Goal: Task Accomplishment & Management: Manage account settings

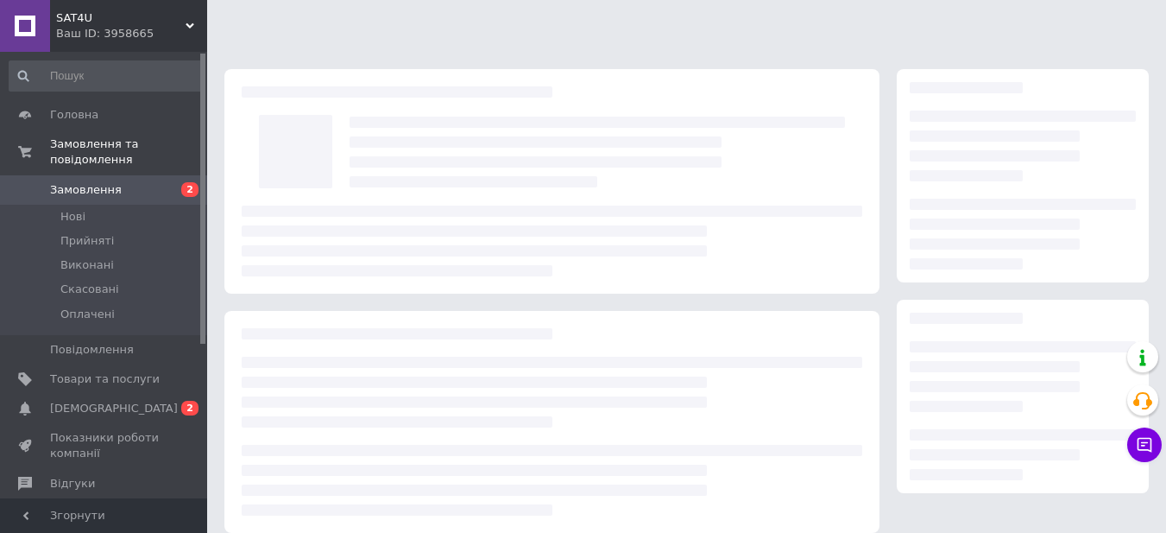
scroll to position [86, 0]
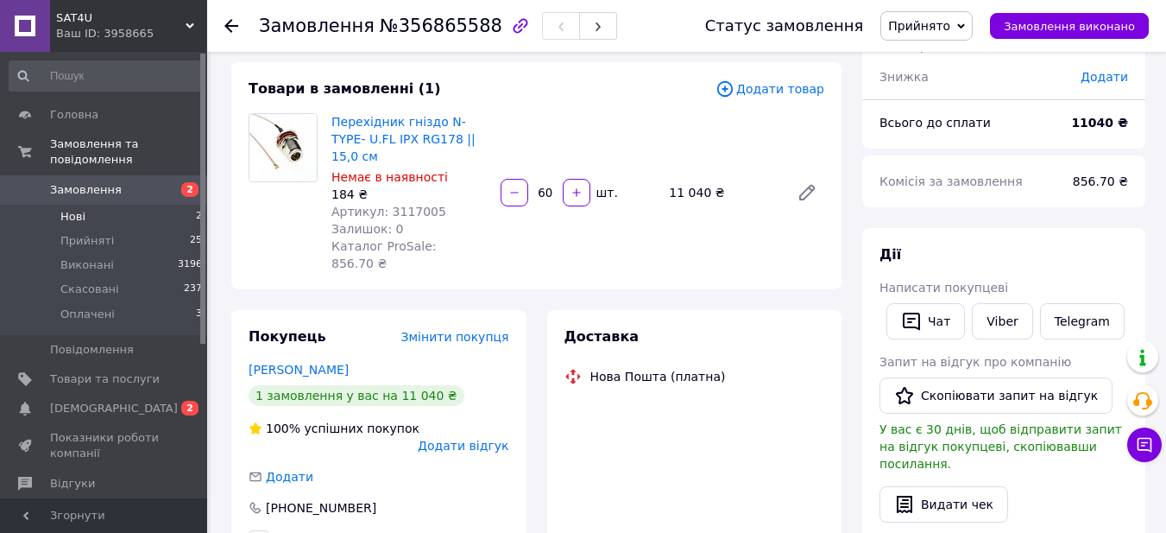
click at [115, 205] on li "Нові 2" at bounding box center [106, 217] width 212 height 24
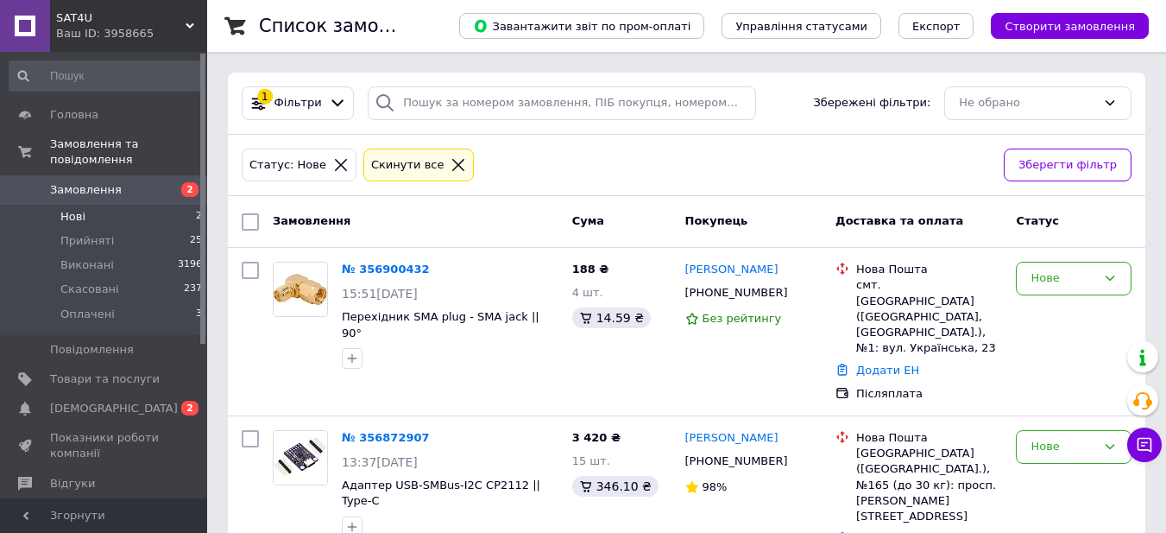
click at [84, 205] on li "Нові 2" at bounding box center [106, 217] width 212 height 24
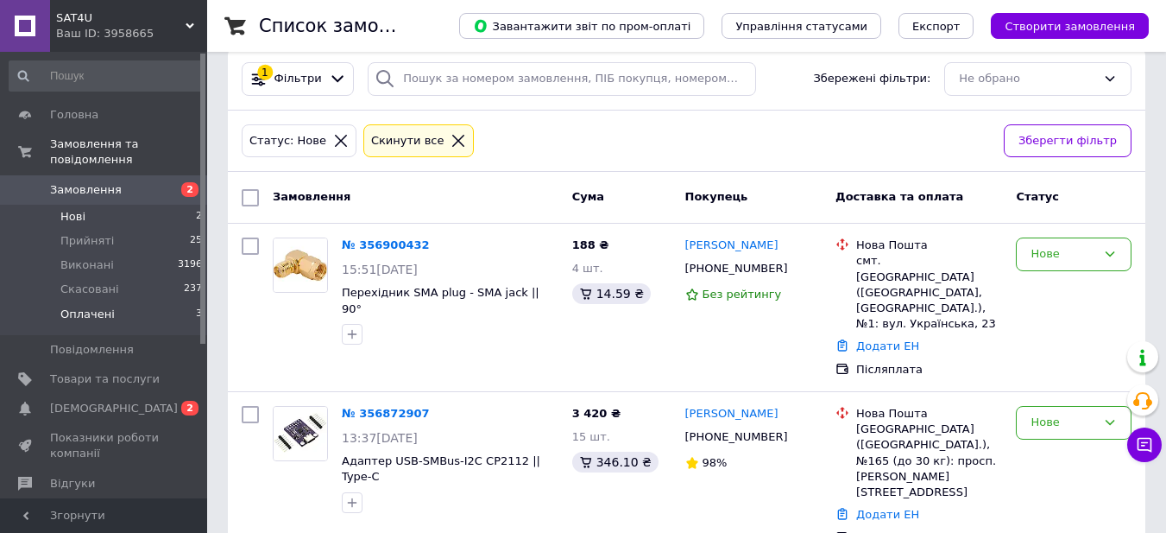
click at [98, 306] on span "Оплачені" at bounding box center [87, 314] width 54 height 16
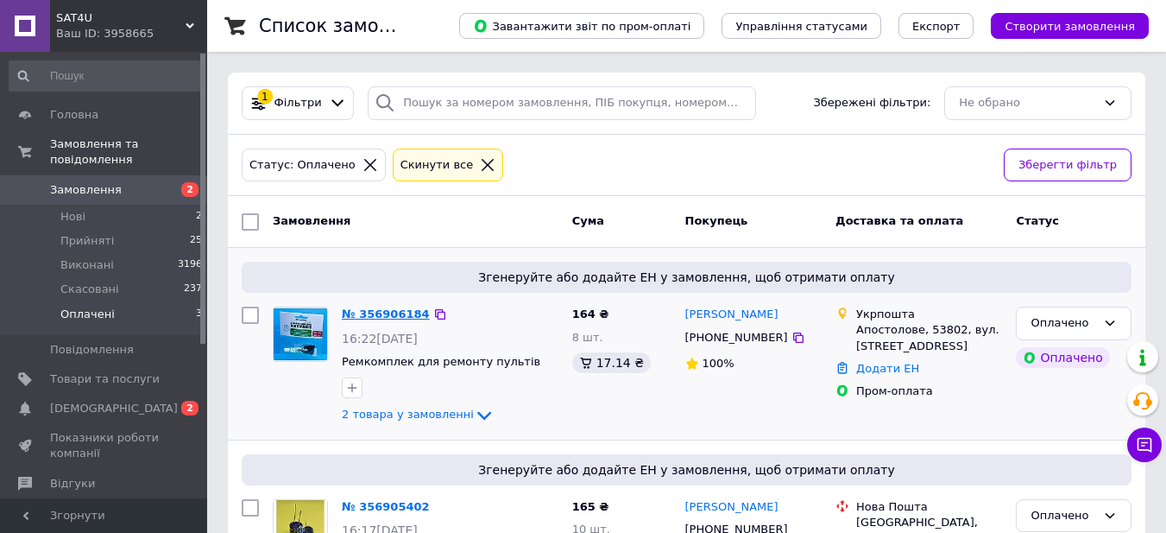
click at [407, 309] on link "№ 356906184" at bounding box center [386, 313] width 88 height 13
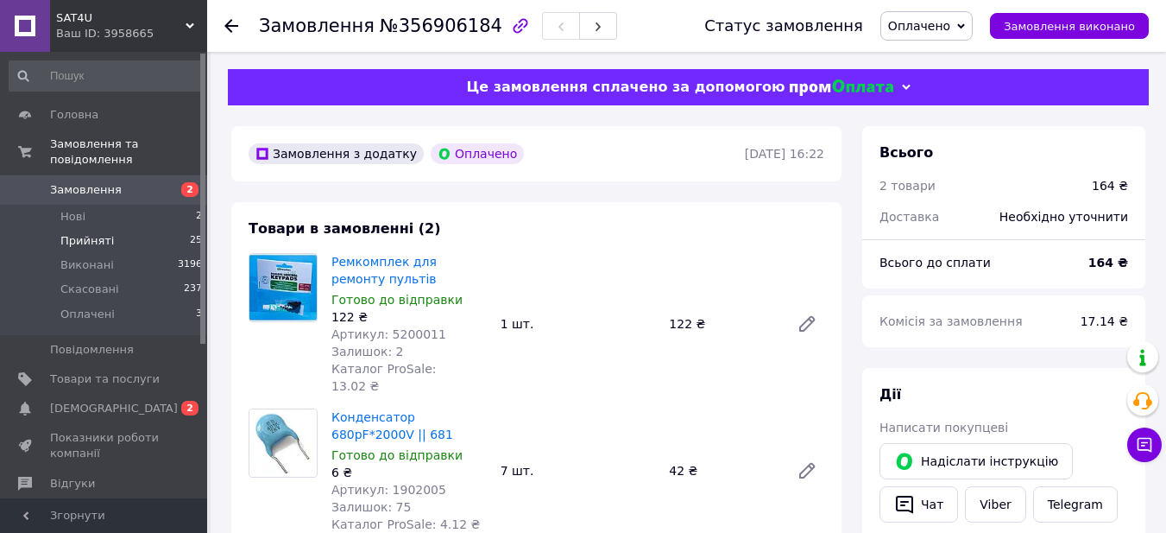
click at [79, 233] on span "Прийняті" at bounding box center [87, 241] width 54 height 16
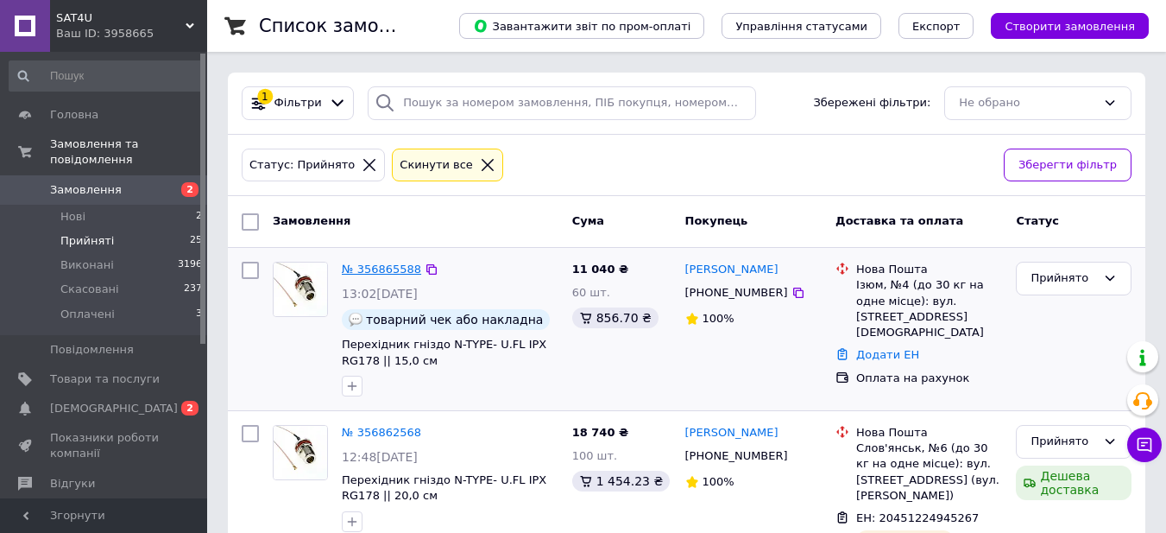
click at [373, 262] on link "№ 356865588" at bounding box center [381, 268] width 79 height 13
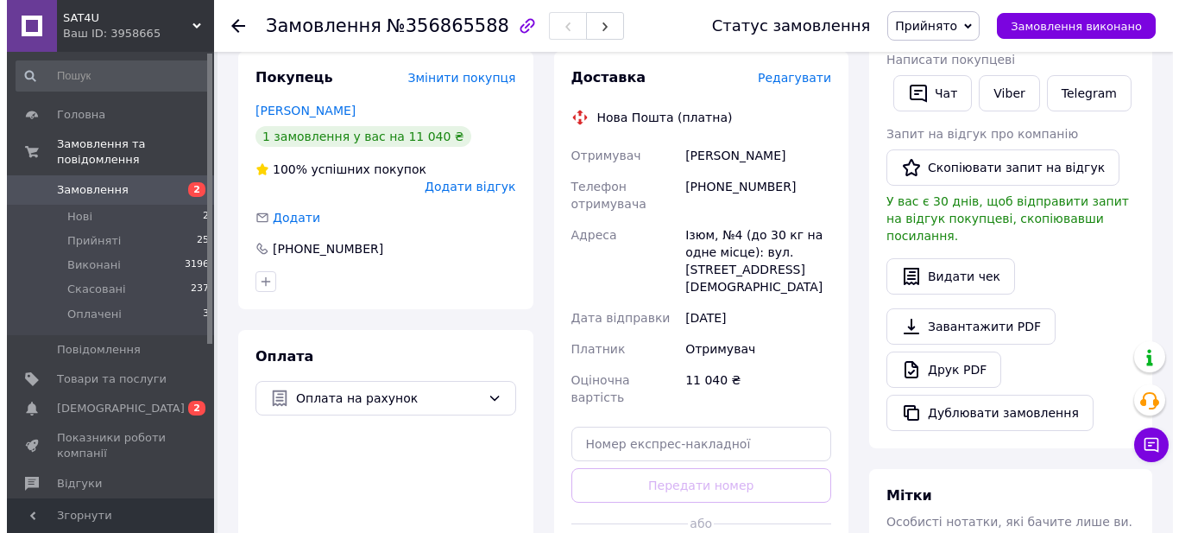
scroll to position [173, 0]
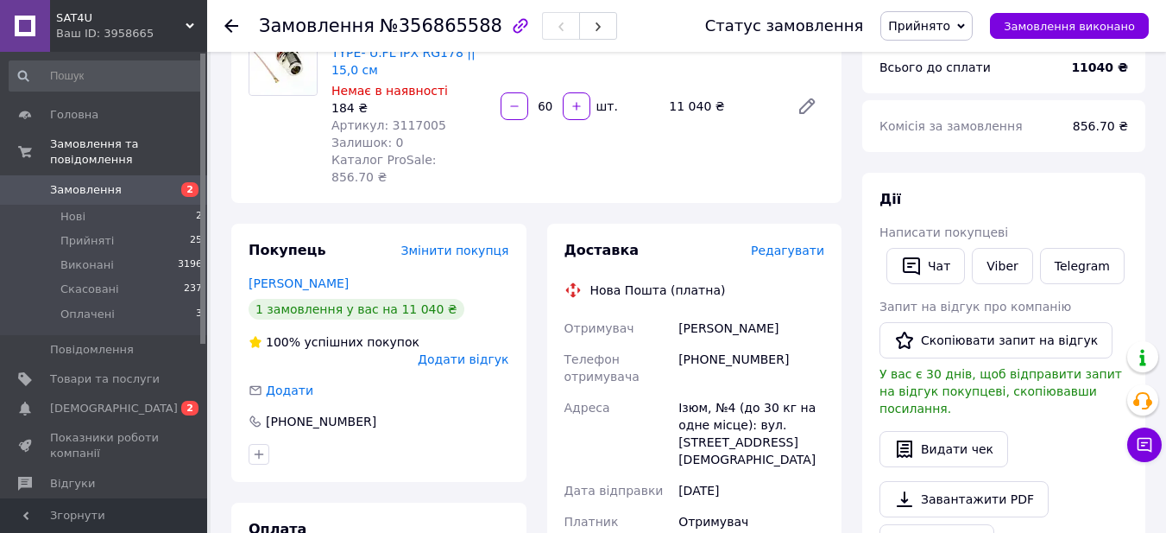
click at [793, 243] on span "Редагувати" at bounding box center [787, 250] width 73 height 14
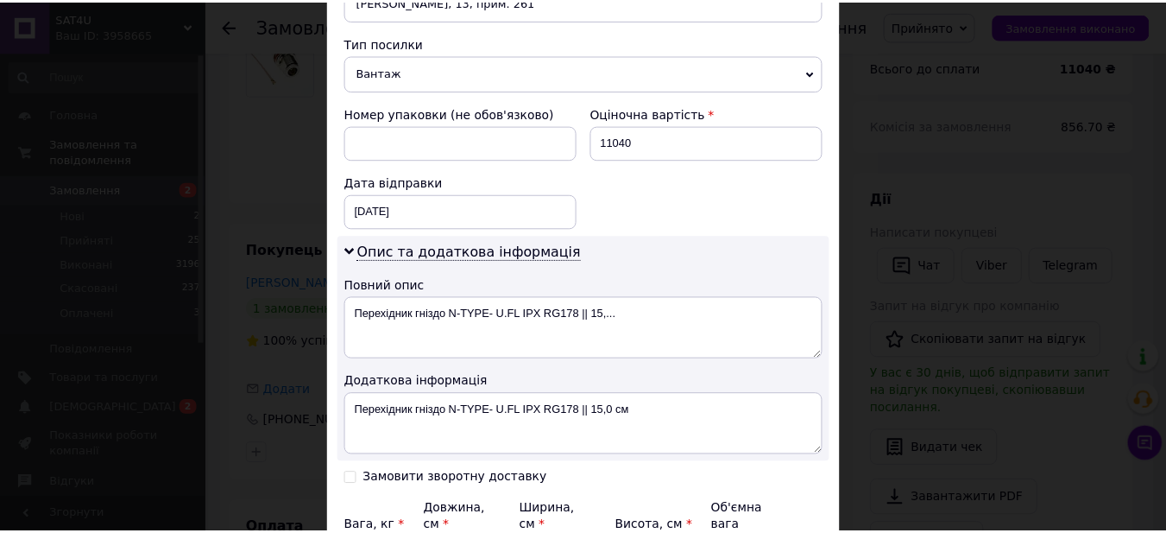
scroll to position [777, 0]
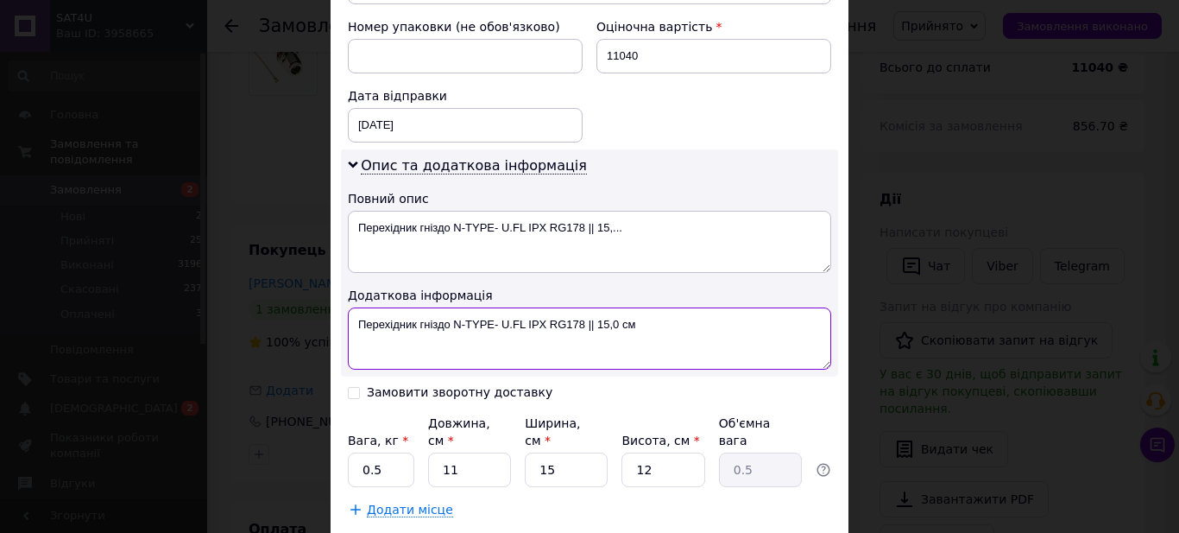
click at [591, 307] on textarea "Перехідник гніздо N-TYPE- U.FL IPX RG178 || 15,0 см" at bounding box center [589, 338] width 483 height 62
type textarea "Перехідник гніздо N-TYPE- U.FL IPX RG178 15,0 см"
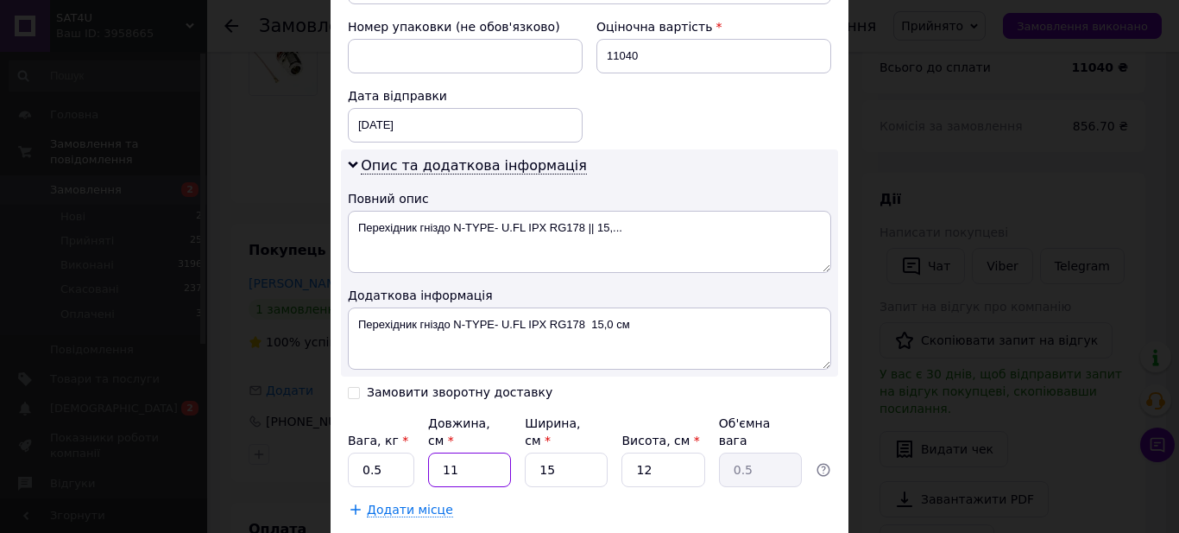
click at [455, 452] on input "11" at bounding box center [469, 469] width 83 height 35
type input "2"
type input "0.1"
type input "20"
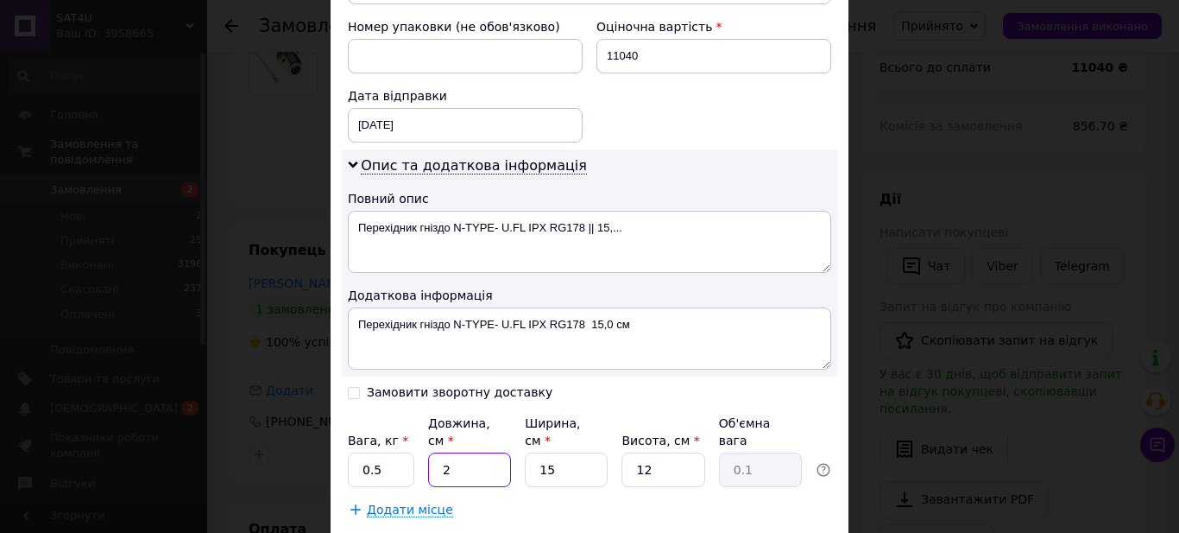
type input "0.9"
type input "20"
click at [583, 452] on input "15" at bounding box center [566, 469] width 83 height 35
click at [641, 452] on input "12" at bounding box center [663, 469] width 83 height 35
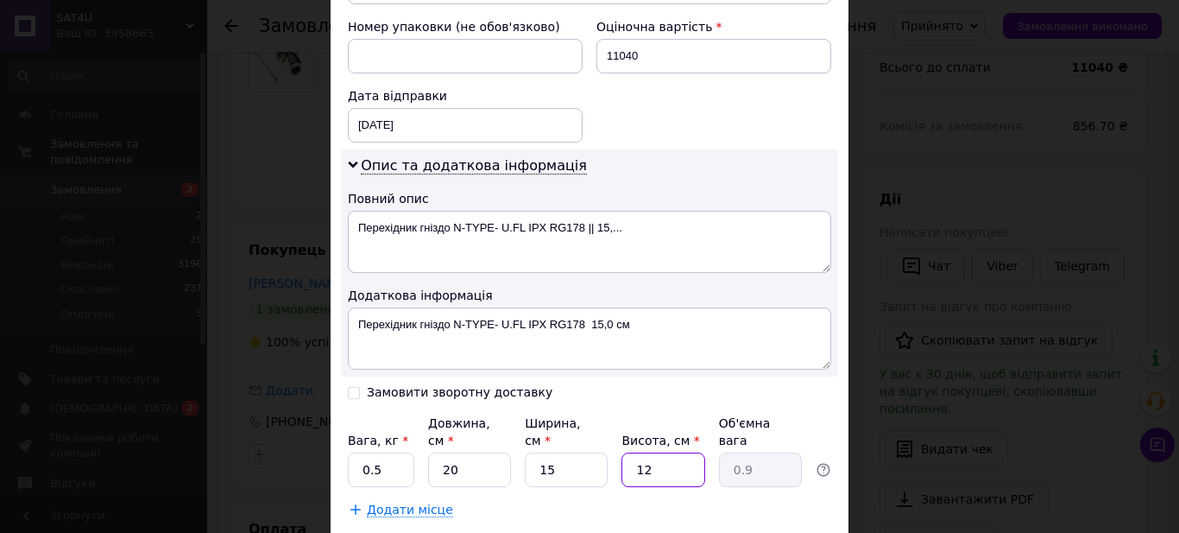
type input "5"
type input "0.38"
type input "5"
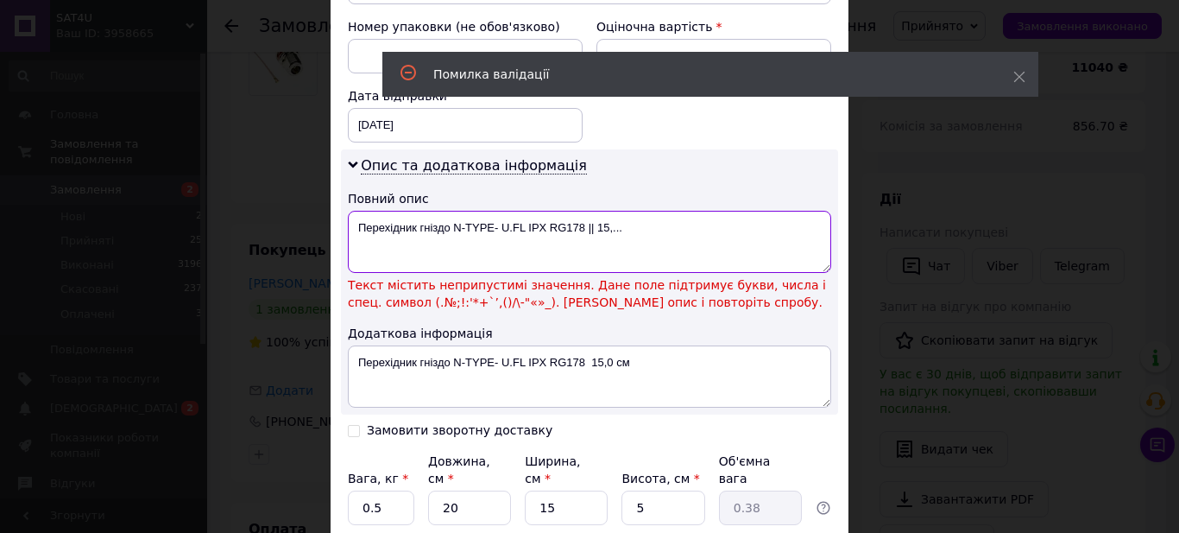
click at [594, 211] on textarea "Перехідник гніздо N-TYPE- U.FL IPX RG178 || 15,..." at bounding box center [589, 242] width 483 height 62
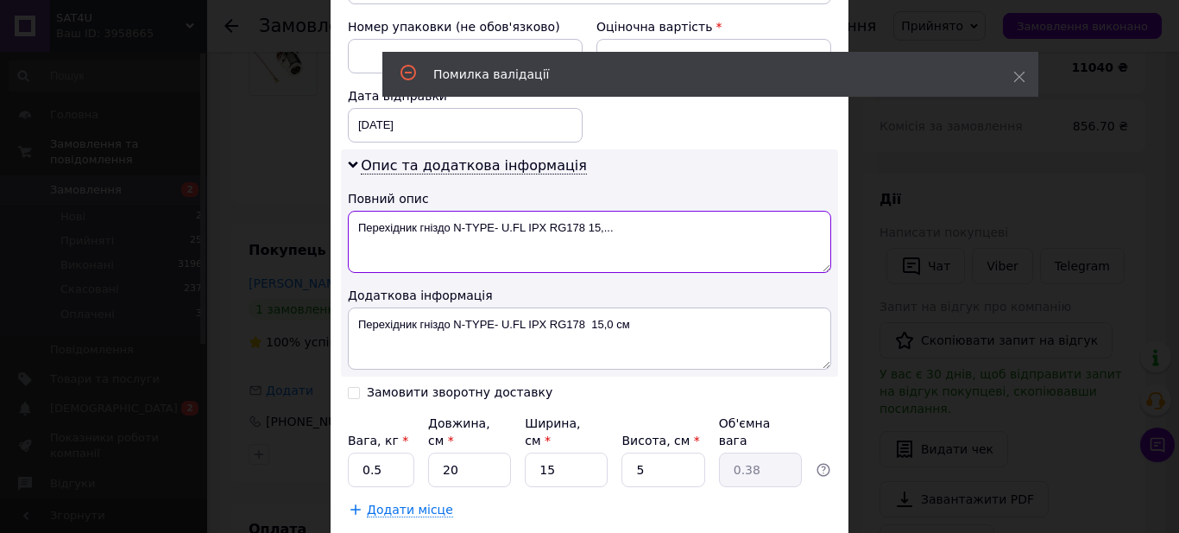
type textarea "Перехідник гніздо N-TYPE- U.FL IPX RG178 15,..."
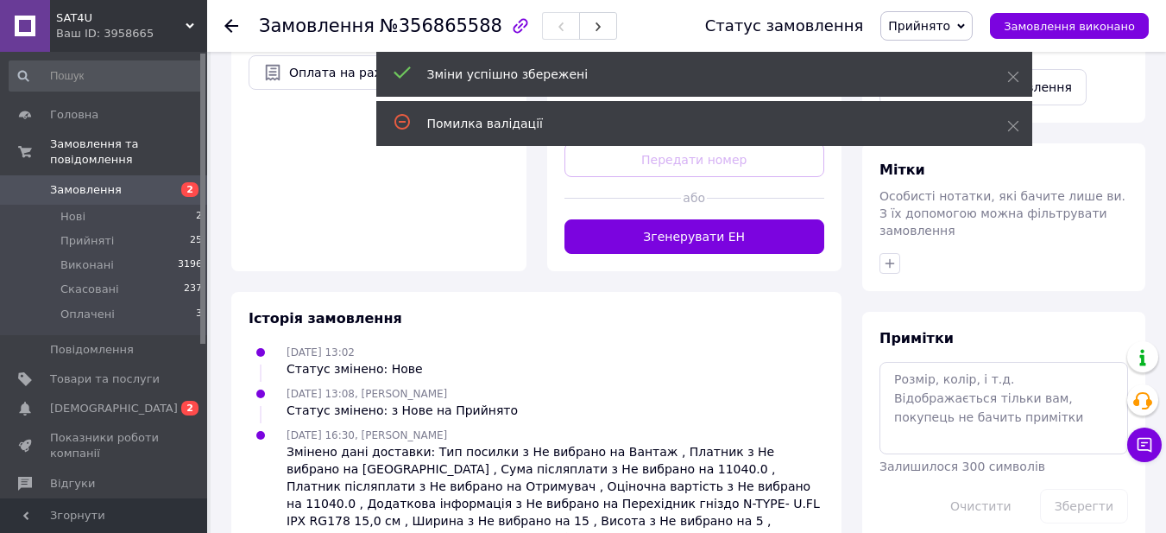
scroll to position [325, 0]
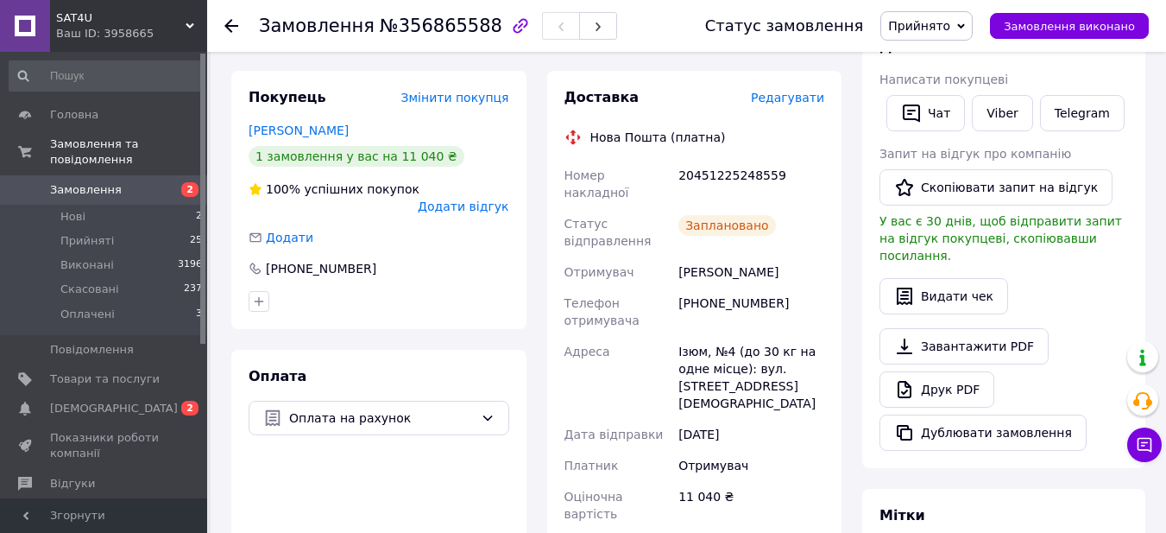
click at [729, 160] on div "20451225248559" at bounding box center [751, 184] width 153 height 48
copy div "20451225248559"
click at [137, 303] on li "Оплачені 3" at bounding box center [106, 318] width 212 height 33
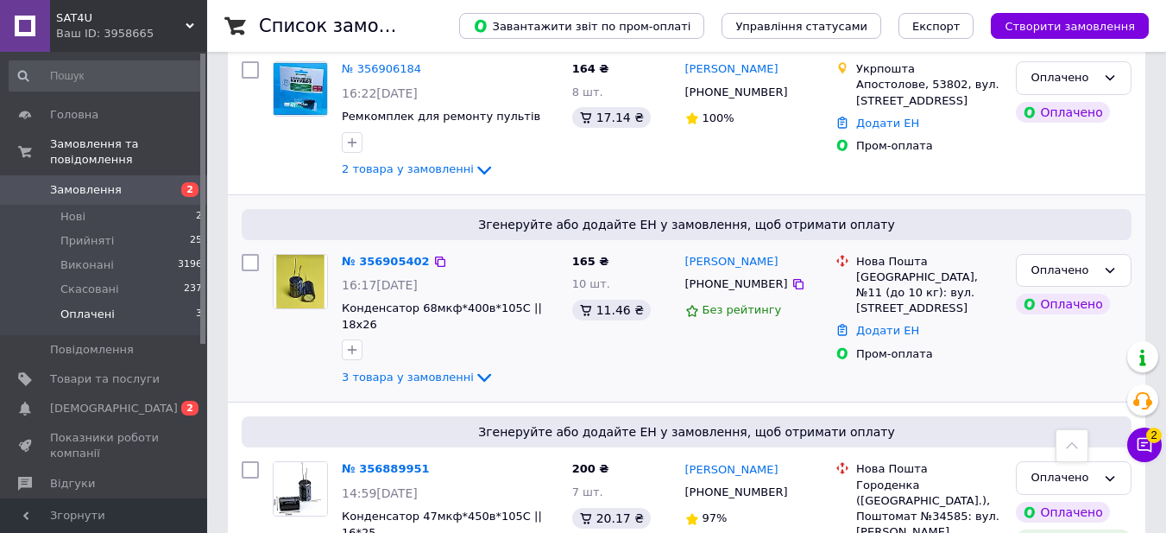
scroll to position [332, 0]
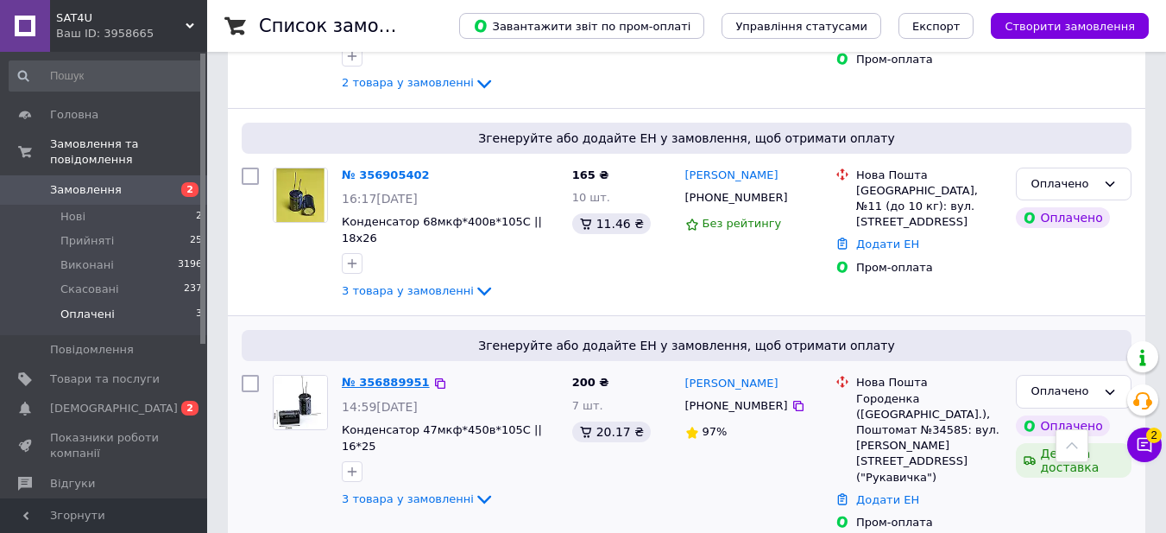
click at [396, 376] on link "№ 356889951" at bounding box center [386, 382] width 88 height 13
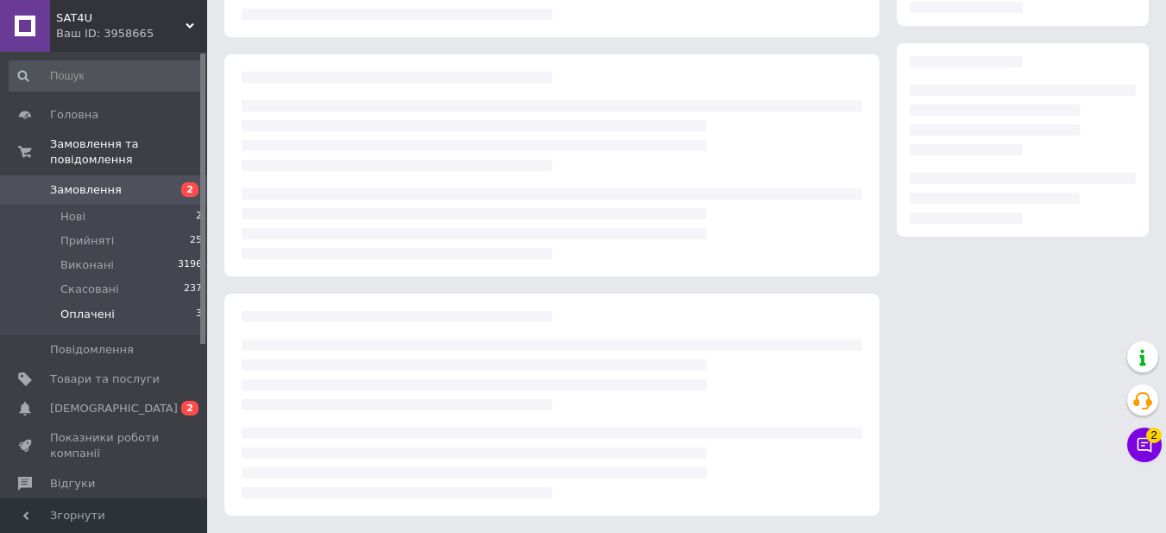
scroll to position [332, 0]
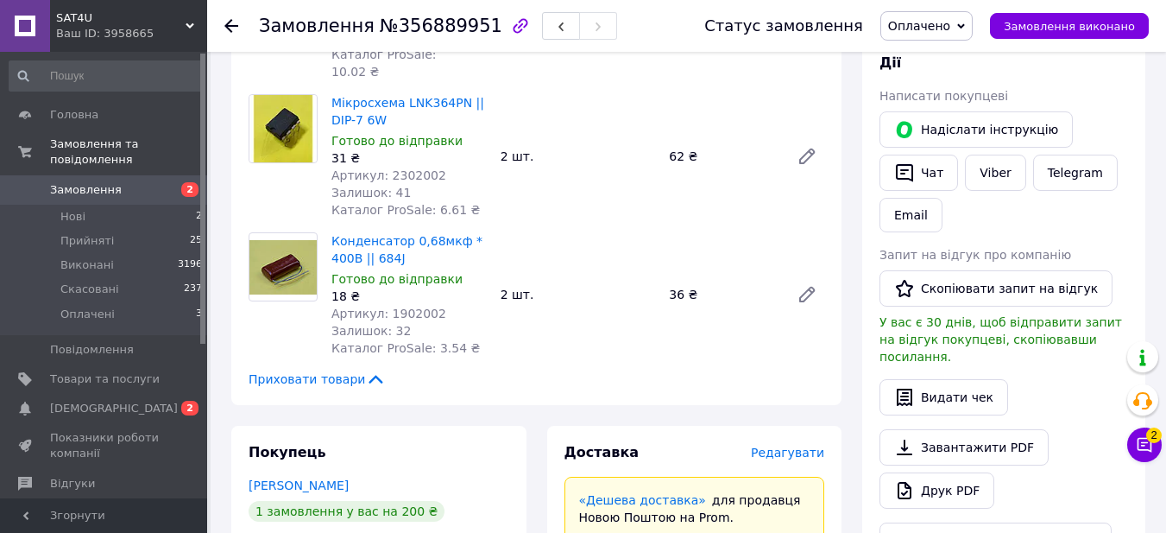
click at [951, 19] on span "Оплачено" at bounding box center [919, 26] width 62 height 14
click at [933, 54] on li "Прийнято" at bounding box center [926, 60] width 91 height 26
click at [799, 445] on span "Редагувати" at bounding box center [787, 452] width 73 height 14
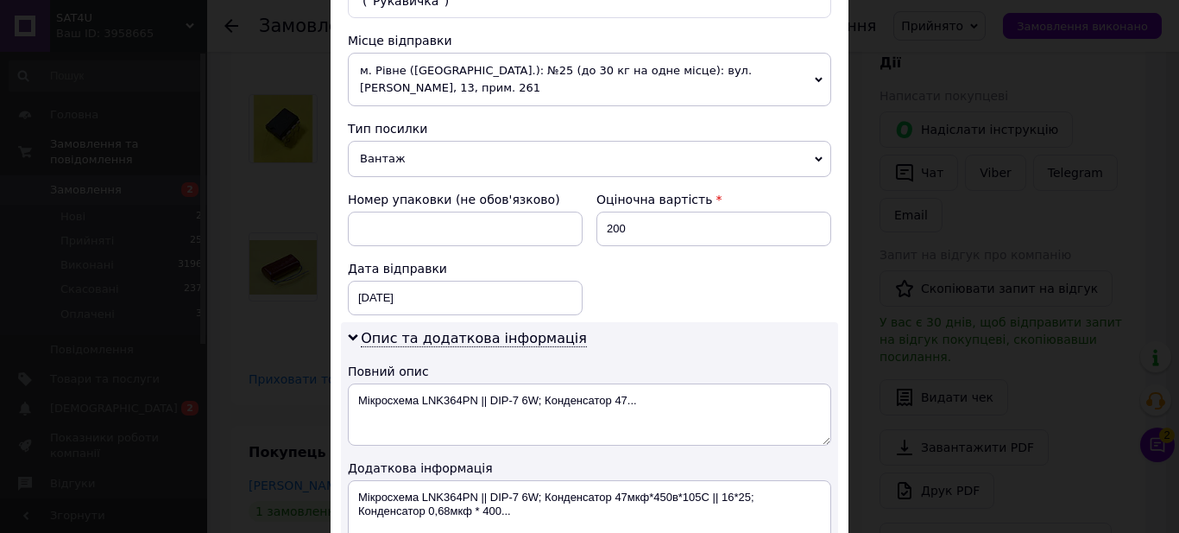
scroll to position [824, 0]
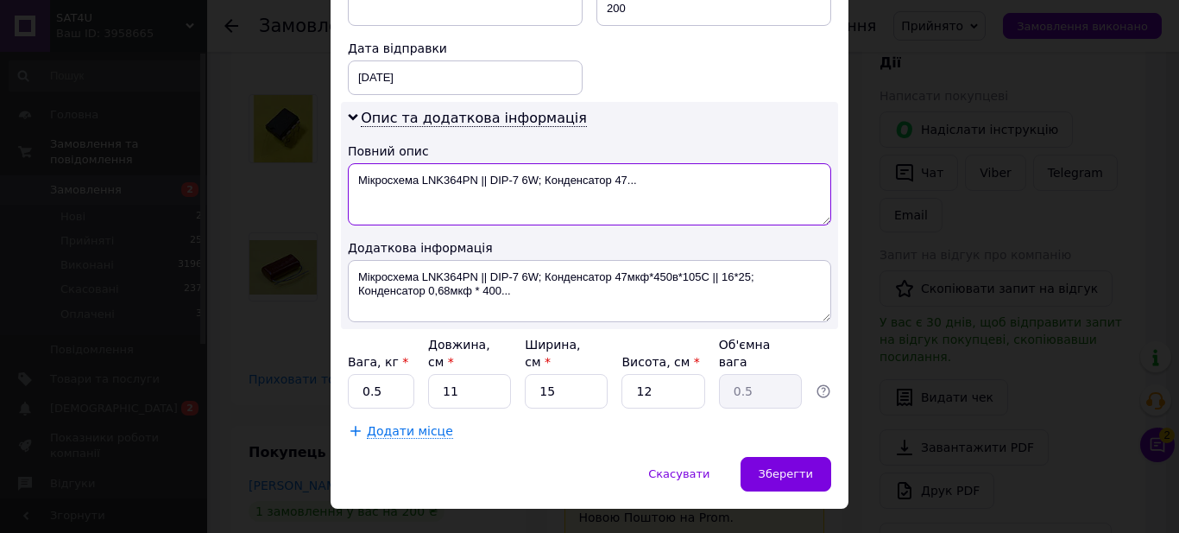
click at [485, 163] on textarea "Мікросхема LNK364PN || DIP-7 6W; Конденсатор 47..." at bounding box center [589, 194] width 483 height 62
type textarea "Мікросхема LNK364PN DIP-7 6W; Конденсатор 47..."
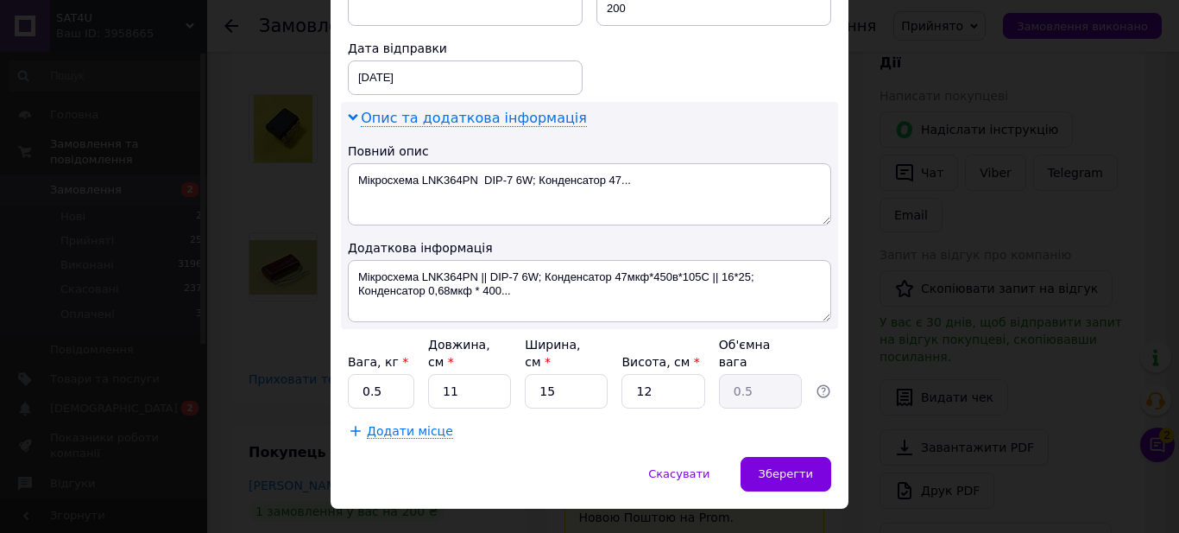
click at [486, 110] on span "Опис та додаткова інформація" at bounding box center [474, 118] width 226 height 17
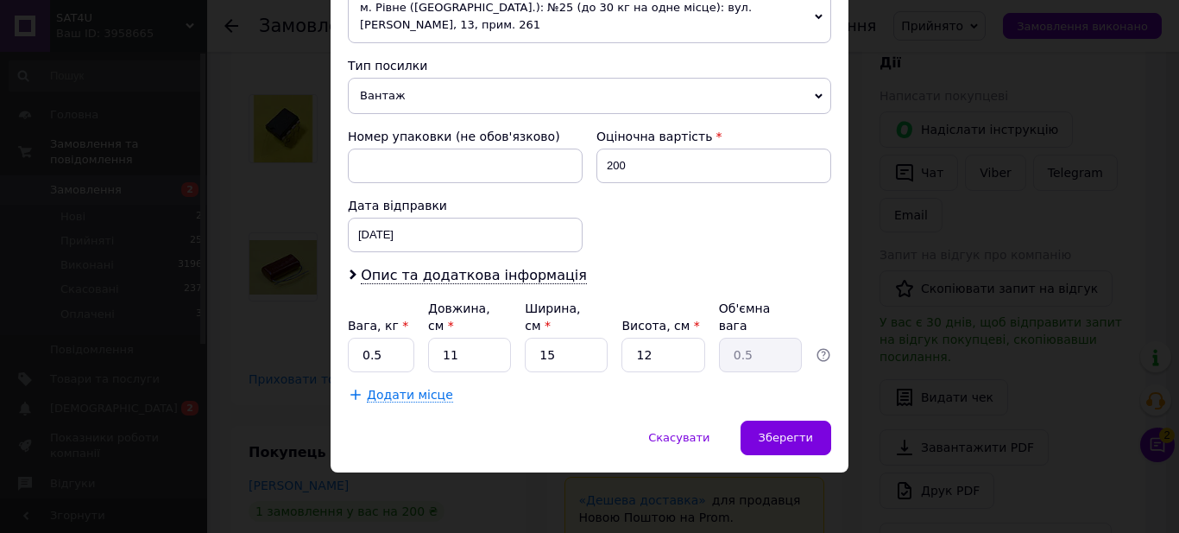
scroll to position [631, 0]
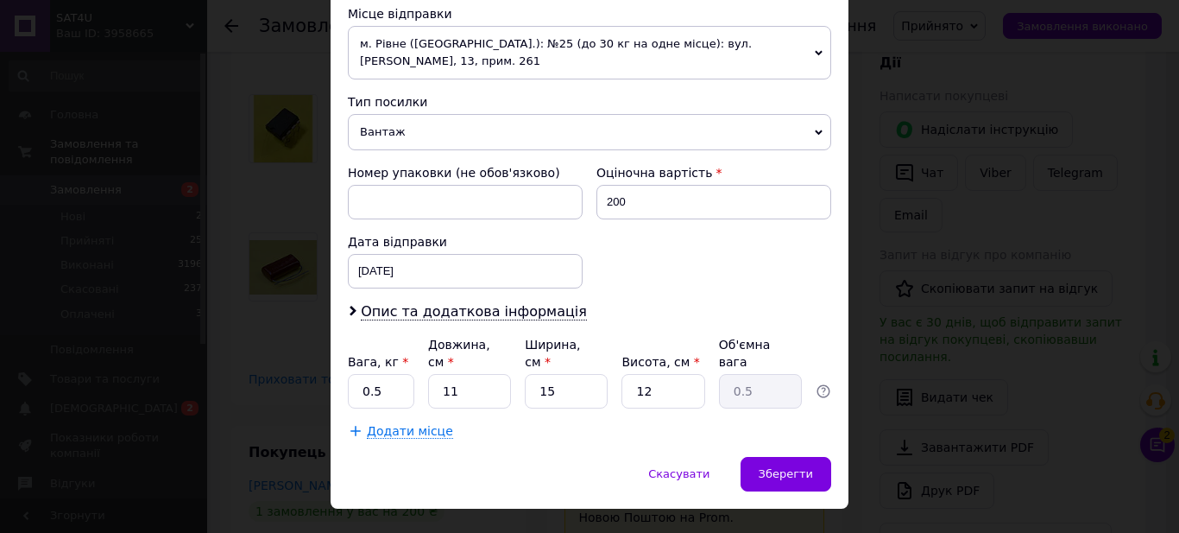
click at [460, 125] on span "Вантаж" at bounding box center [589, 132] width 483 height 36
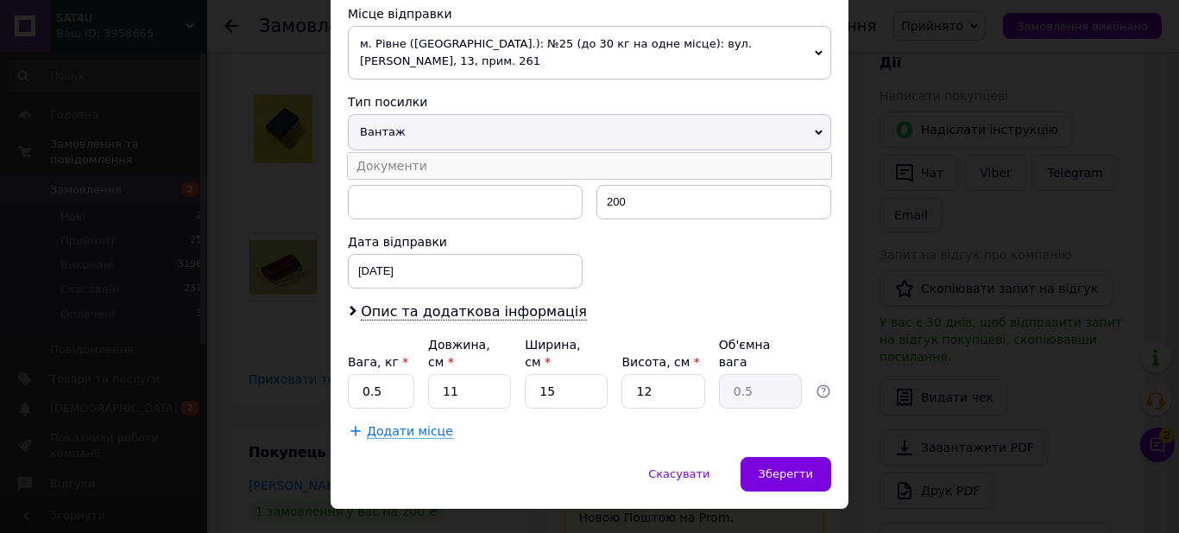
click at [452, 153] on li "Документи" at bounding box center [589, 166] width 483 height 26
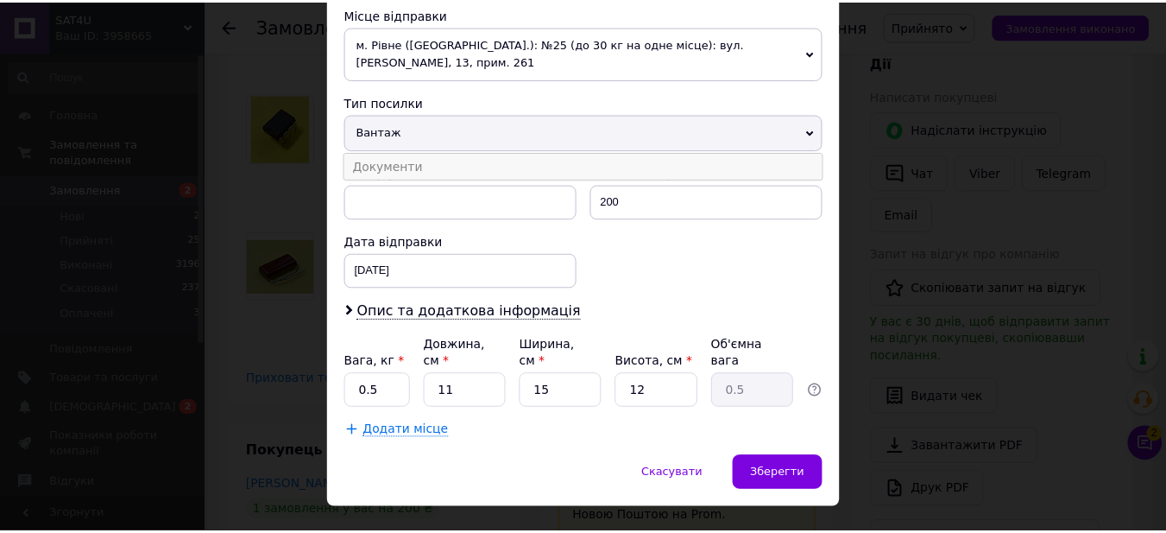
scroll to position [648, 0]
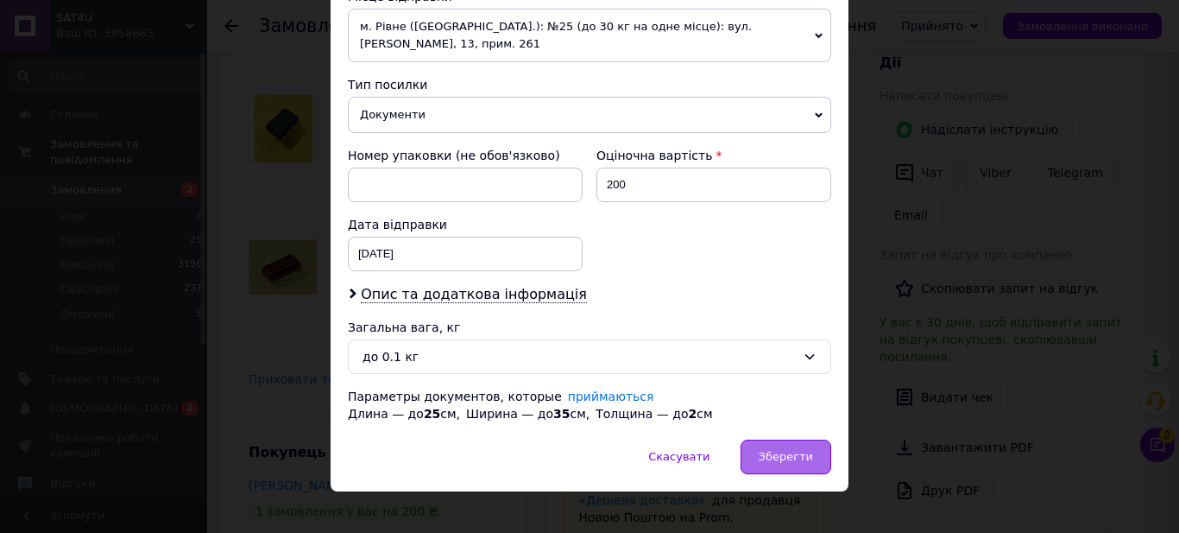
click at [781, 450] on span "Зберегти" at bounding box center [786, 456] width 54 height 13
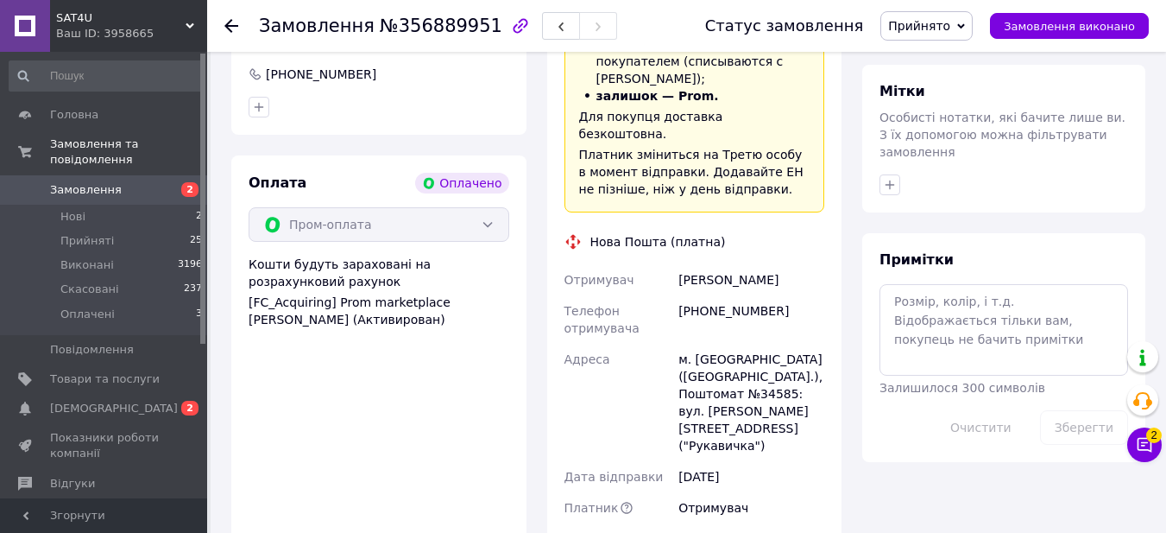
scroll to position [1209, 0]
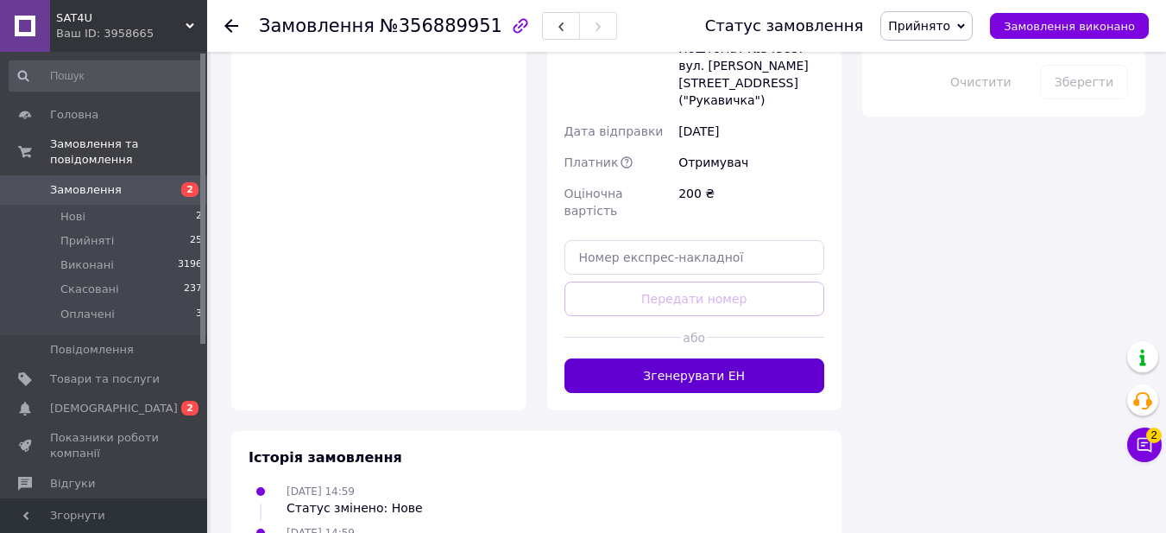
click at [722, 358] on button "Згенерувати ЕН" at bounding box center [695, 375] width 261 height 35
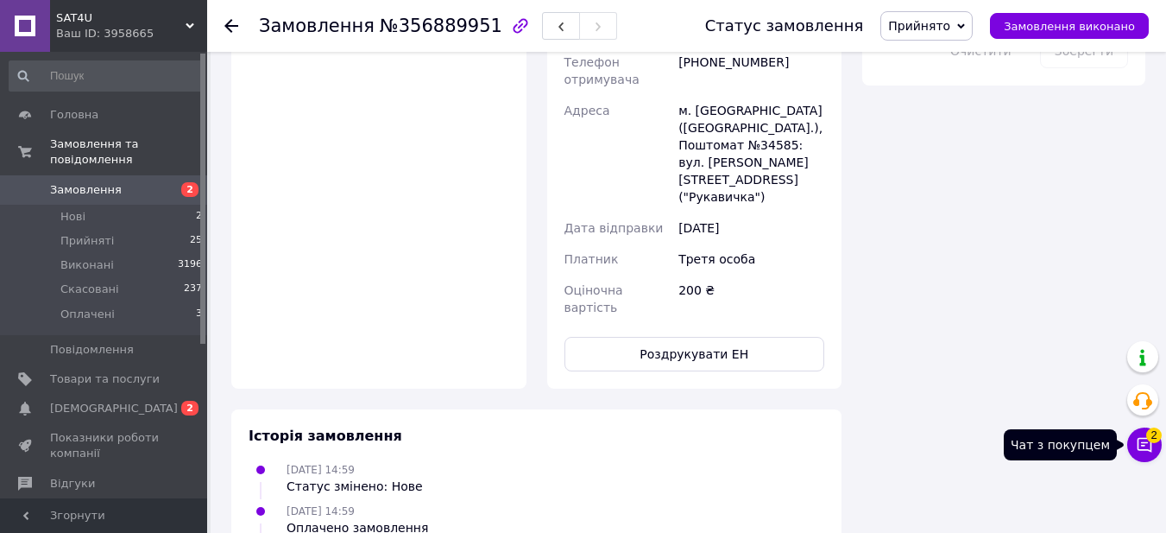
click at [1142, 445] on icon at bounding box center [1145, 445] width 15 height 15
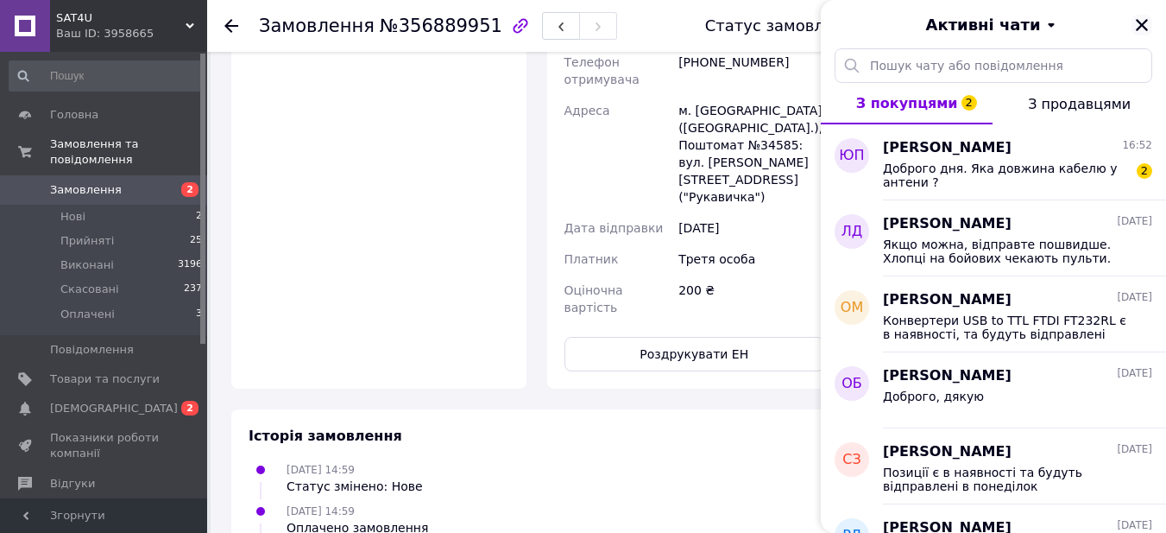
click at [1147, 25] on icon "Закрити" at bounding box center [1142, 25] width 16 height 16
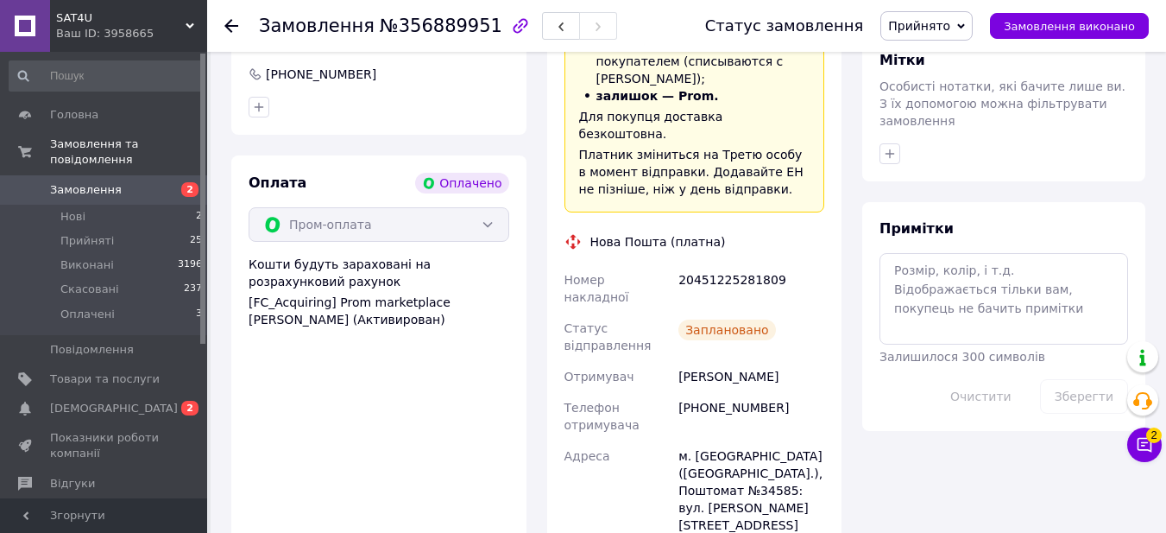
scroll to position [777, 0]
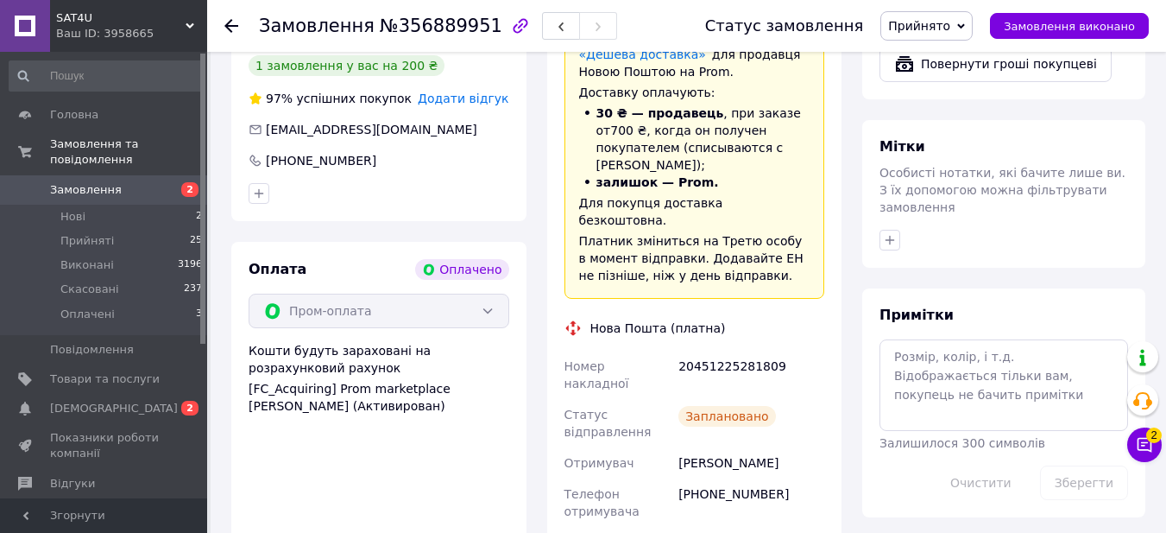
click at [743, 351] on div "20451225281809" at bounding box center [751, 375] width 153 height 48
copy div "20451225281809"
click at [139, 306] on li "Оплачені 3" at bounding box center [106, 318] width 212 height 33
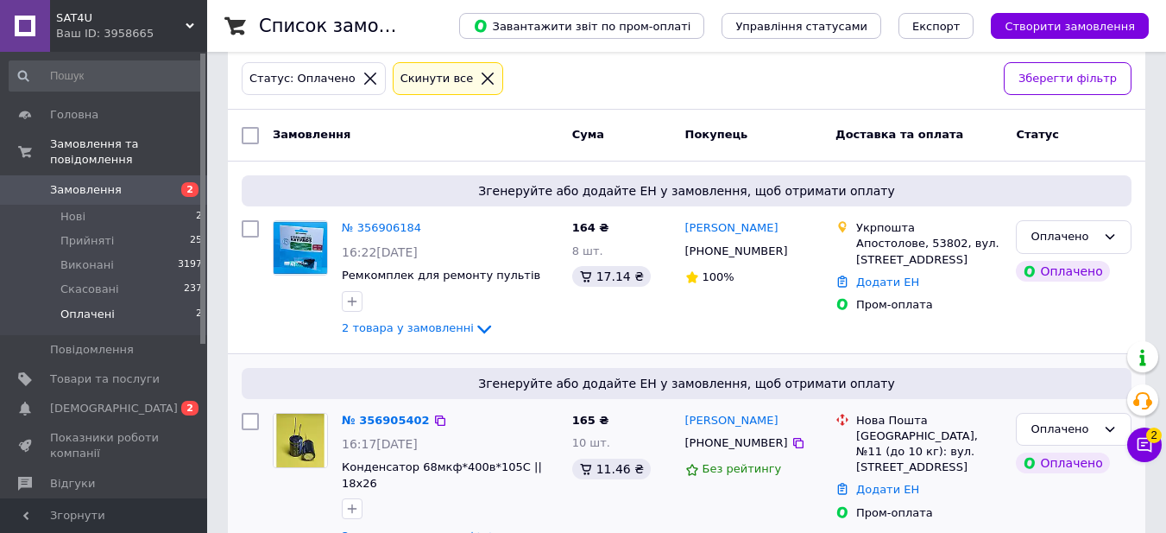
scroll to position [118, 0]
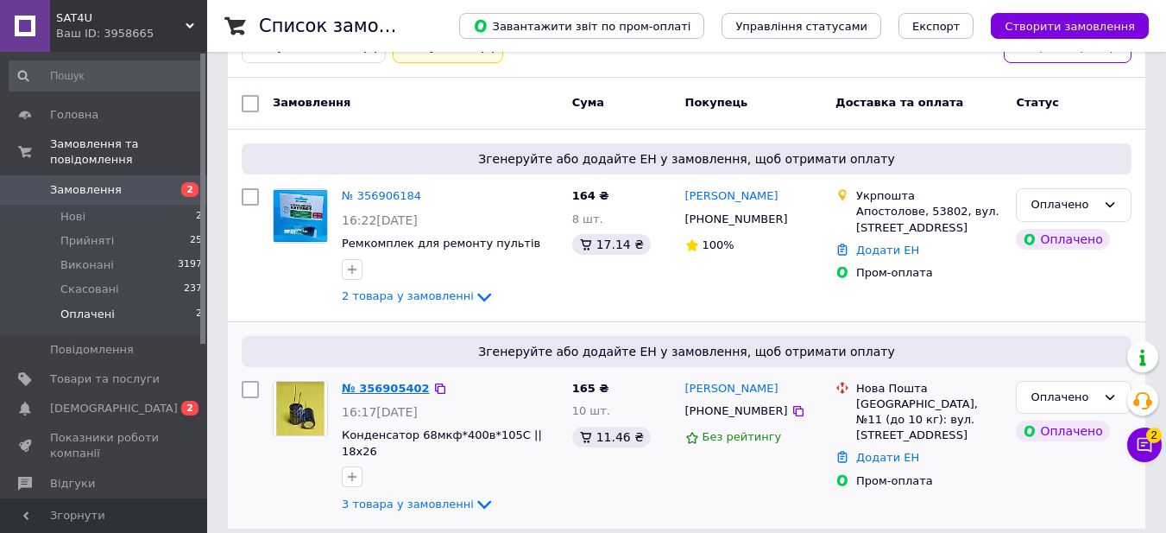
click at [385, 385] on link "№ 356905402" at bounding box center [386, 388] width 88 height 13
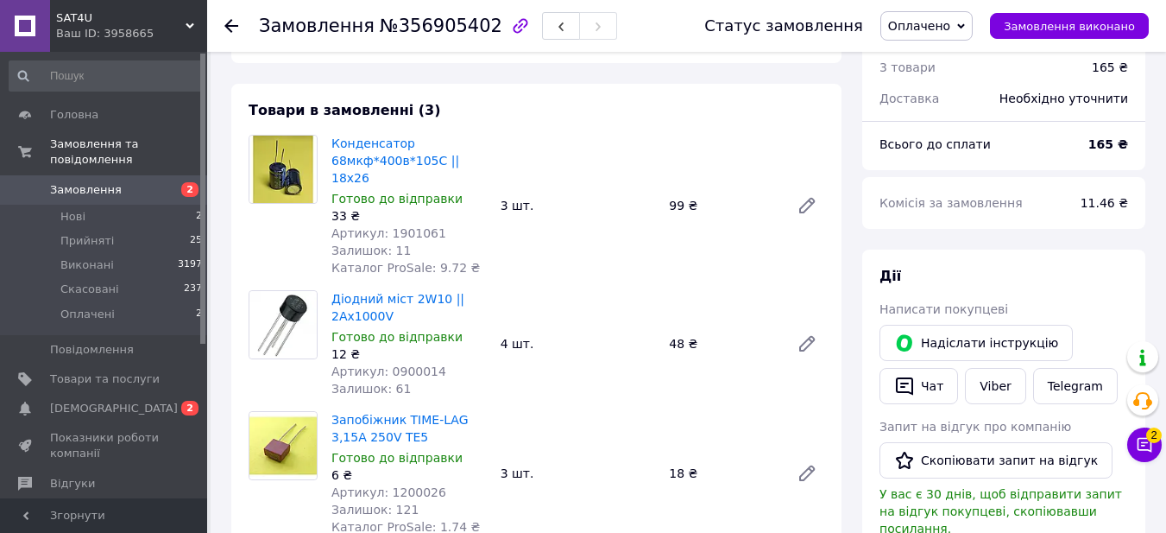
click at [919, 30] on span "Оплачено" at bounding box center [919, 26] width 62 height 14
click at [921, 57] on li "Прийнято" at bounding box center [926, 60] width 91 height 26
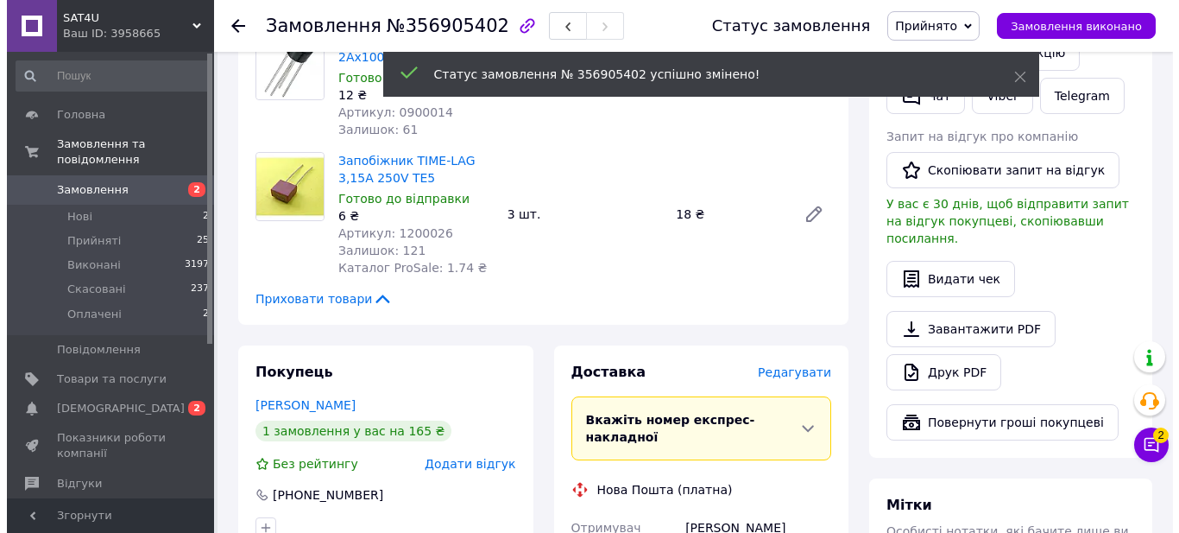
scroll to position [464, 0]
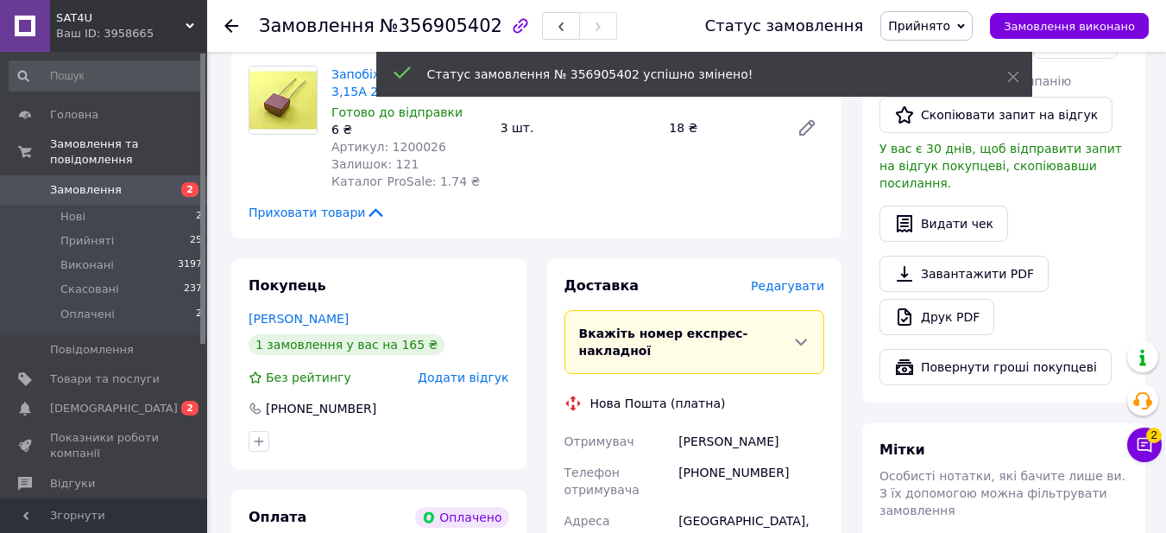
click at [799, 279] on span "Редагувати" at bounding box center [787, 286] width 73 height 14
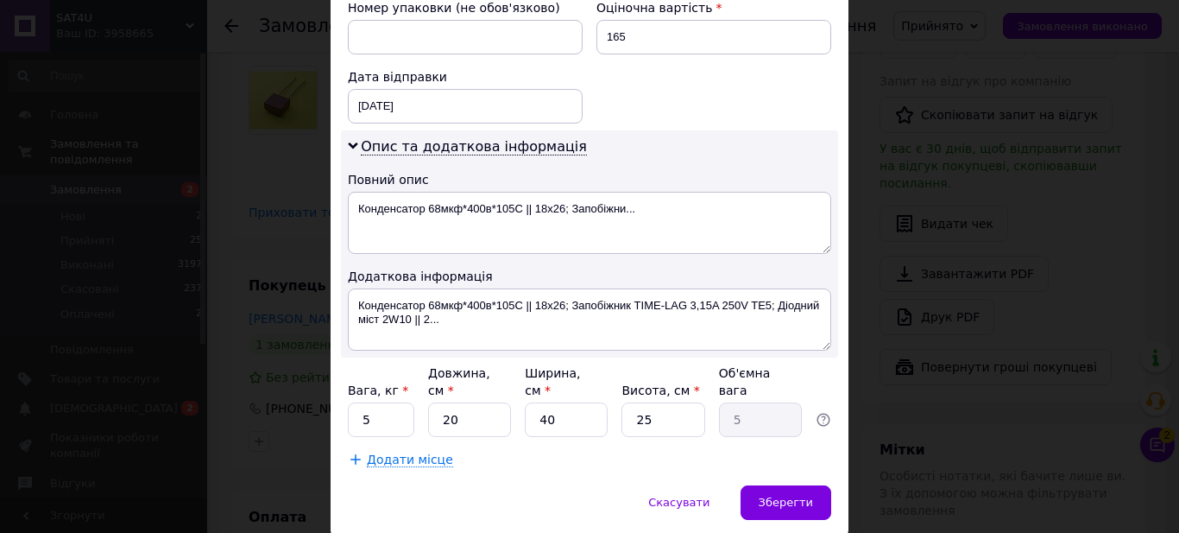
scroll to position [824, 0]
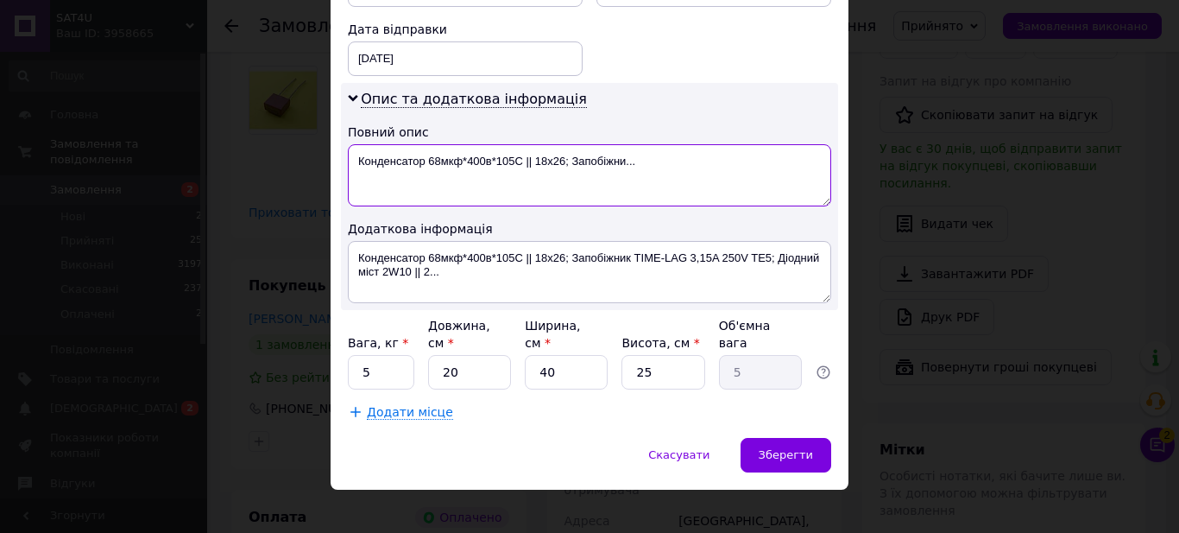
drag, startPoint x: 523, startPoint y: 154, endPoint x: 534, endPoint y: 161, distance: 13.7
click at [534, 161] on textarea "Конденсатор 68мкф*400в*105С || 18x26; Запобіжни..." at bounding box center [589, 175] width 483 height 62
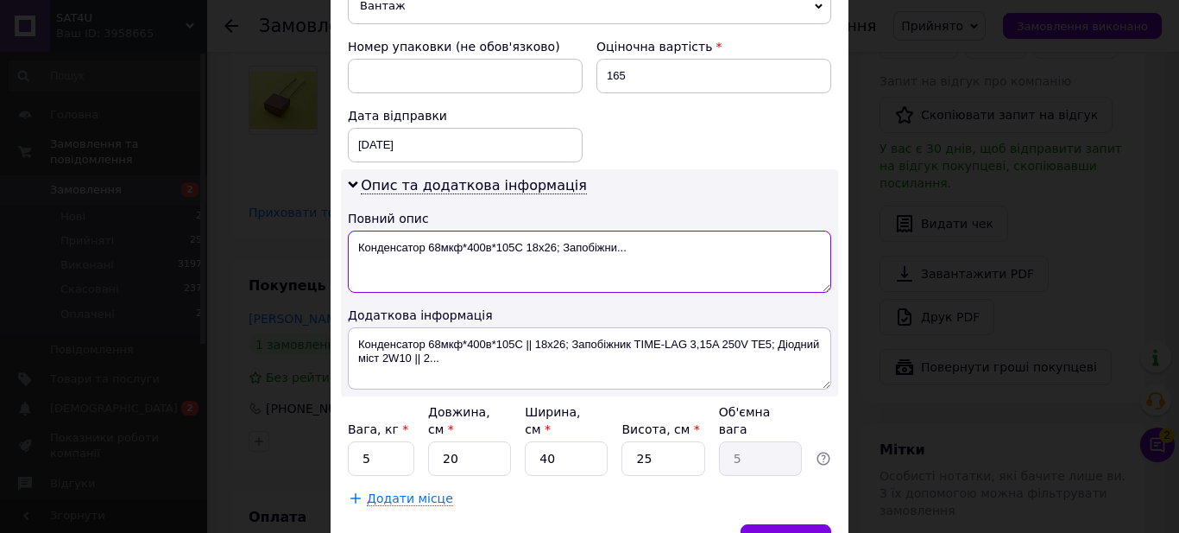
type textarea "Конденсатор 68мкф*400в*105С 18x26; Запобіжни..."
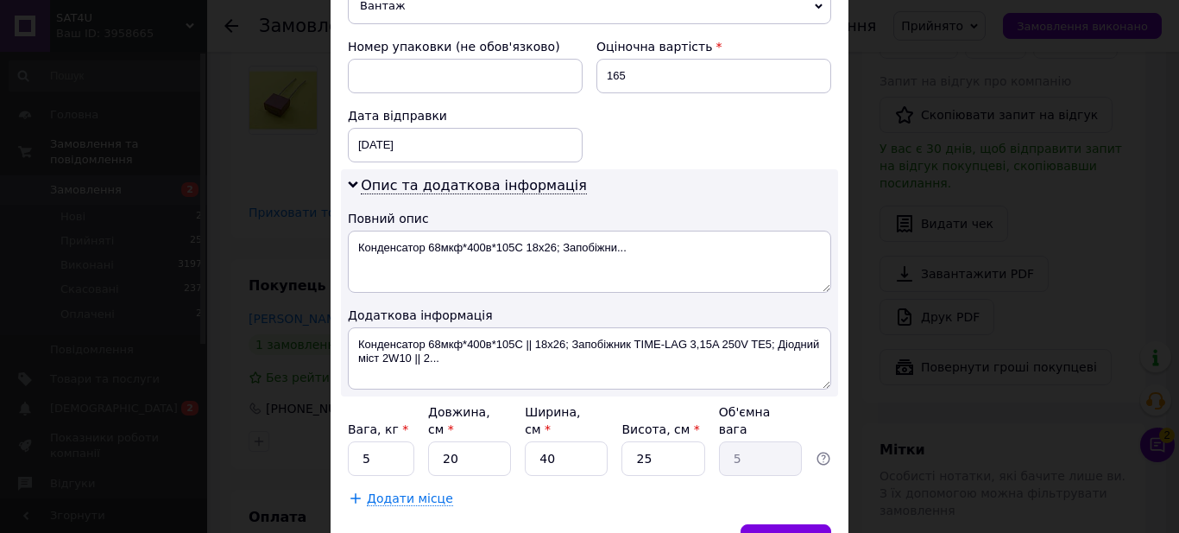
drag, startPoint x: 486, startPoint y: 18, endPoint x: 485, endPoint y: 28, distance: 9.5
click at [486, 17] on span "Вантаж" at bounding box center [589, 6] width 483 height 36
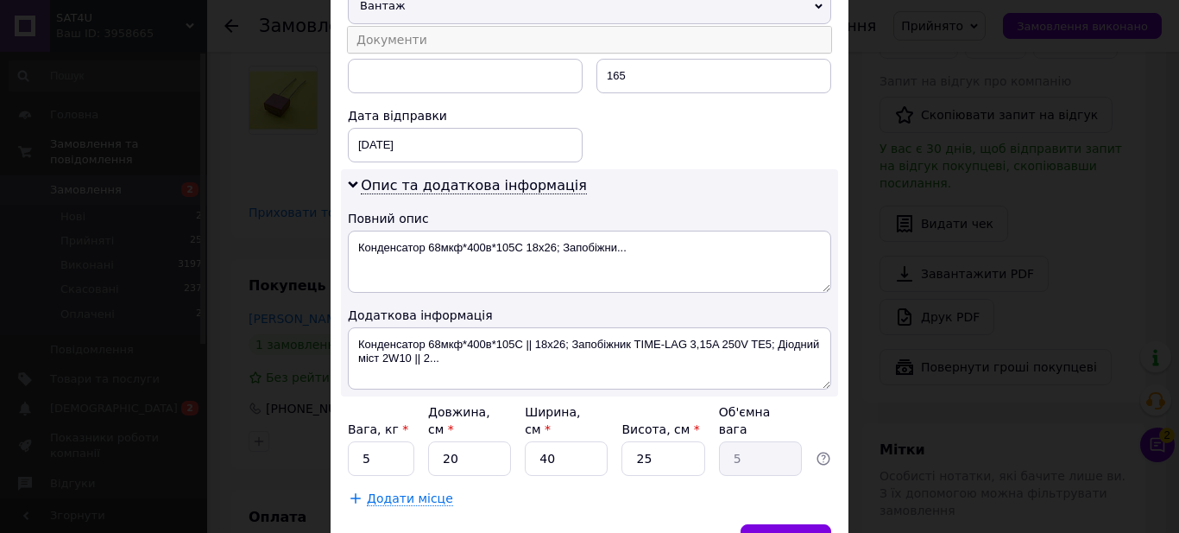
click at [481, 48] on li "Документи" at bounding box center [589, 40] width 483 height 26
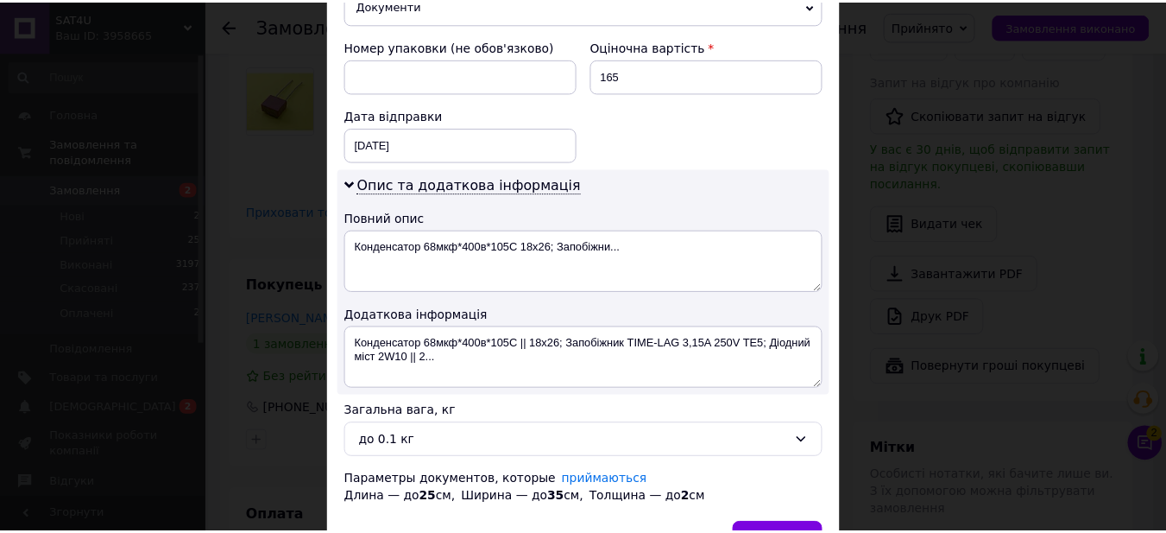
scroll to position [842, 0]
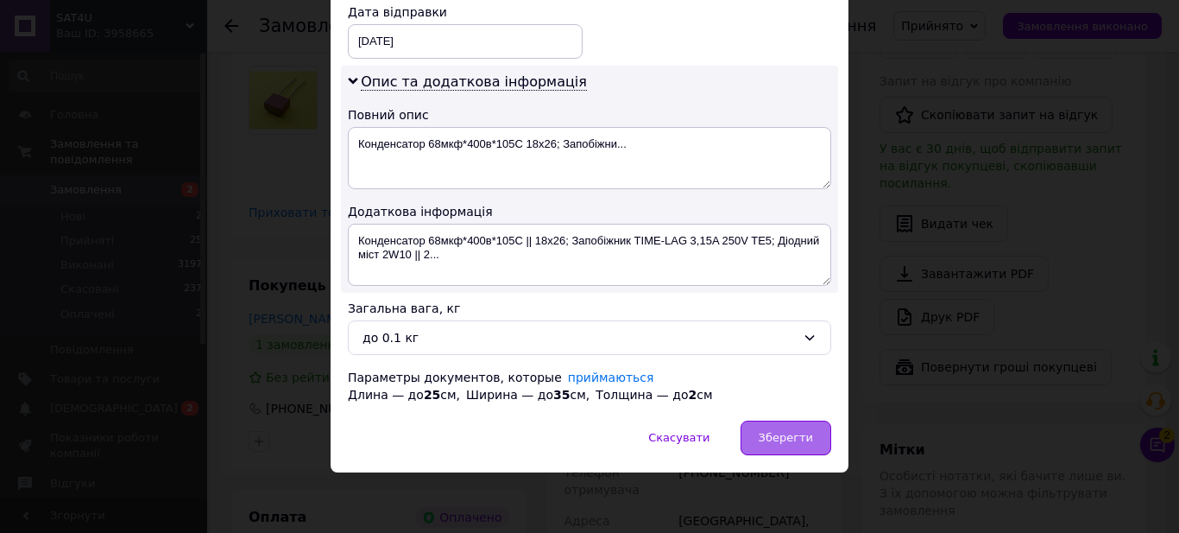
click at [767, 436] on span "Зберегти" at bounding box center [786, 437] width 54 height 13
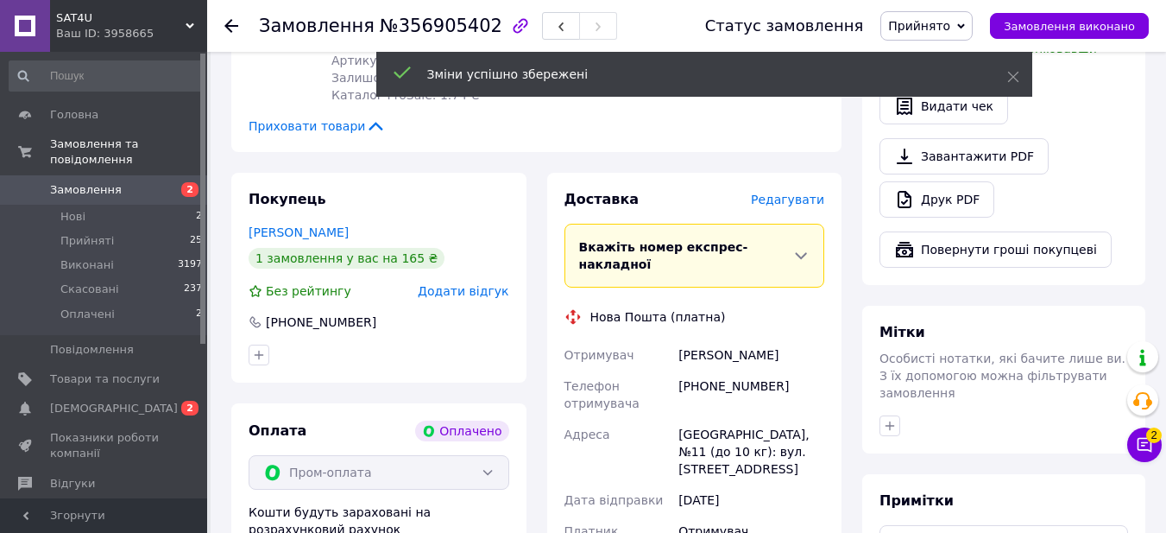
scroll to position [982, 0]
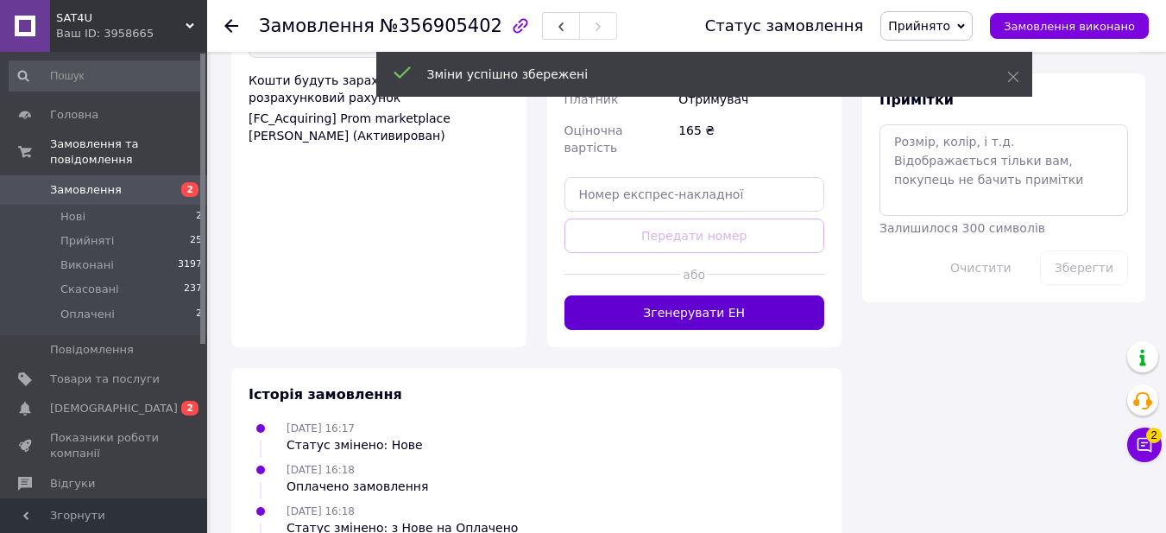
click at [658, 295] on button "Згенерувати ЕН" at bounding box center [695, 312] width 261 height 35
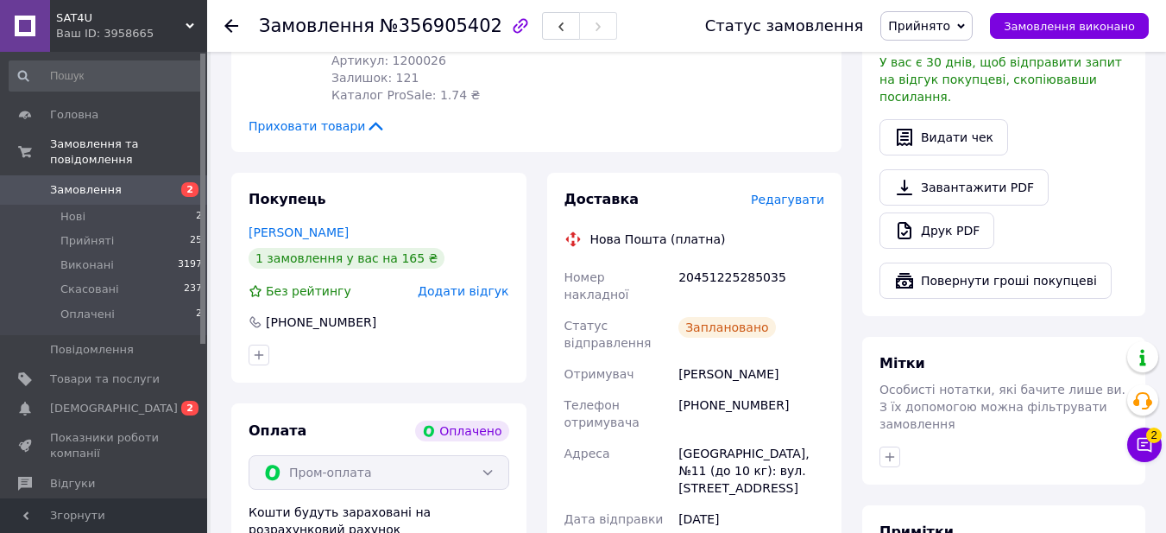
scroll to position [464, 0]
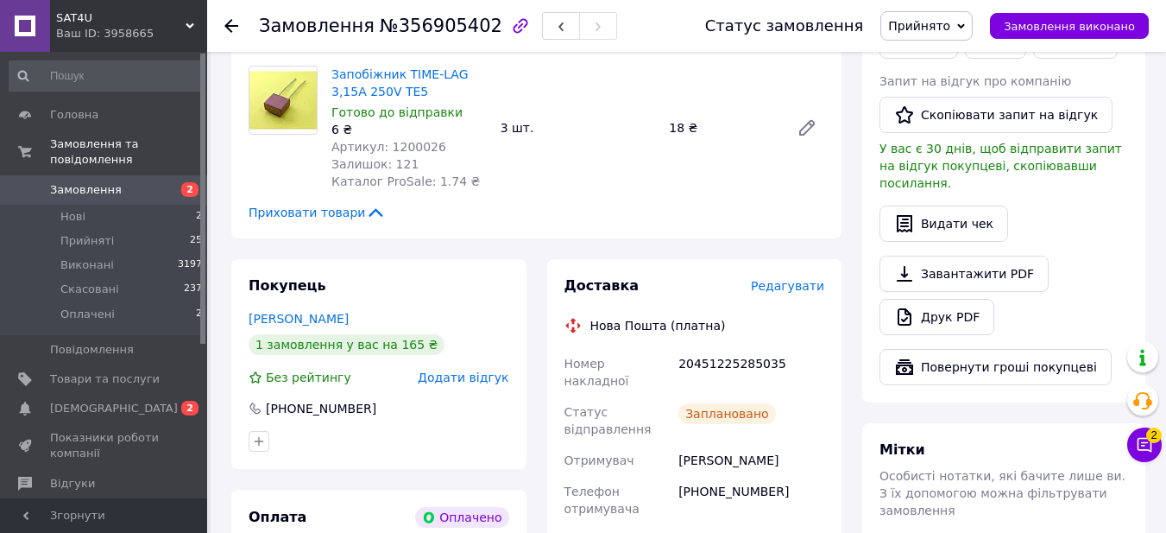
click at [716, 348] on div "20451225285035" at bounding box center [751, 372] width 153 height 48
copy div "20451225285035"
click at [703, 154] on div "Запобіжник TIME-LAG 3,15A 250V TE5 Готово до відправки 6 ₴ Артикул: 1200026 Зал…" at bounding box center [578, 127] width 507 height 131
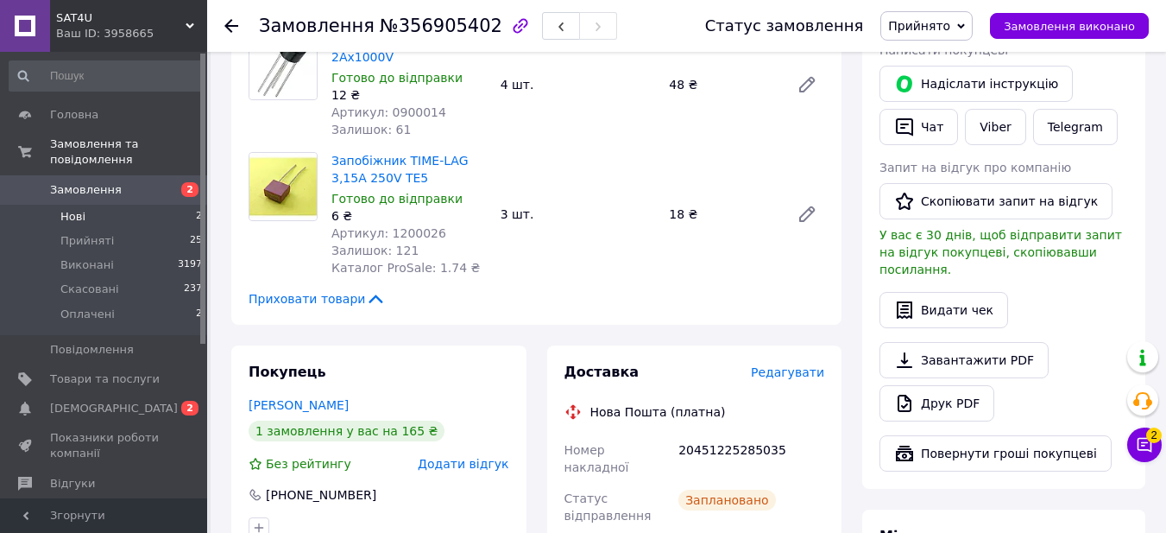
click at [72, 209] on span "Нові" at bounding box center [72, 217] width 25 height 16
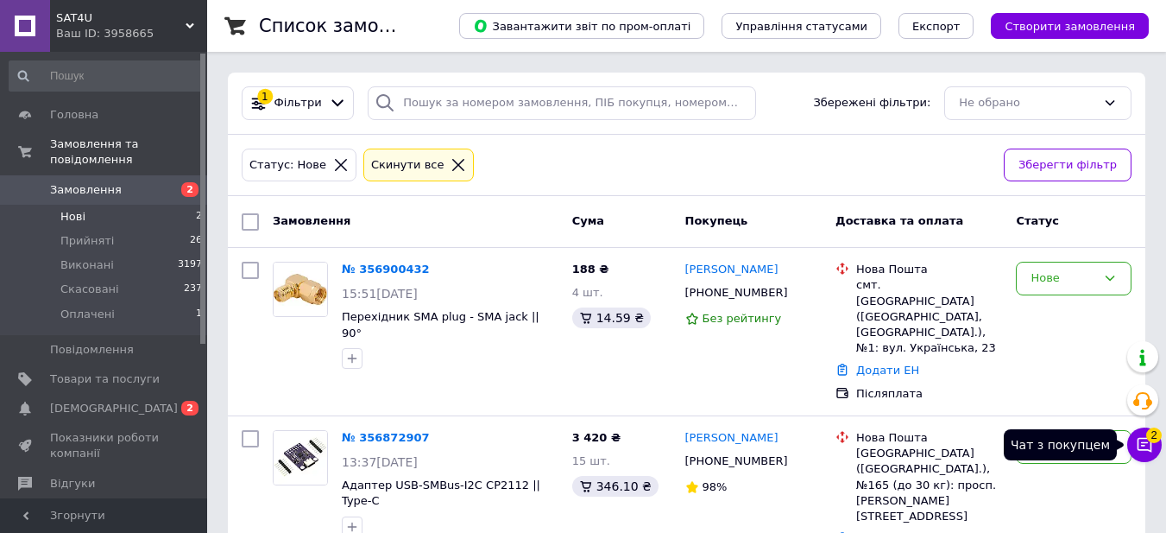
click at [1148, 445] on icon at bounding box center [1144, 444] width 17 height 17
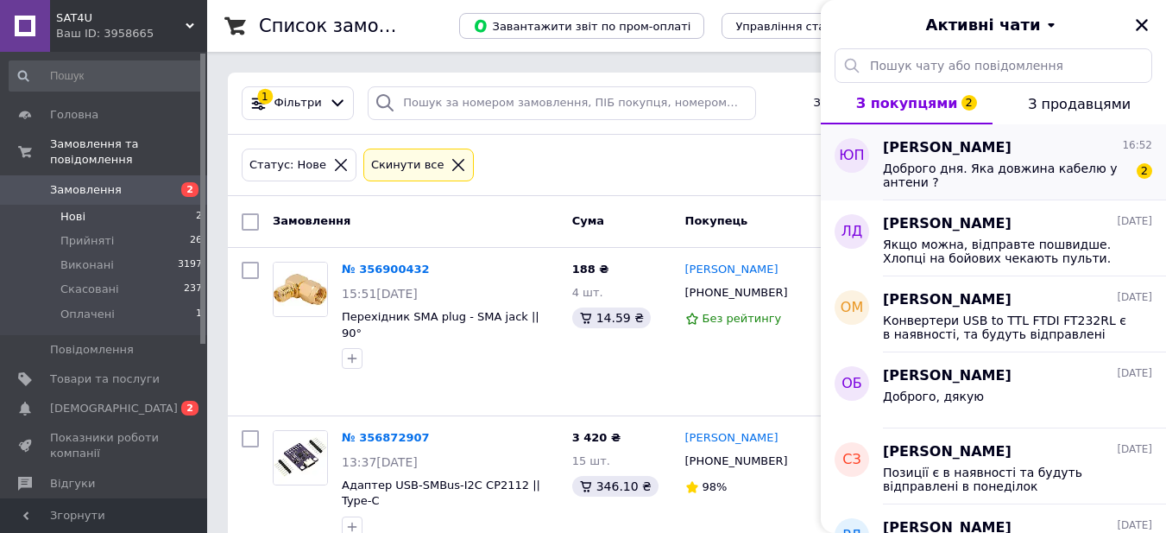
click at [1033, 163] on span "Доброго дня. Яка довжина кабелю у антени ?" at bounding box center [1005, 175] width 245 height 28
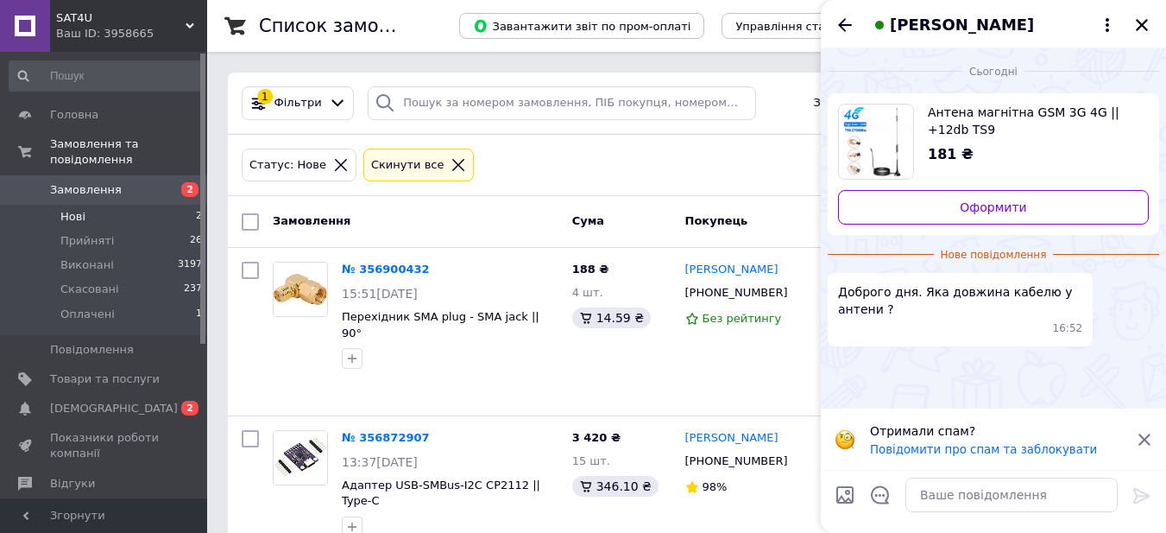
scroll to position [24, 0]
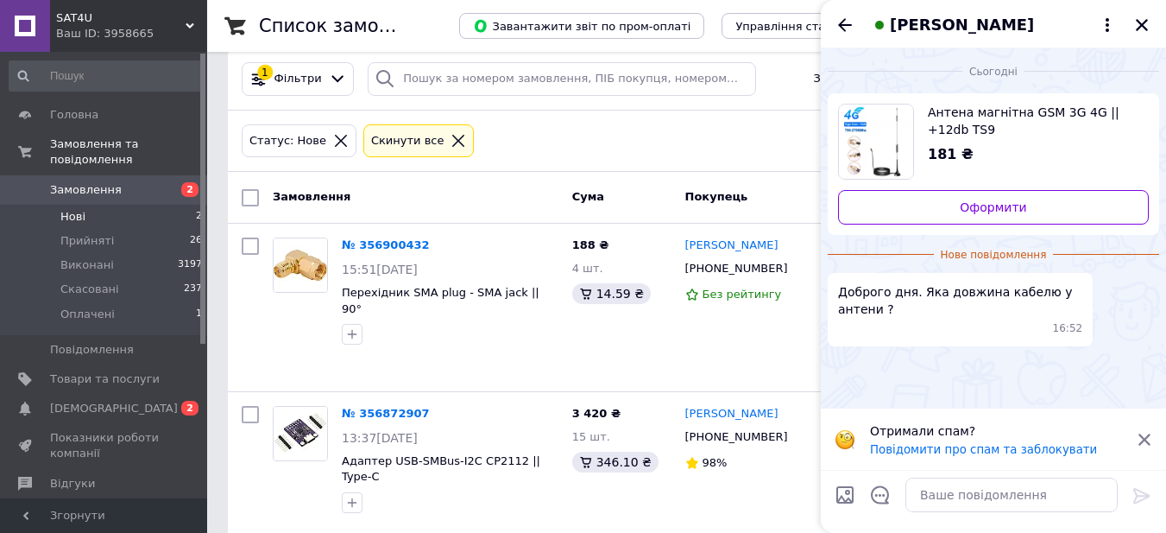
click at [992, 128] on span "Антена магнітна GSM 3G 4G || +12db TS9" at bounding box center [1031, 121] width 207 height 35
click at [980, 492] on textarea at bounding box center [1012, 494] width 212 height 35
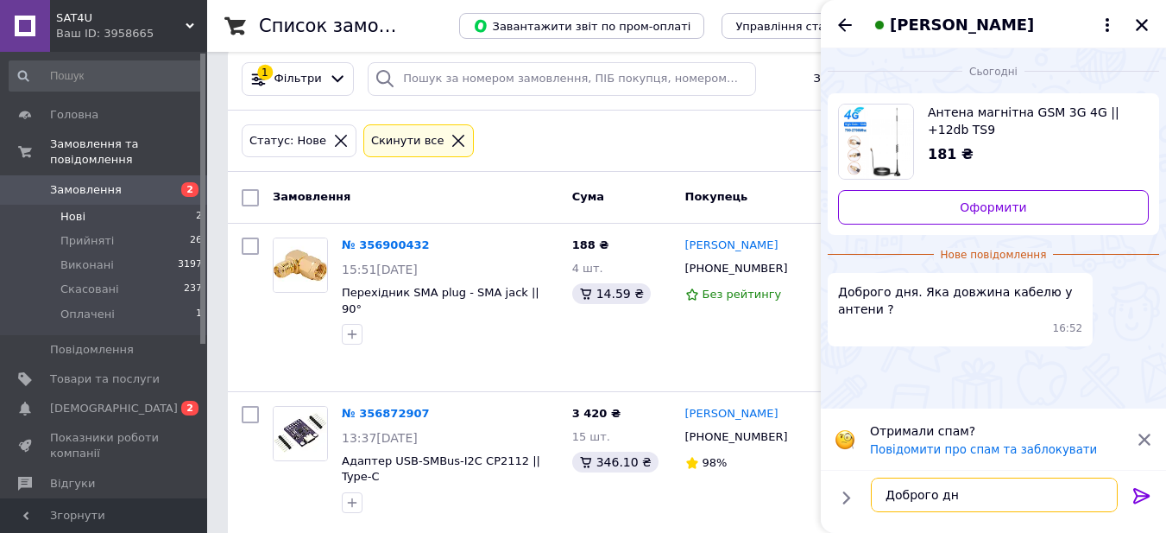
type textarea "Доброго дня"
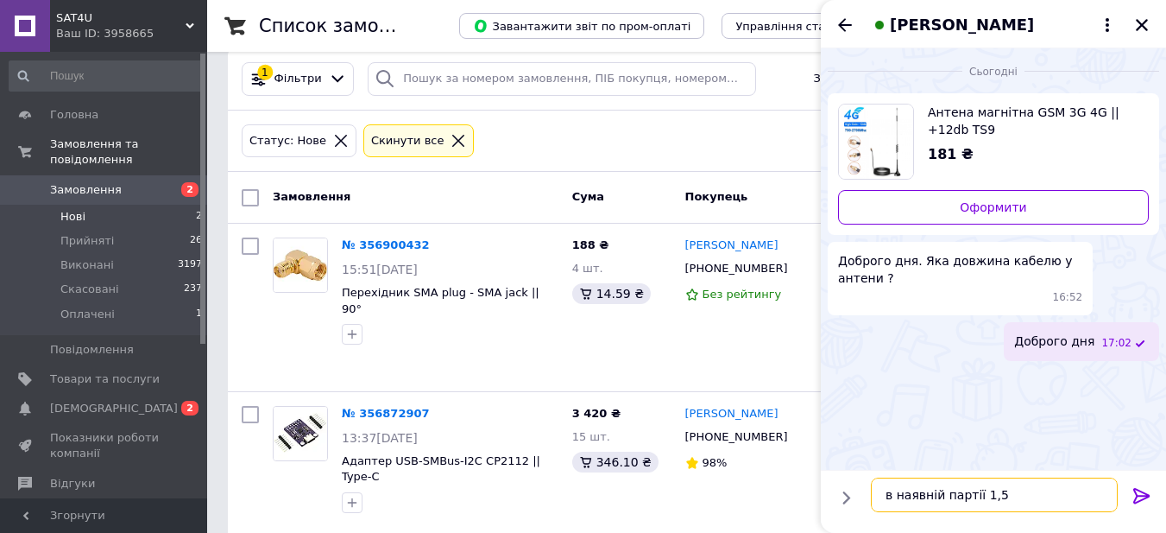
type textarea "в наявній партії 1,5 м"
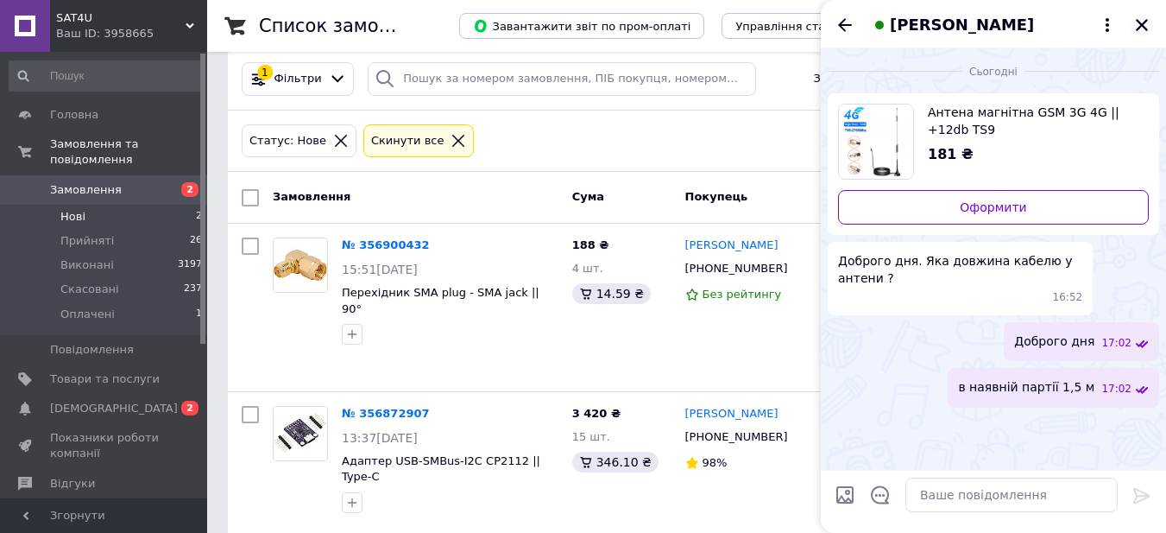
click at [1140, 25] on icon "Закрити" at bounding box center [1142, 25] width 16 height 16
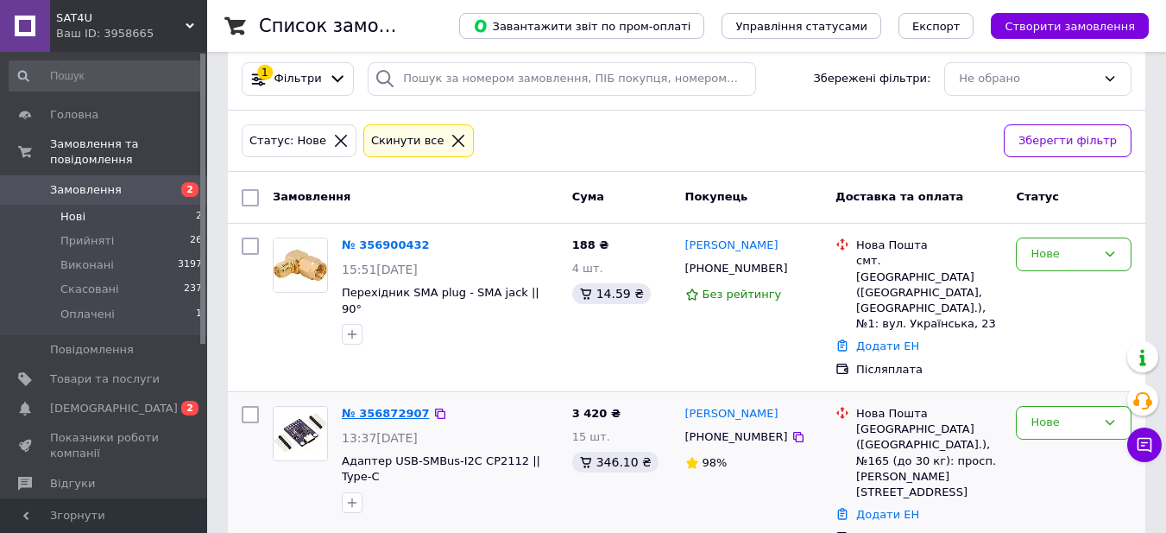
click at [382, 407] on link "№ 356872907" at bounding box center [386, 413] width 88 height 13
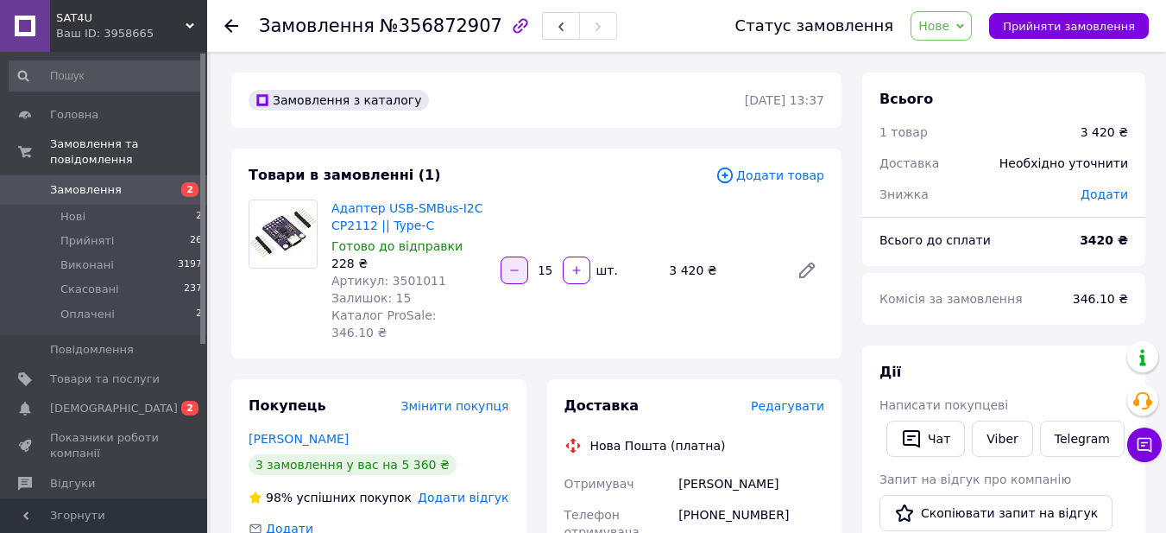
click at [513, 256] on button "button" at bounding box center [515, 270] width 28 height 28
type input "14"
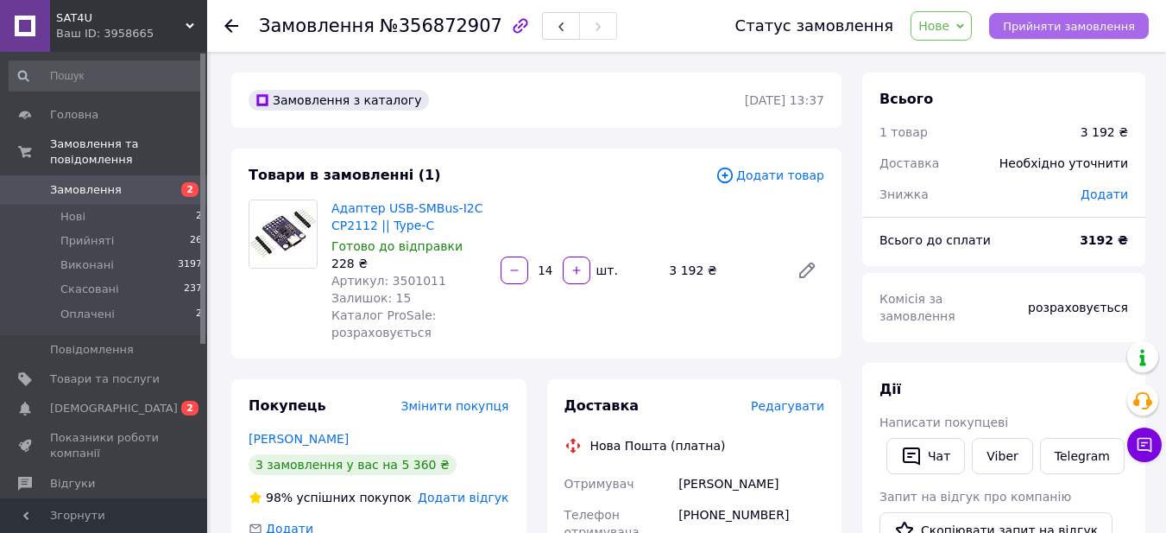
click at [1061, 20] on span "Прийняти замовлення" at bounding box center [1069, 26] width 132 height 13
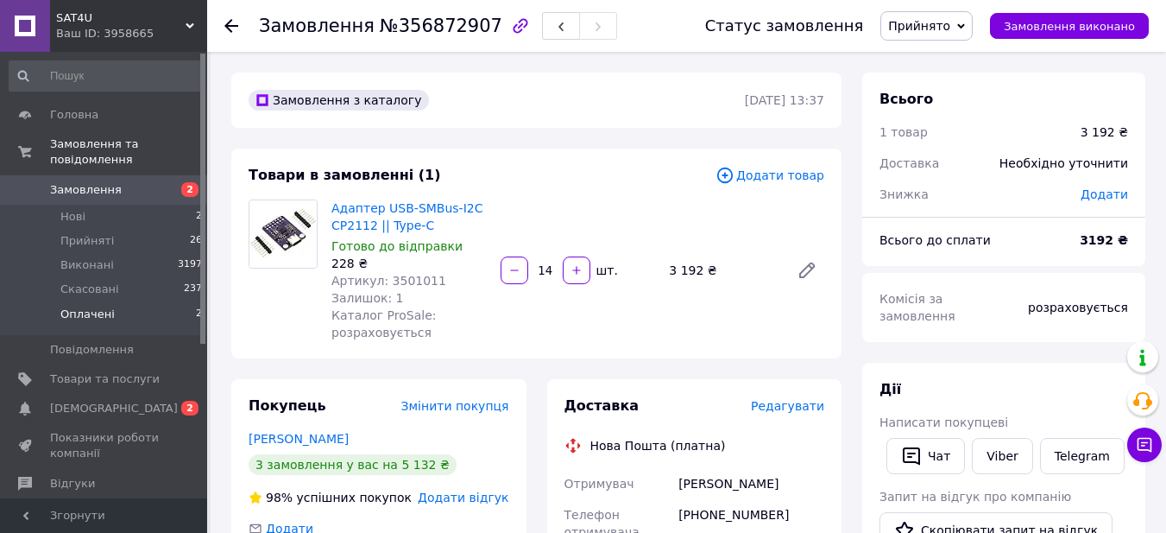
click at [126, 302] on li "Оплачені 2" at bounding box center [106, 318] width 212 height 33
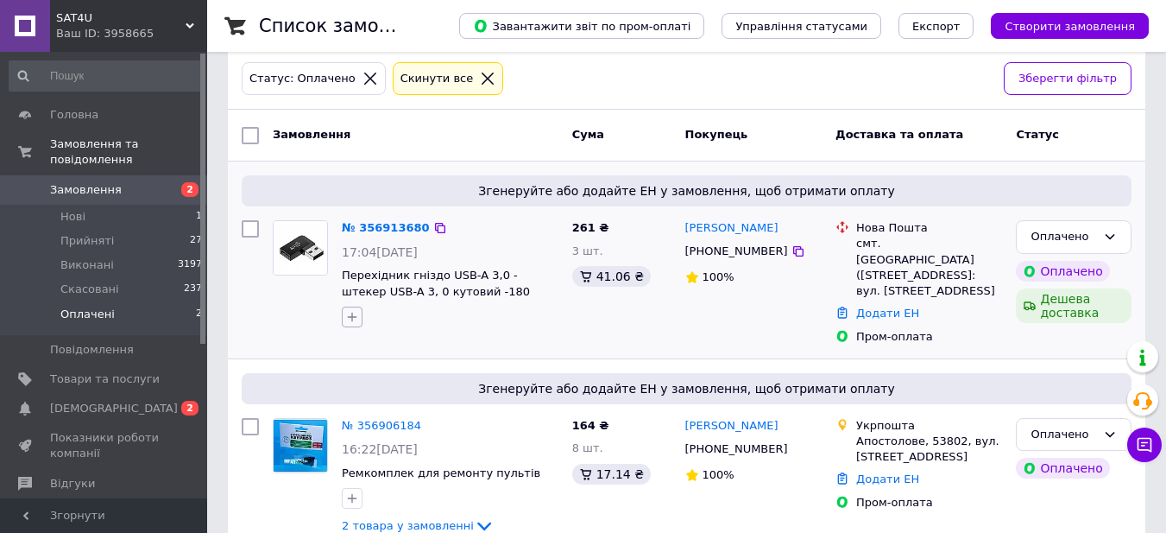
scroll to position [107, 0]
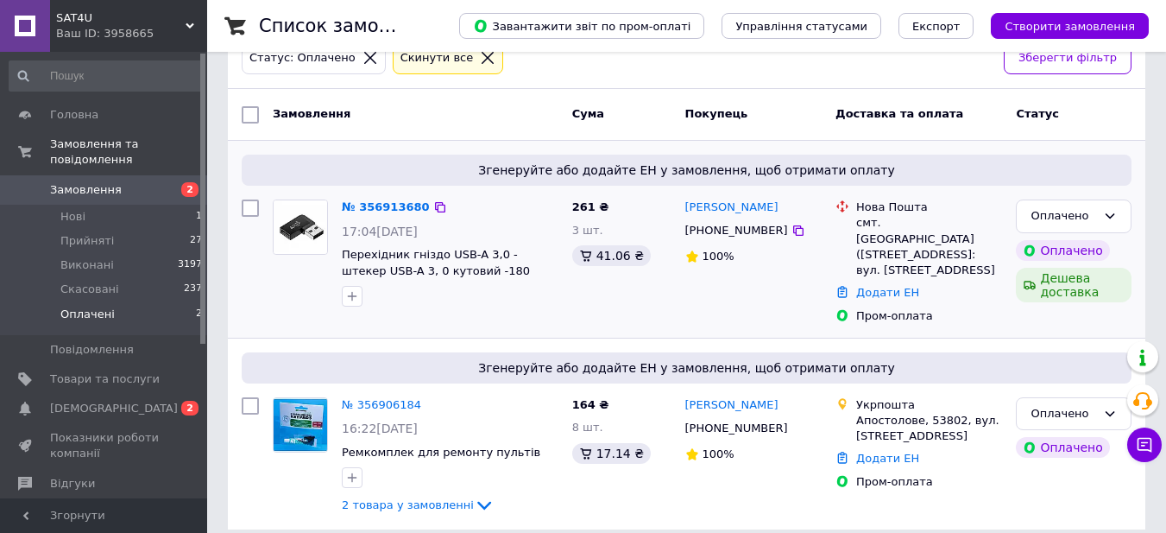
click at [396, 215] on div "№ 356913680" at bounding box center [386, 208] width 92 height 20
click at [396, 211] on link "№ 356913680" at bounding box center [386, 206] width 88 height 13
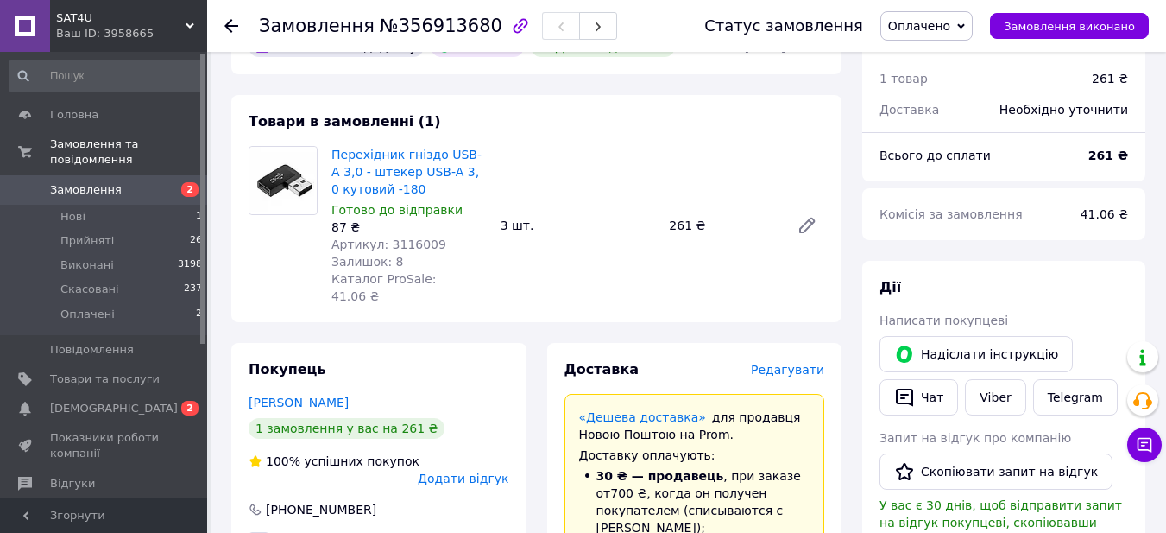
click at [949, 22] on span "Оплачено" at bounding box center [919, 26] width 62 height 14
click at [927, 65] on li "Прийнято" at bounding box center [926, 60] width 91 height 26
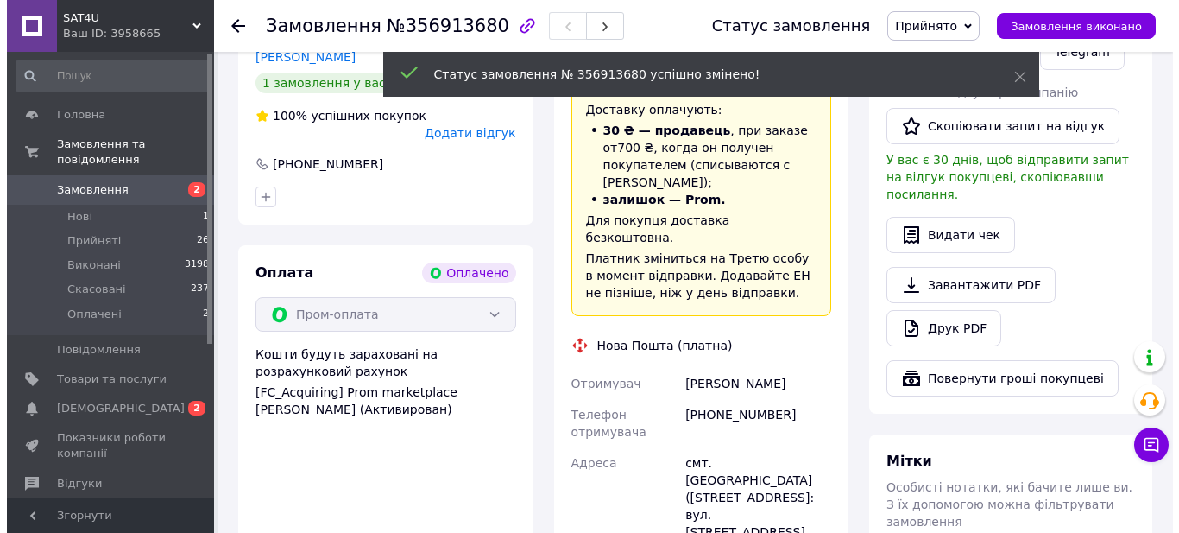
scroll to position [193, 0]
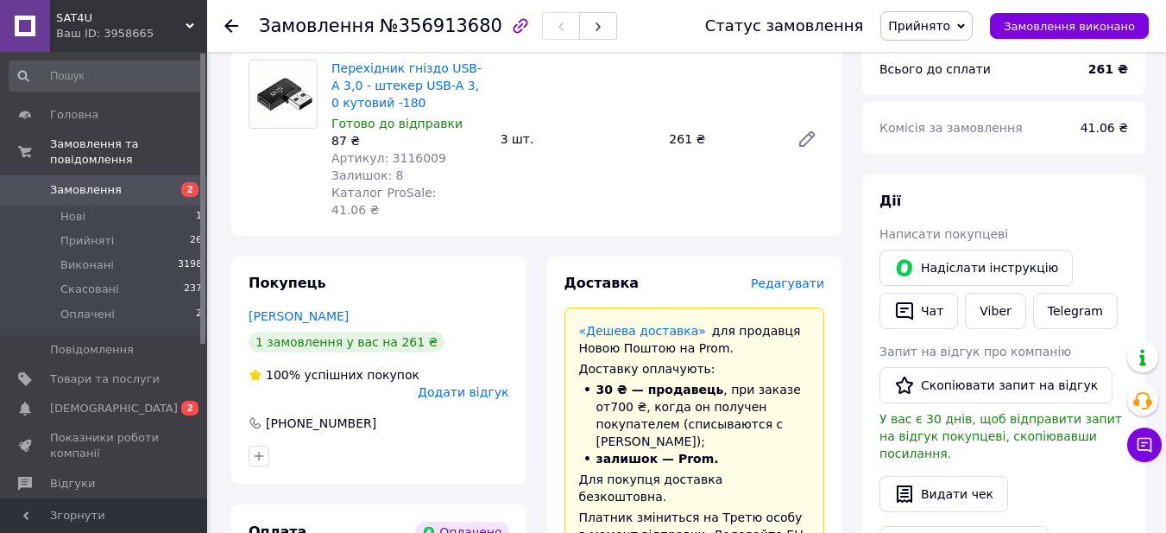
click at [802, 276] on span "Редагувати" at bounding box center [787, 283] width 73 height 14
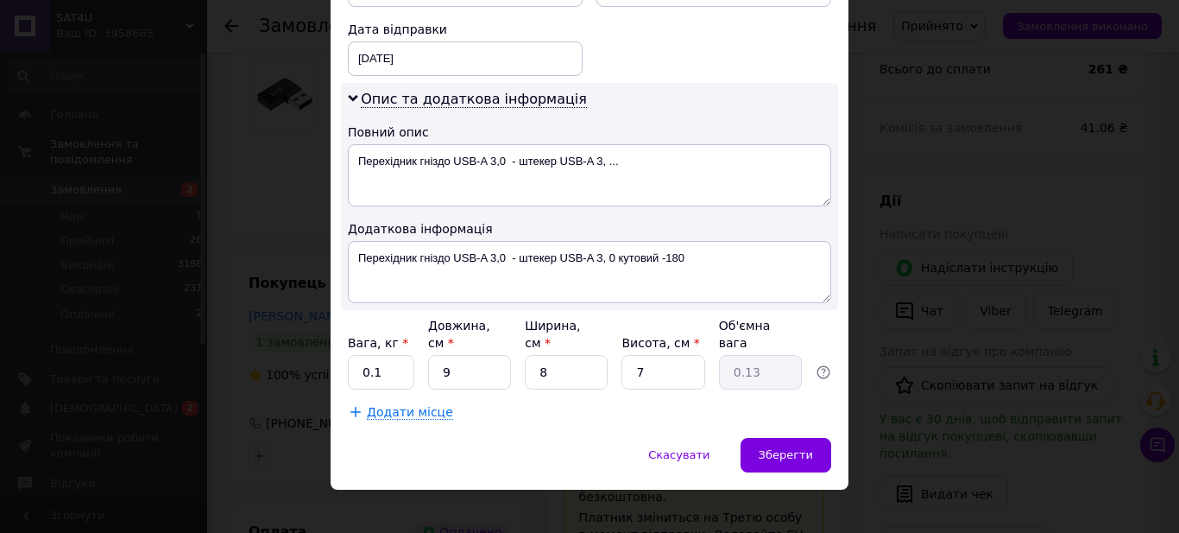
scroll to position [652, 0]
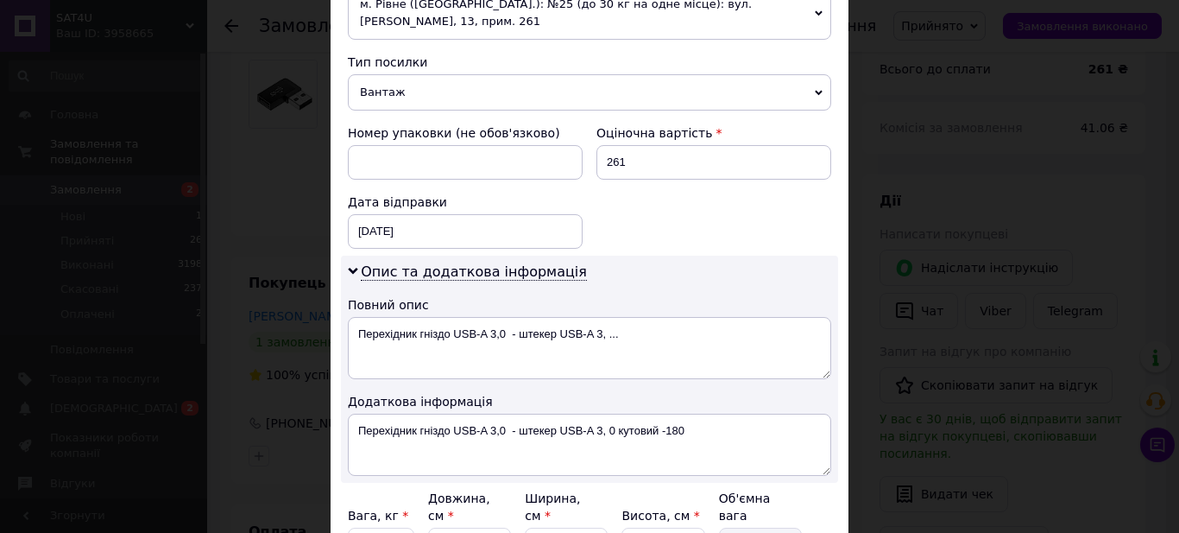
click at [436, 98] on span "Вантаж" at bounding box center [589, 92] width 483 height 36
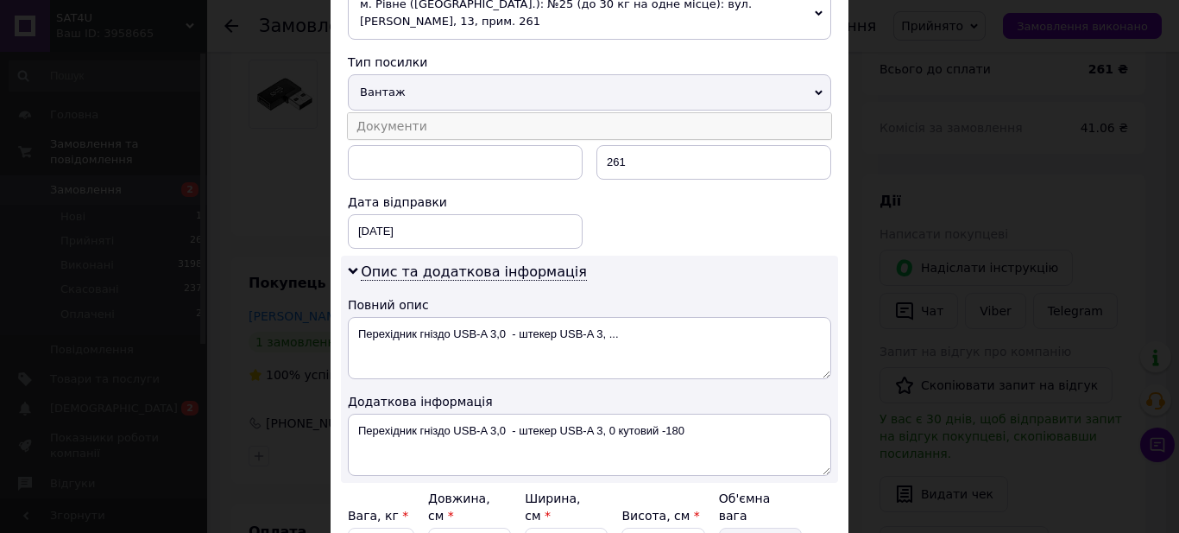
click at [447, 127] on li "Документи" at bounding box center [589, 126] width 483 height 26
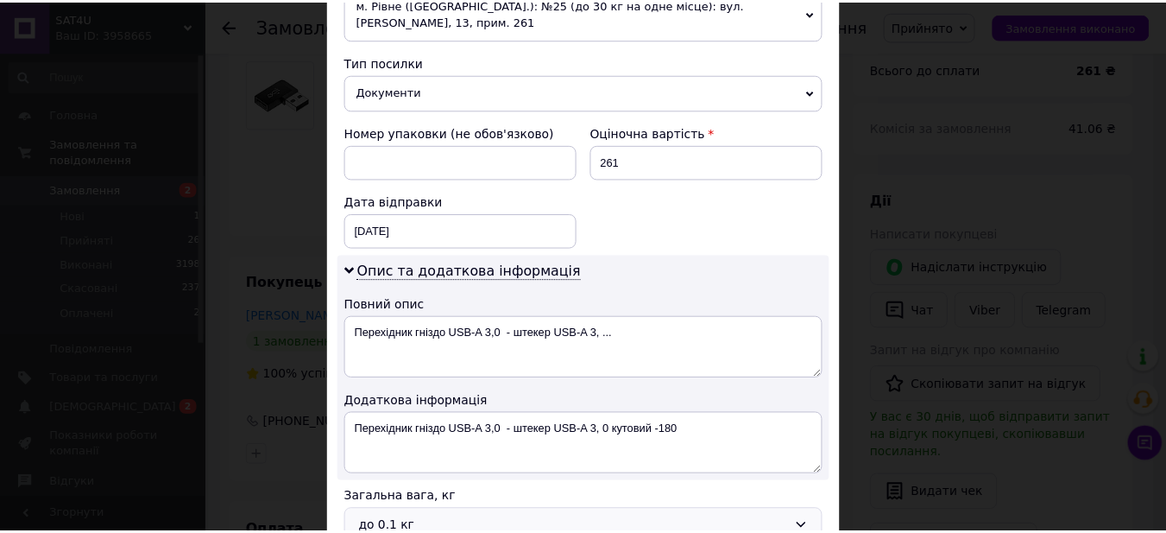
scroll to position [842, 0]
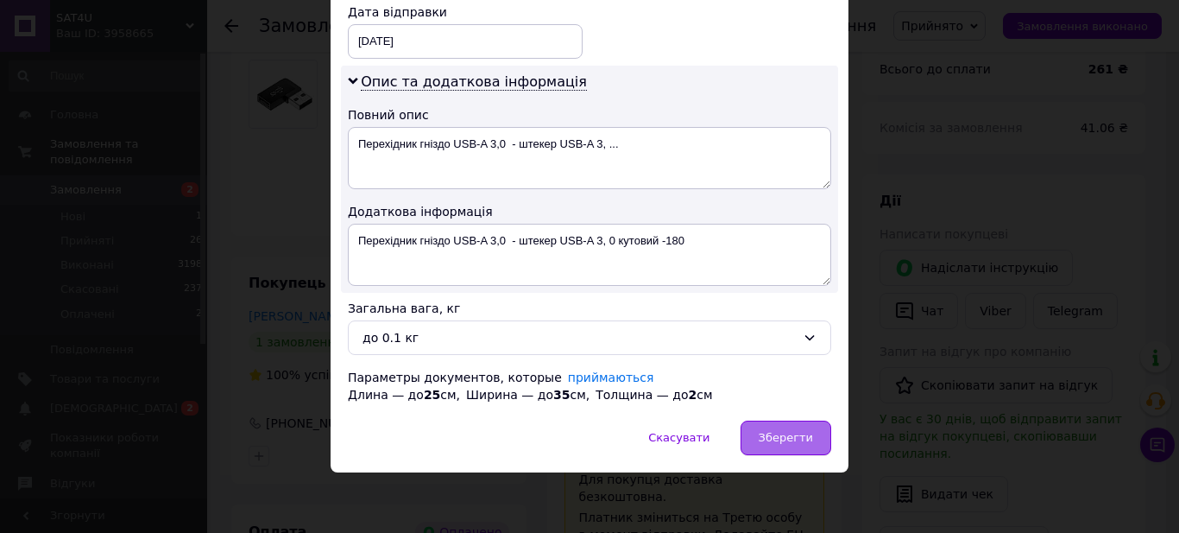
click at [753, 433] on div "Зберегти" at bounding box center [786, 437] width 91 height 35
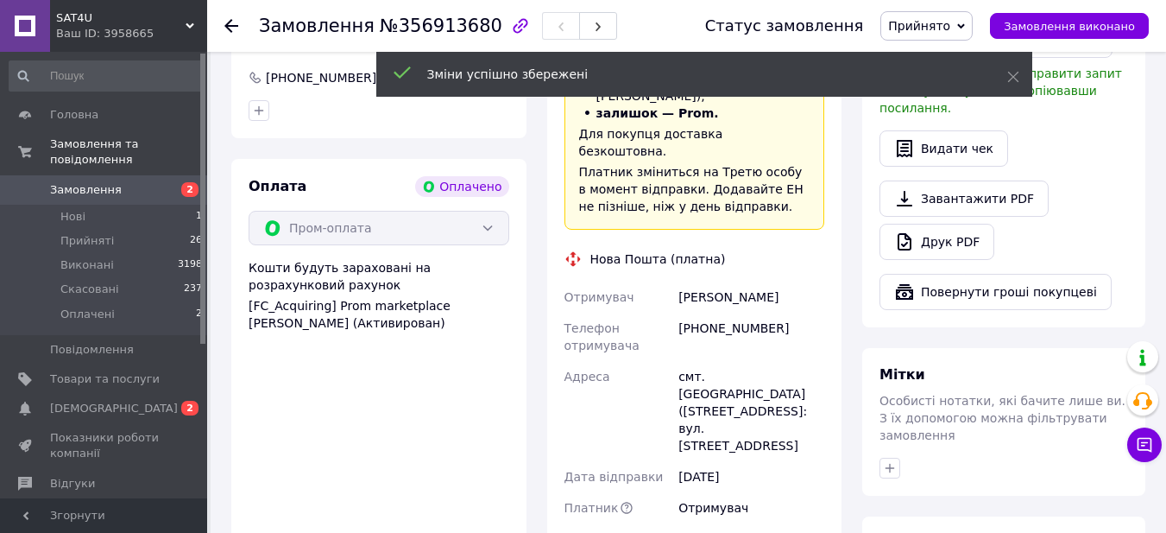
scroll to position [798, 0]
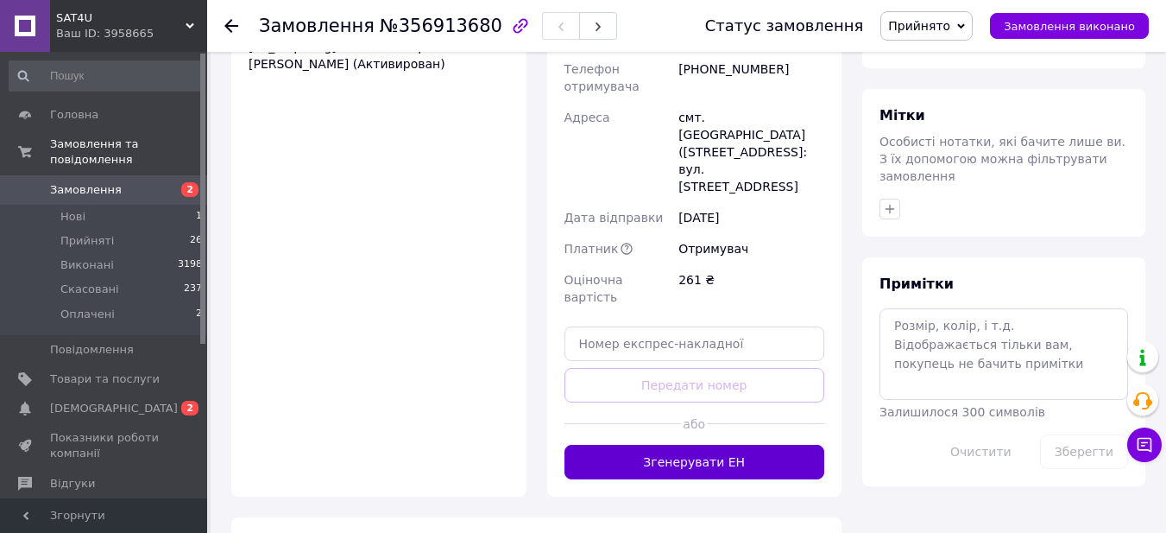
click at [741, 445] on button "Згенерувати ЕН" at bounding box center [695, 462] width 261 height 35
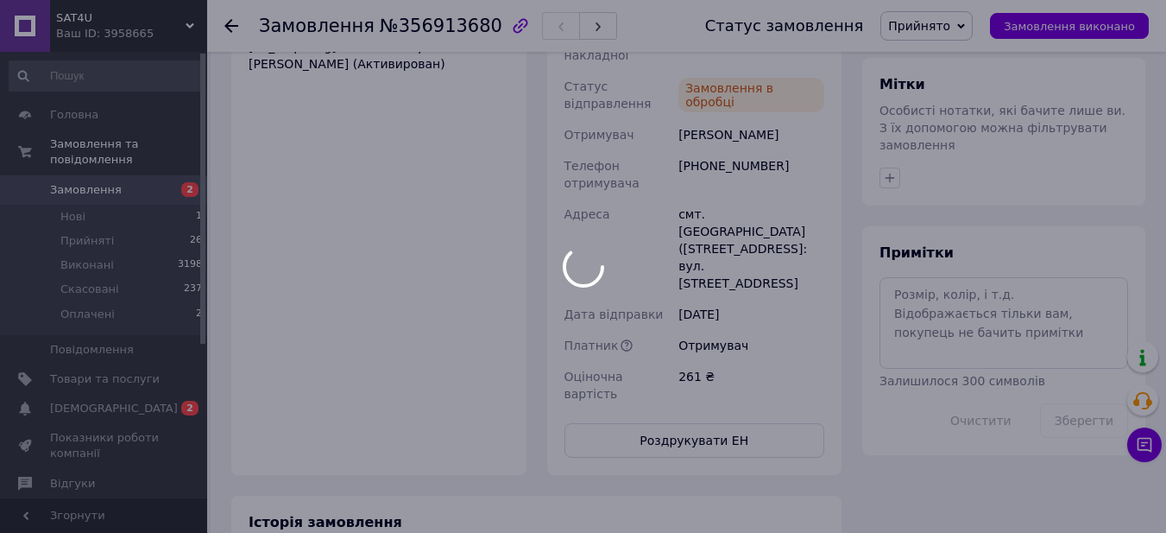
scroll to position [539, 0]
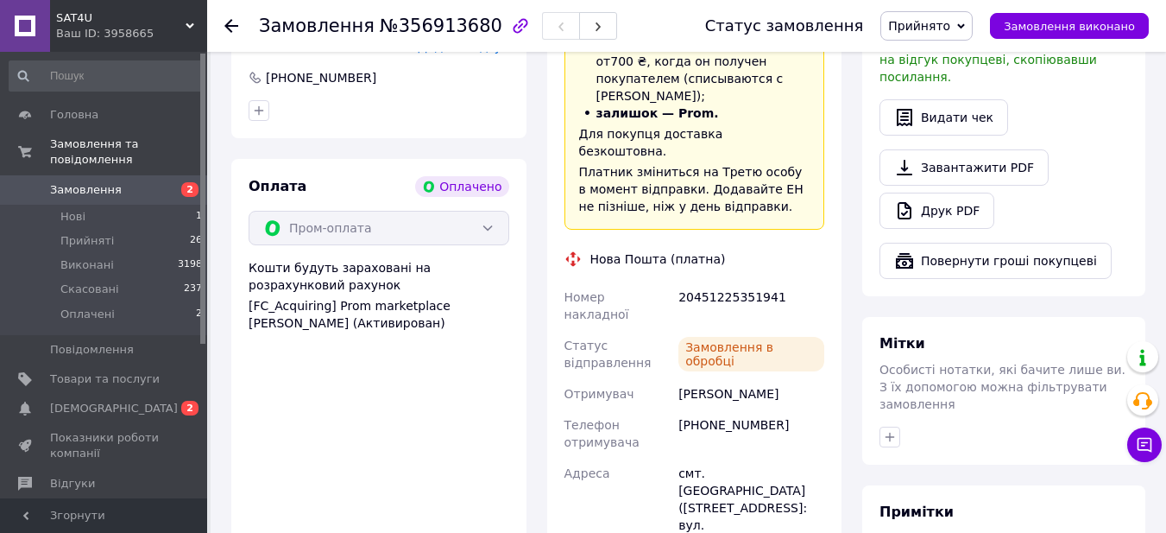
click at [729, 281] on div "20451225351941" at bounding box center [751, 305] width 153 height 48
click at [727, 281] on div "20451225351941" at bounding box center [751, 305] width 153 height 48
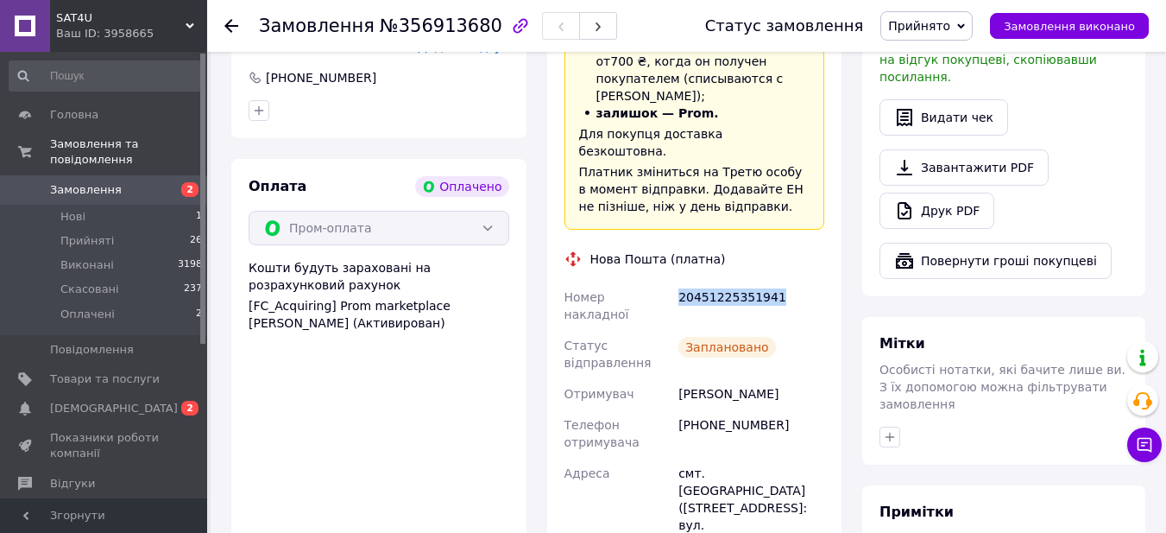
copy div "20451225351941"
click at [94, 308] on li "Оплачені 2" at bounding box center [106, 318] width 212 height 33
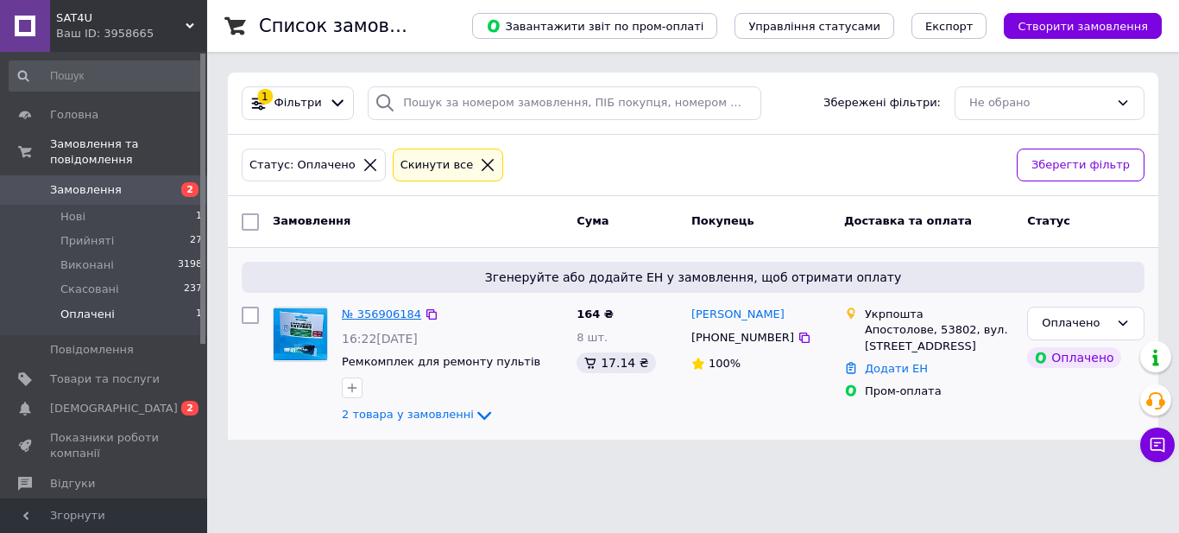
click at [388, 317] on link "№ 356906184" at bounding box center [381, 313] width 79 height 13
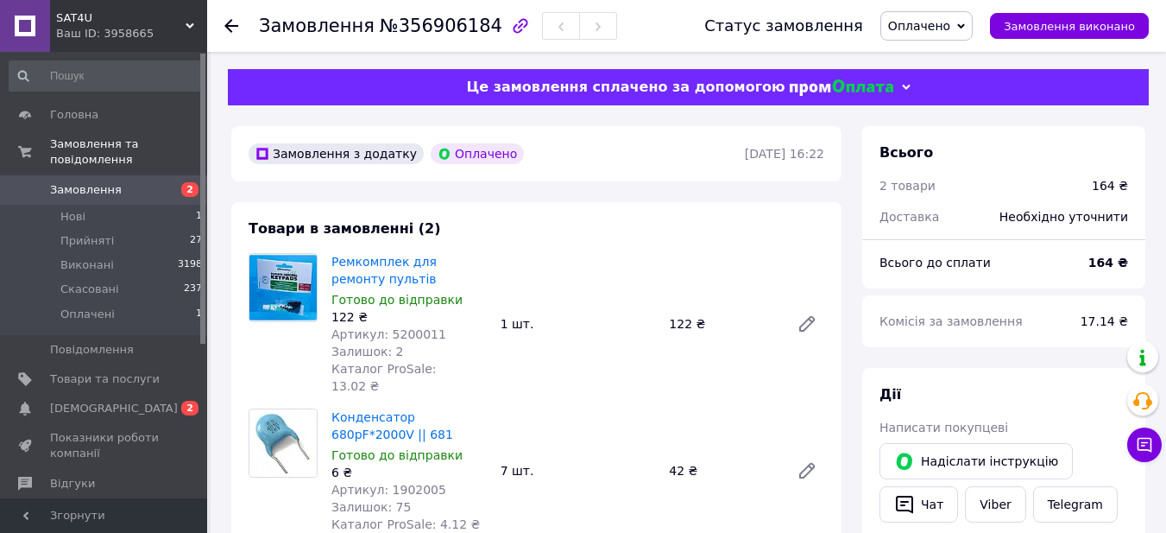
click at [944, 25] on span "Оплачено" at bounding box center [919, 26] width 62 height 14
click at [935, 62] on li "Прийнято" at bounding box center [926, 60] width 91 height 26
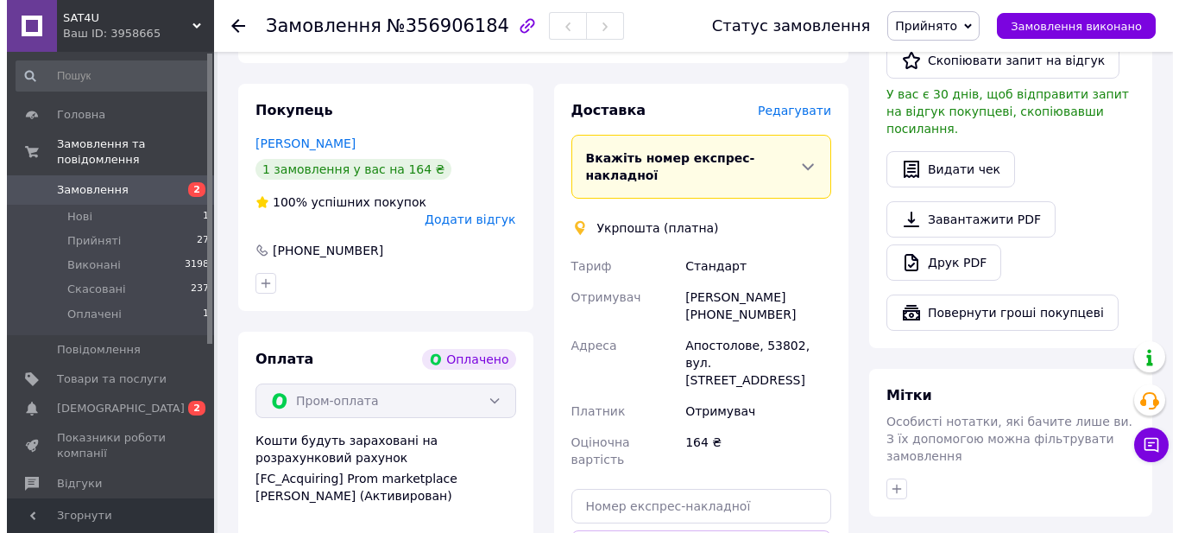
scroll to position [345, 0]
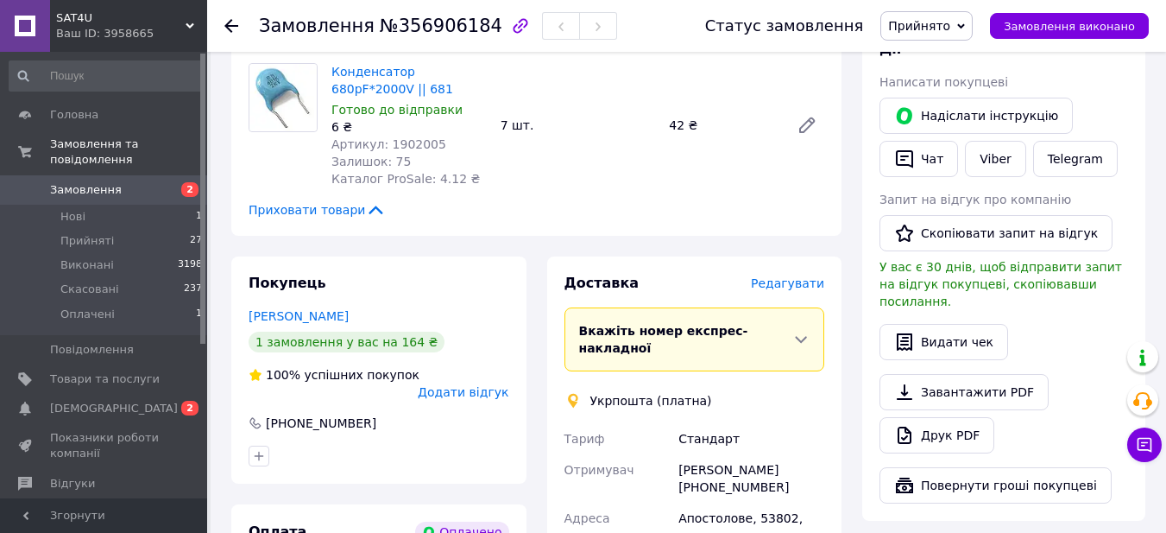
click at [782, 276] on span "Редагувати" at bounding box center [787, 283] width 73 height 14
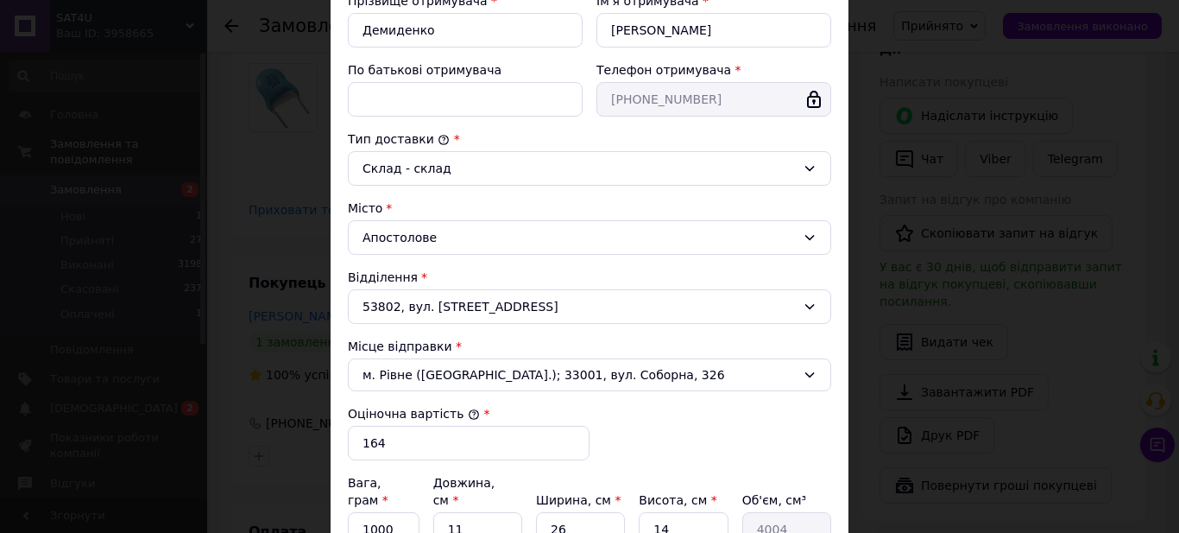
scroll to position [432, 0]
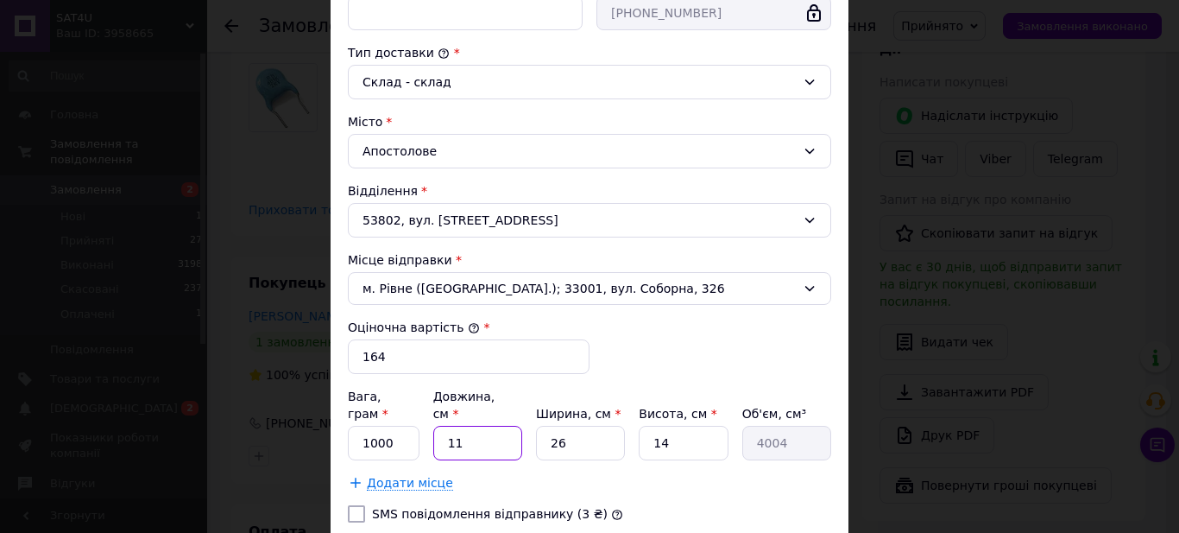
click at [491, 433] on input "11" at bounding box center [477, 443] width 89 height 35
type input "2"
type input "728"
type input "23"
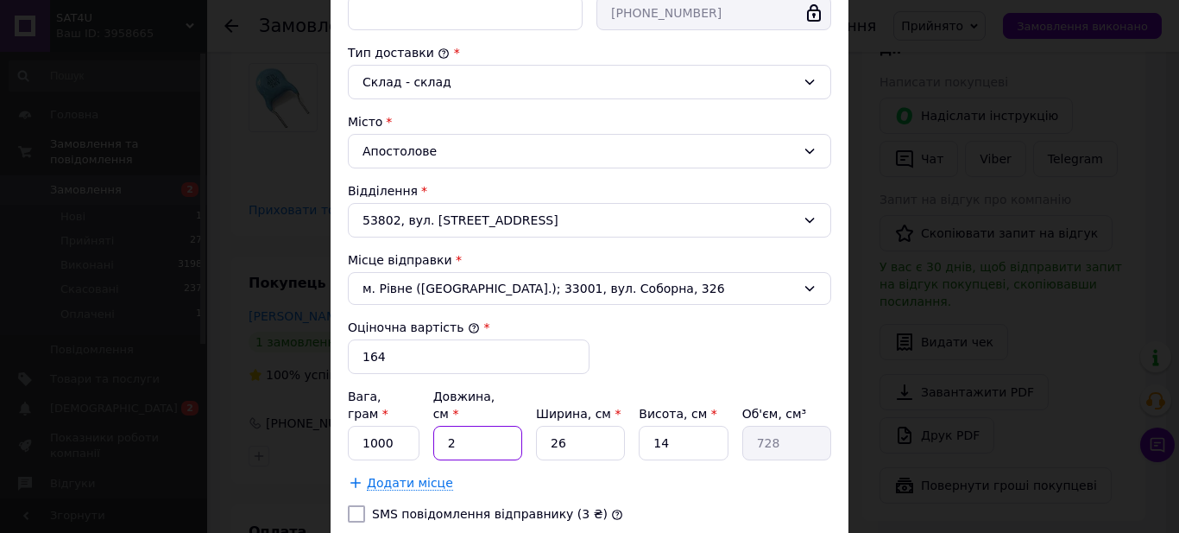
type input "8372"
type input "23"
click at [584, 426] on input "26" at bounding box center [580, 443] width 89 height 35
type input "1"
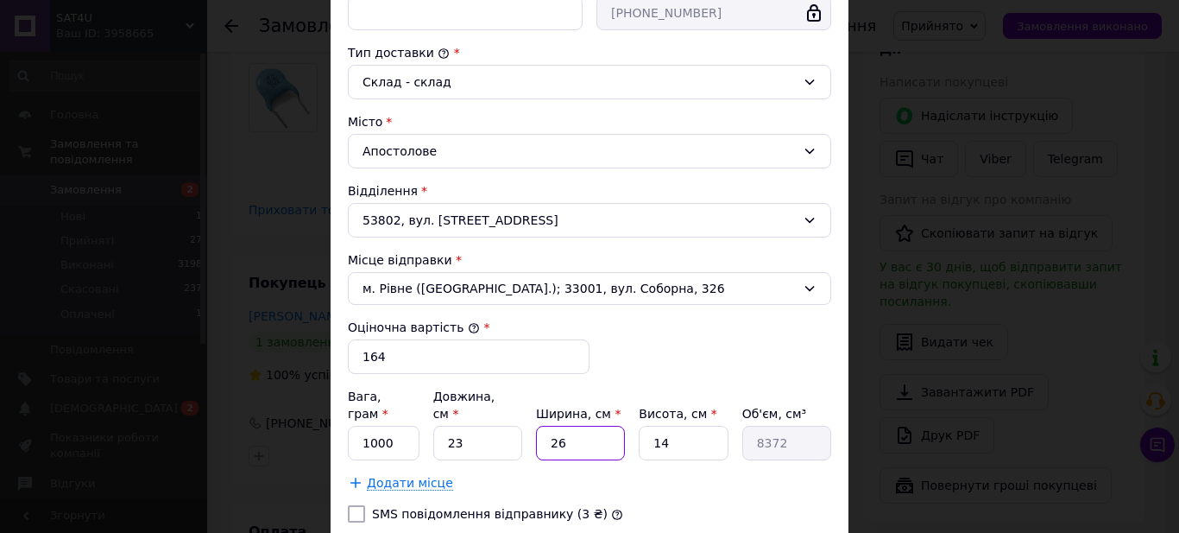
type input "322"
type input "17"
type input "5474"
type input "17"
click at [686, 426] on input "14" at bounding box center [683, 443] width 89 height 35
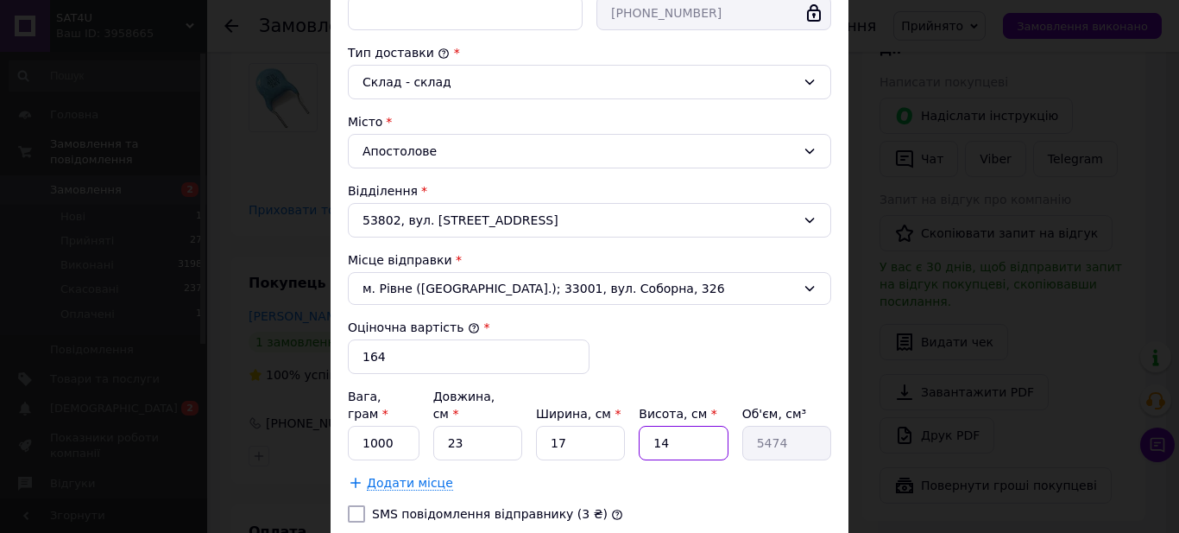
click at [686, 426] on input "14" at bounding box center [683, 443] width 89 height 35
type input "3"
type input "1173"
type input "3"
click at [517, 474] on div "Додати місце" at bounding box center [589, 482] width 483 height 17
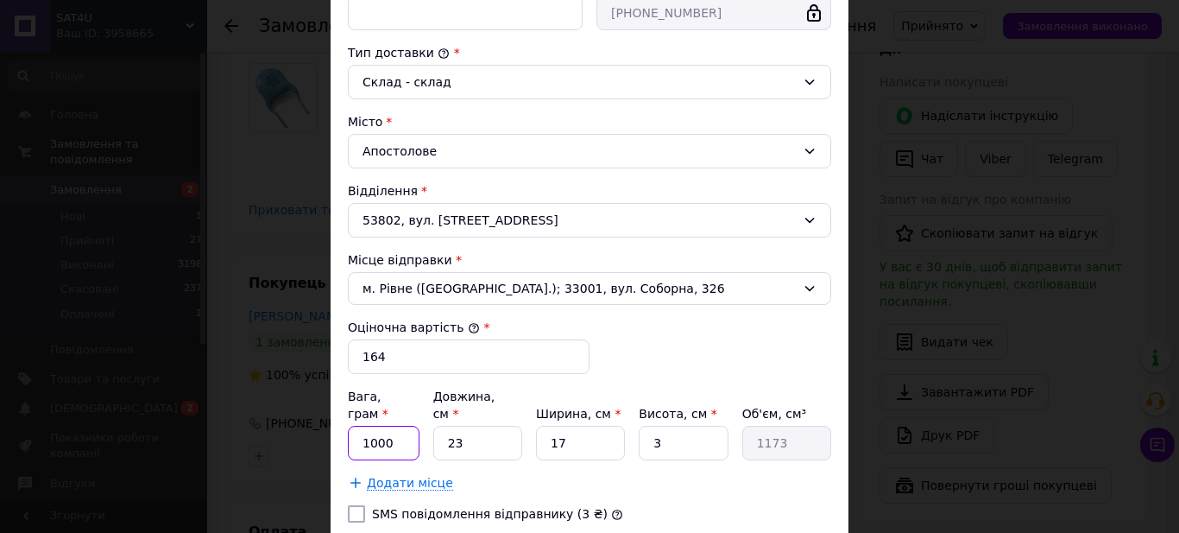
drag, startPoint x: 376, startPoint y: 424, endPoint x: 350, endPoint y: 418, distance: 27.4
click at [350, 426] on input "1000" at bounding box center [384, 443] width 72 height 35
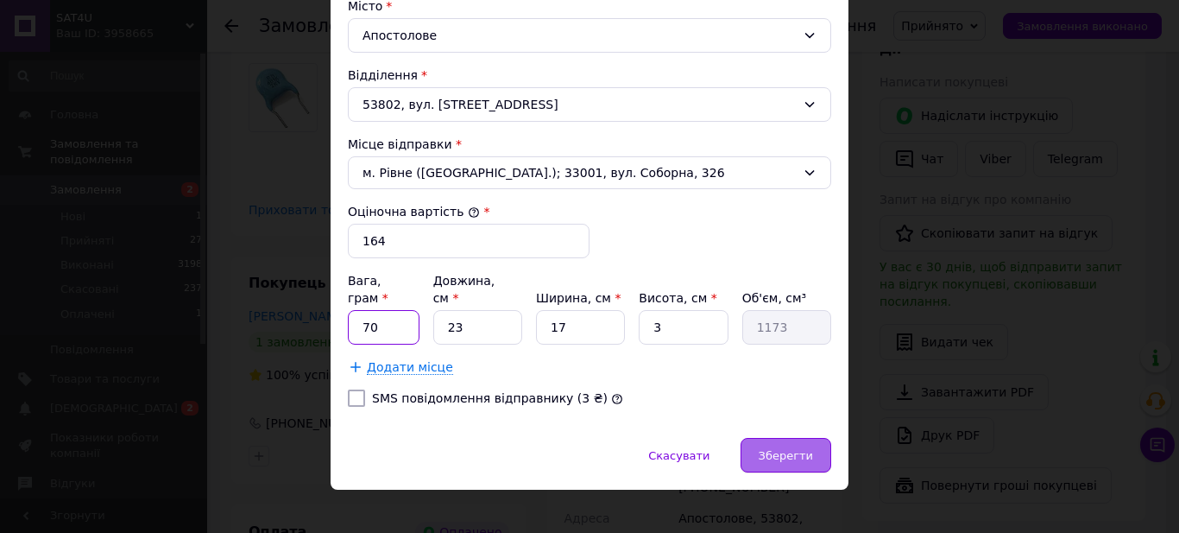
type input "70"
click at [775, 449] on span "Зберегти" at bounding box center [786, 455] width 54 height 13
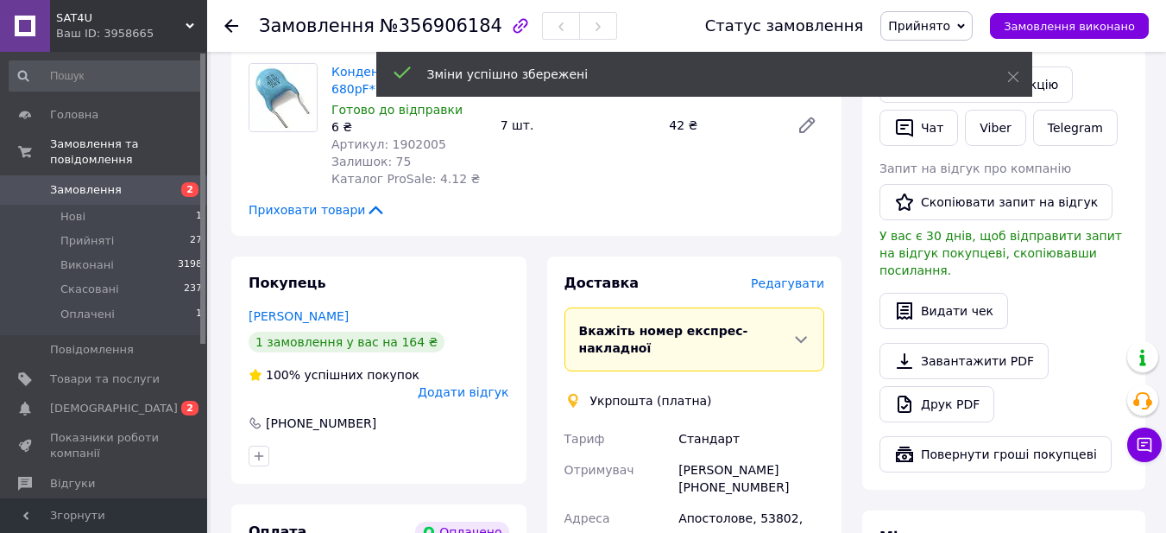
click at [804, 276] on span "Редагувати" at bounding box center [787, 283] width 73 height 14
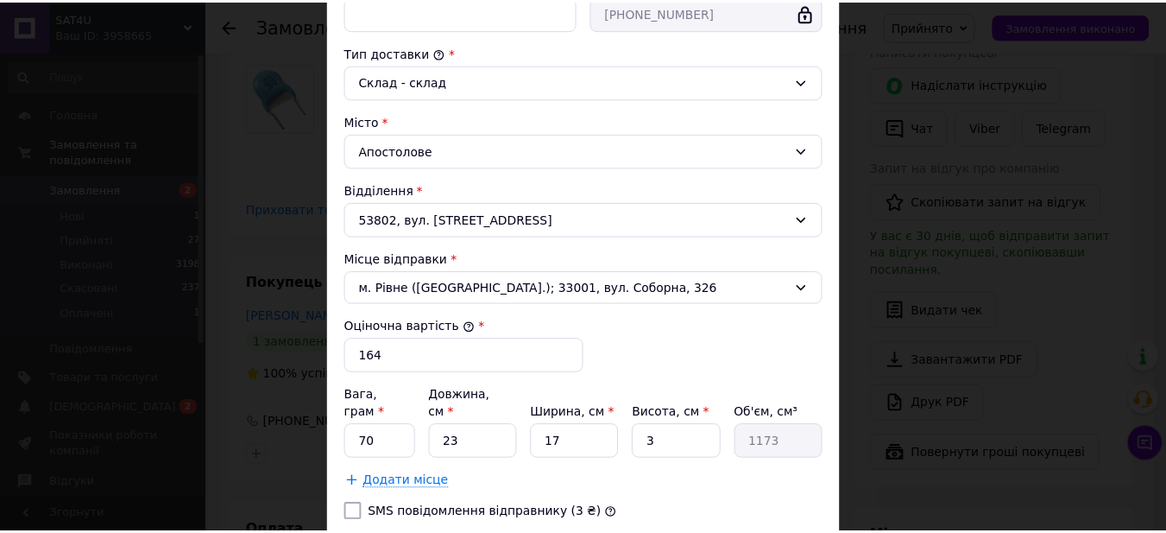
scroll to position [518, 0]
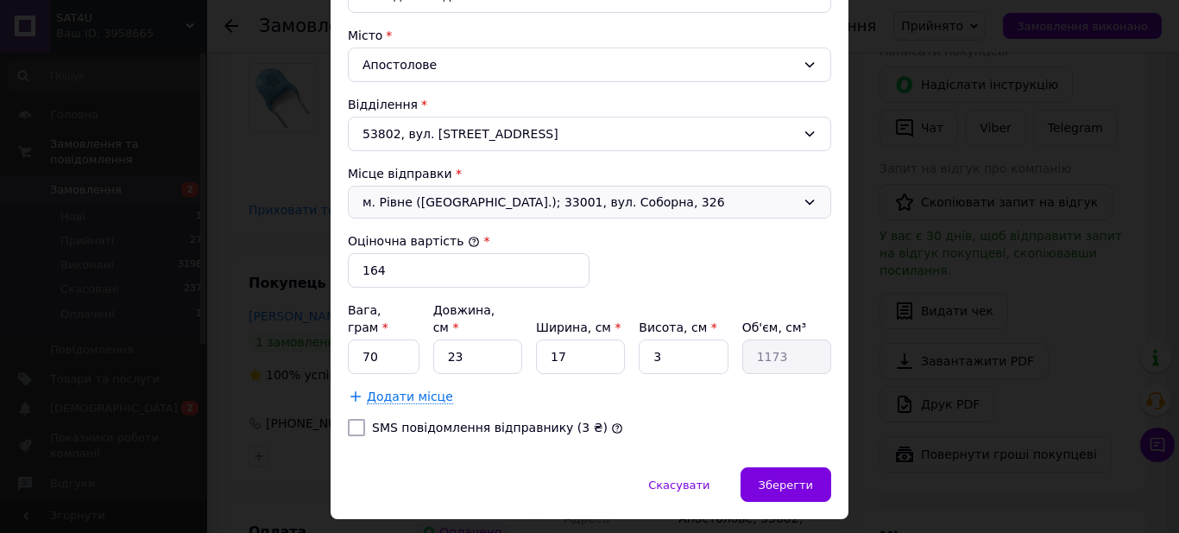
drag, startPoint x: 598, startPoint y: 207, endPoint x: 591, endPoint y: 218, distance: 13.7
click at [598, 206] on span "м. Рівне ([GEOGRAPHIC_DATA].); 33001, вул. Соборна, 326" at bounding box center [579, 201] width 433 height 17
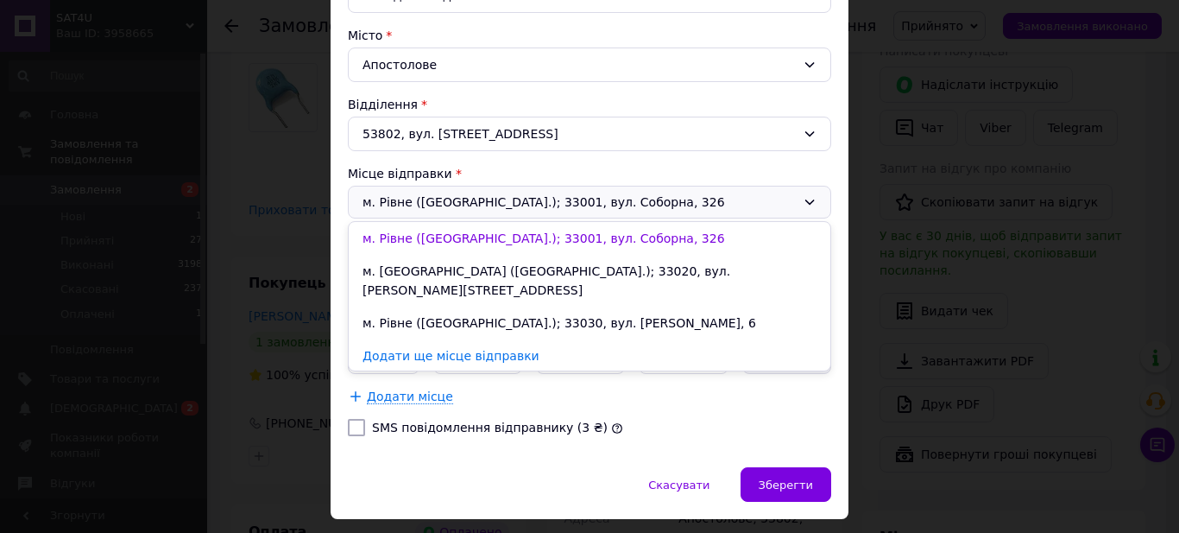
click at [519, 306] on li "м. Рівне (Рівненська обл.); 33030, вул. Корольова, 6" at bounding box center [590, 322] width 482 height 33
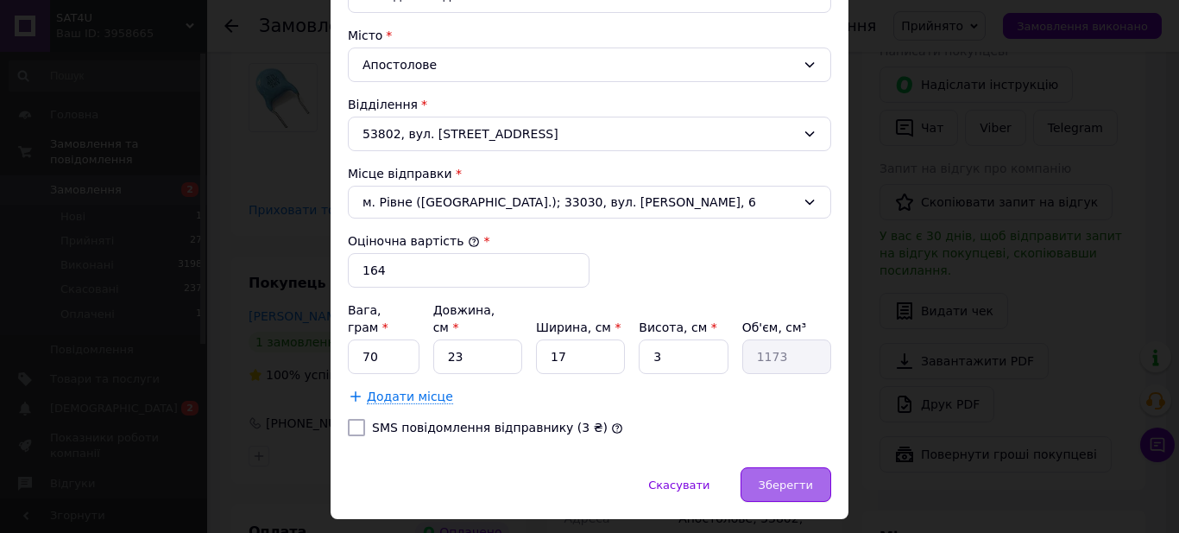
click at [769, 478] on span "Зберегти" at bounding box center [786, 484] width 54 height 13
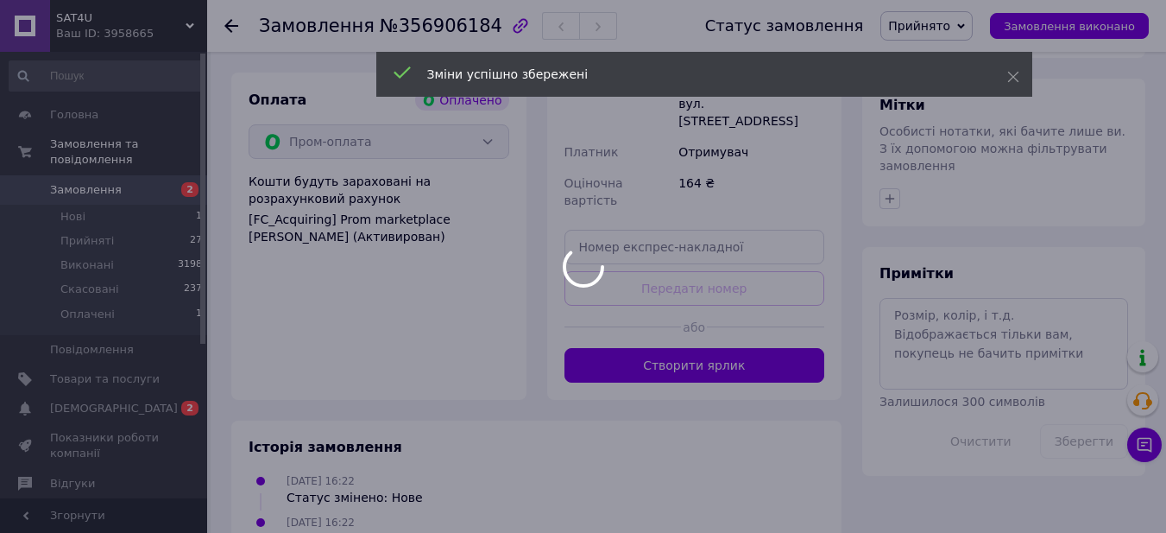
scroll to position [863, 0]
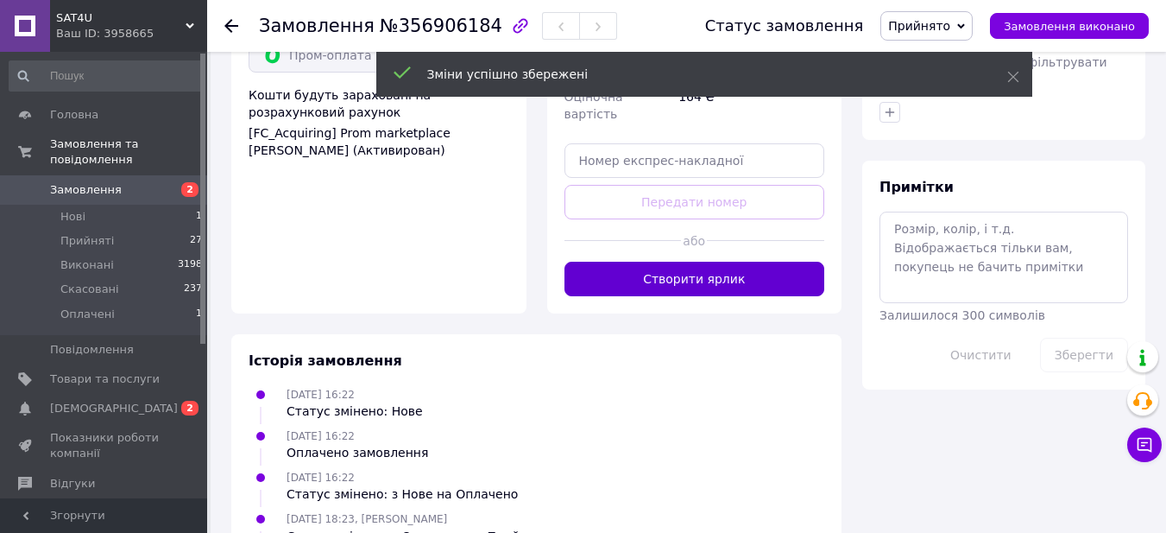
click at [726, 262] on button "Створити ярлик" at bounding box center [695, 279] width 261 height 35
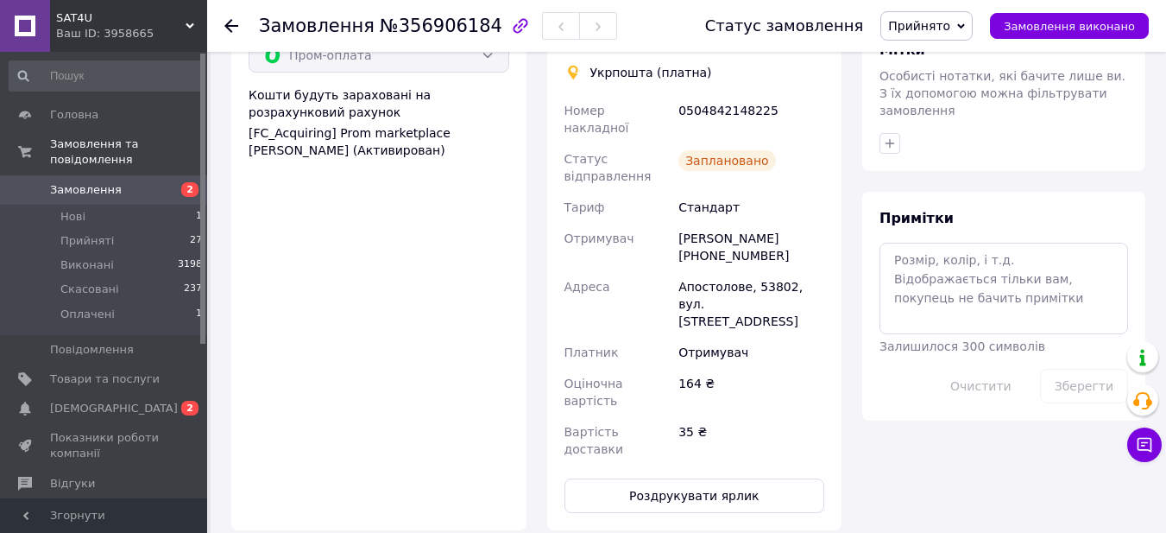
click at [742, 95] on div "0504842148225" at bounding box center [751, 119] width 153 height 48
copy div "0504842148225"
click at [647, 478] on button "Роздрукувати ярлик" at bounding box center [695, 495] width 261 height 35
click at [97, 371] on span "Товари та послуги" at bounding box center [105, 379] width 110 height 16
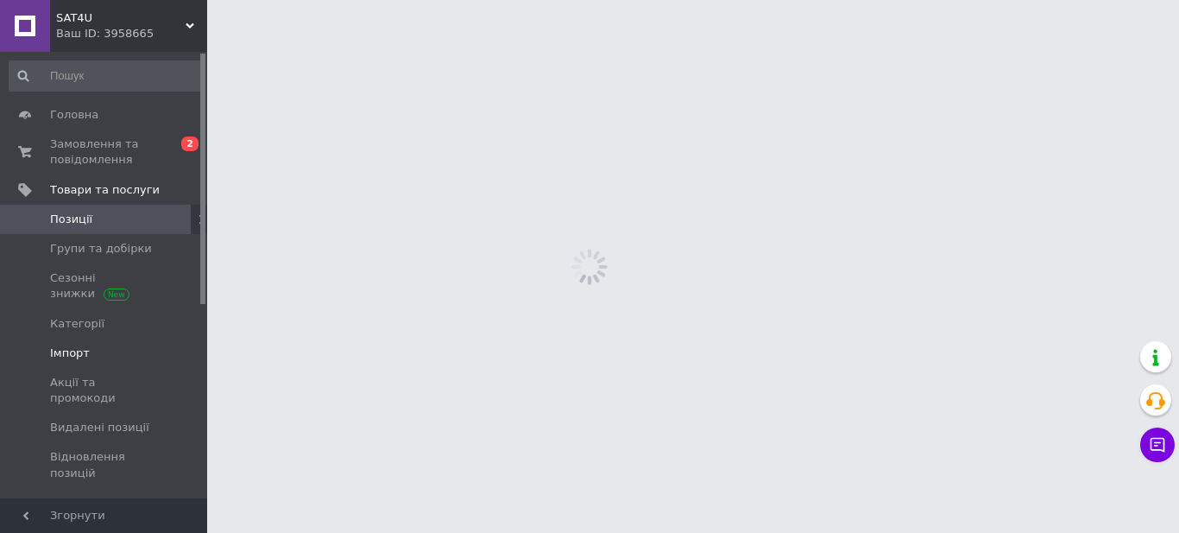
click at [71, 349] on span "Імпорт" at bounding box center [70, 353] width 40 height 16
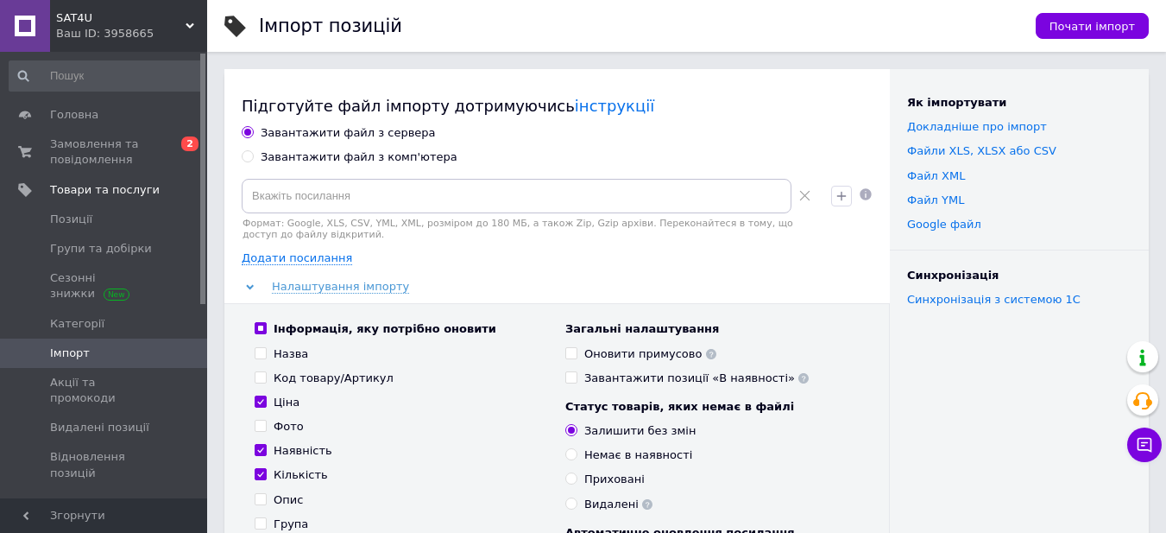
click at [256, 155] on label "Завантажити файл з комп'ютера" at bounding box center [350, 157] width 216 height 16
click at [253, 155] on input "Завантажити файл з комп'ютера" at bounding box center [247, 155] width 11 height 11
radio input "true"
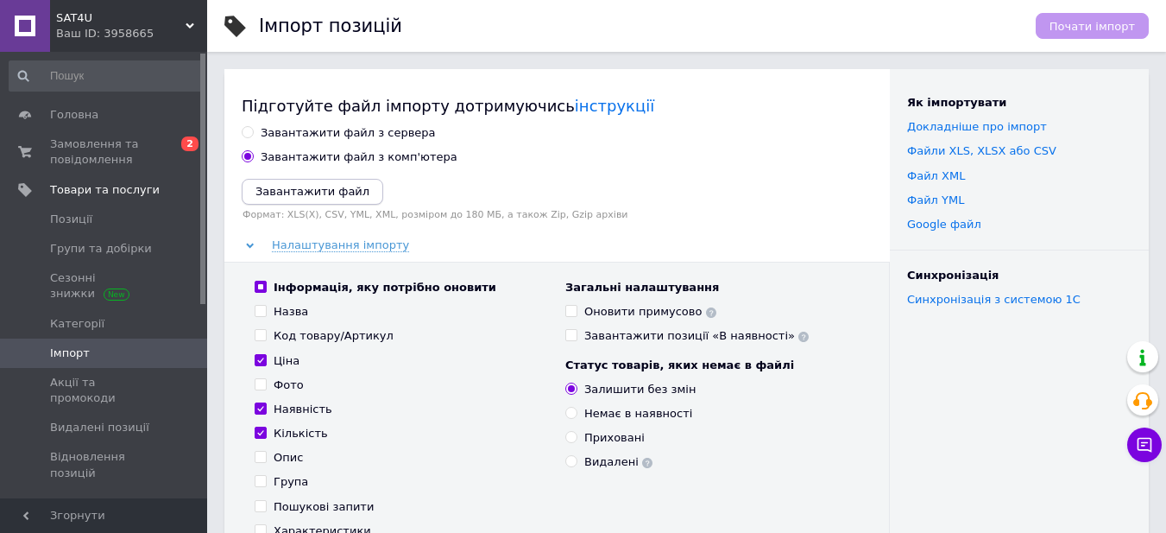
click at [282, 196] on icon "Завантажити файл" at bounding box center [313, 191] width 114 height 13
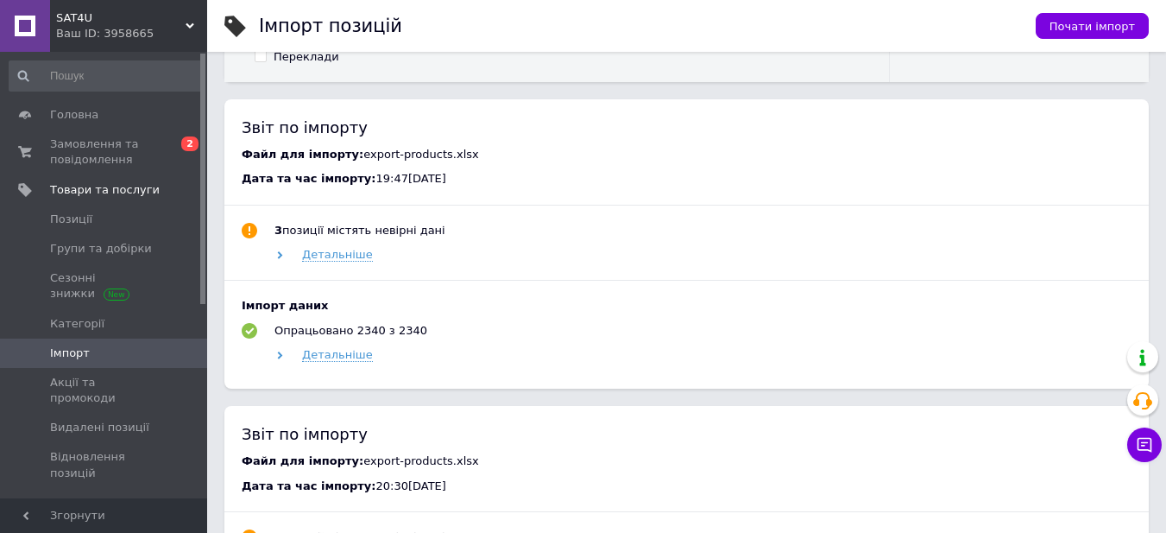
scroll to position [173, 0]
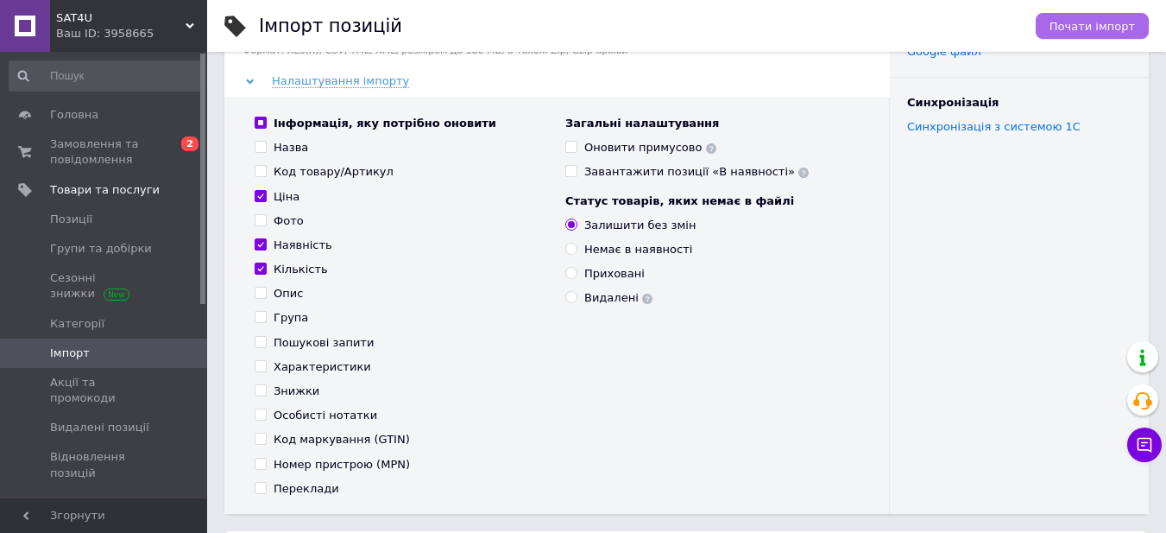
click at [1085, 36] on button "Почати імпорт" at bounding box center [1092, 26] width 113 height 26
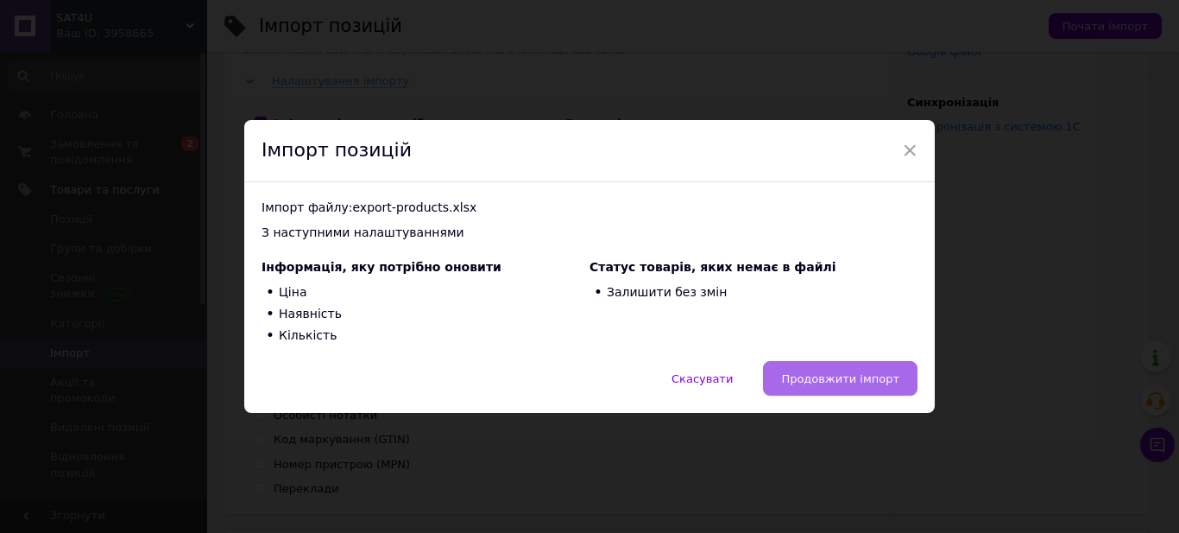
click at [844, 382] on span "Продовжити імпорт" at bounding box center [840, 378] width 118 height 13
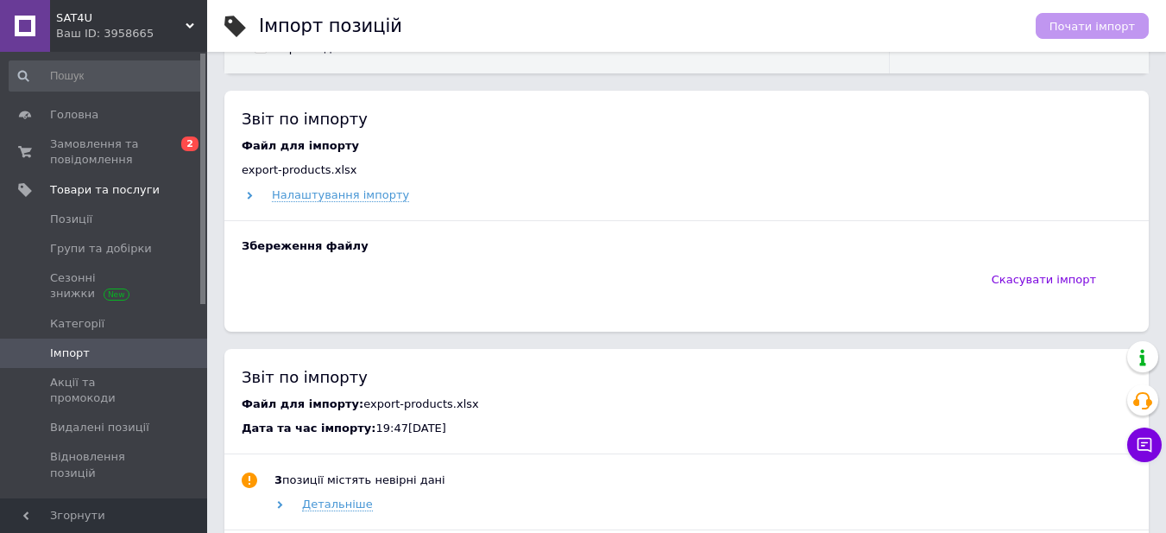
scroll to position [691, 0]
